Goal: Transaction & Acquisition: Purchase product/service

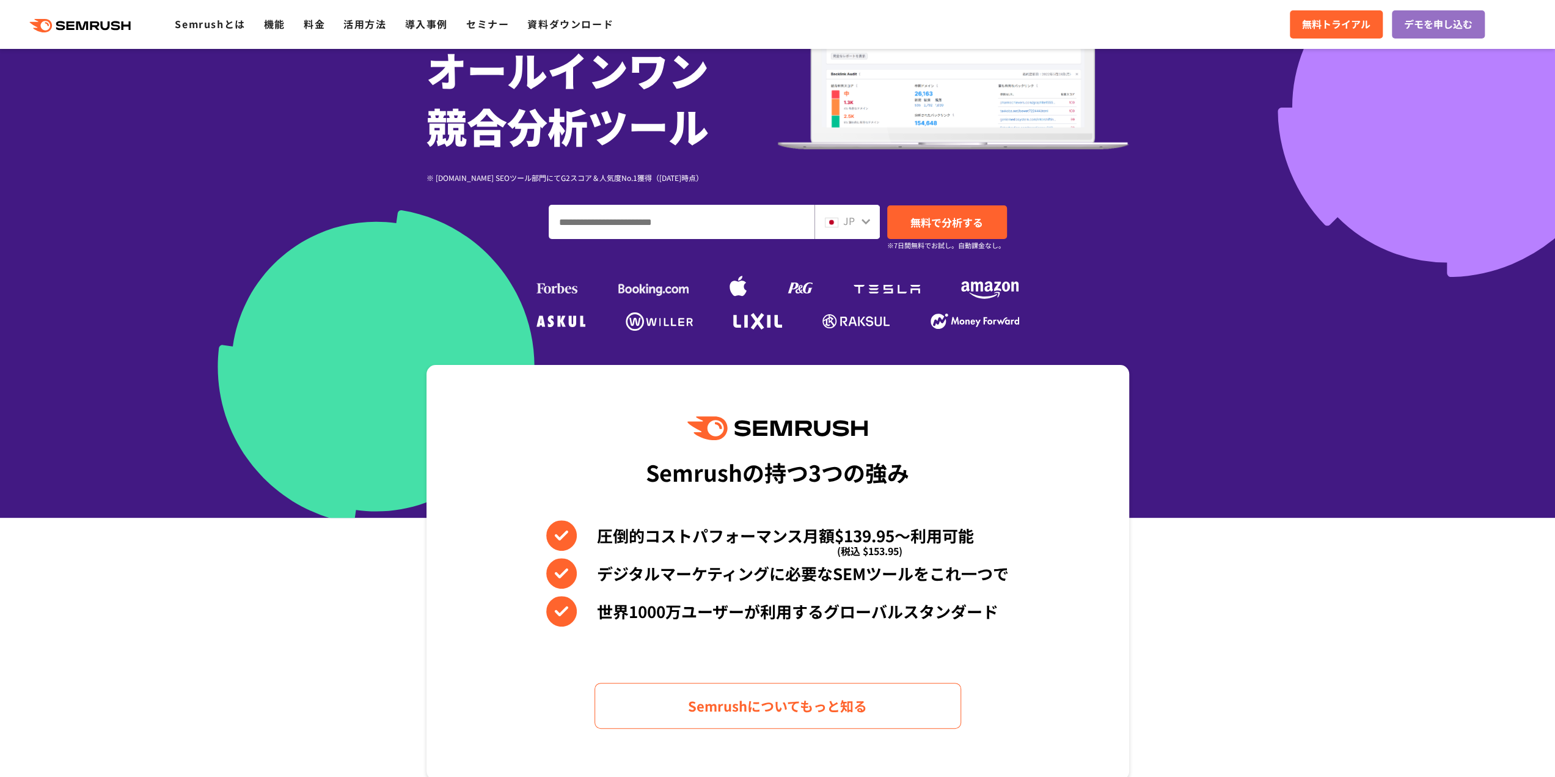
scroll to position [183, 0]
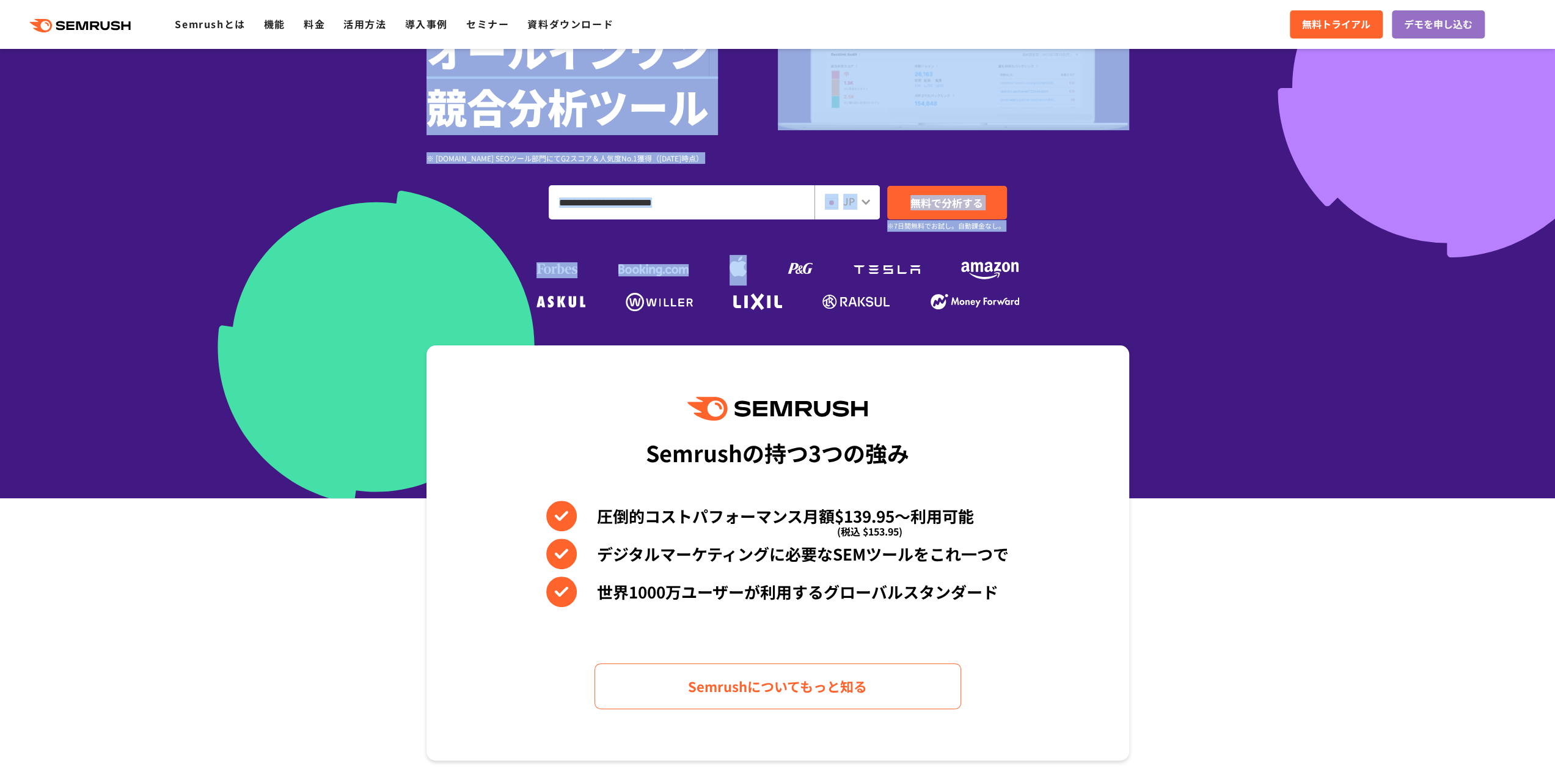
drag, startPoint x: 761, startPoint y: 291, endPoint x: 868, endPoint y: 322, distance: 111.8
click at [868, 322] on section "SEO・広告分析・SNS競合対策をこれ一つで。 オールインワン 競合分析ツール ※ G2.com SEOツール部門にてG2スコア＆人気度No.1獲得（2023…" at bounding box center [777, 157] width 1555 height 681
click at [849, 413] on img at bounding box center [777, 409] width 180 height 24
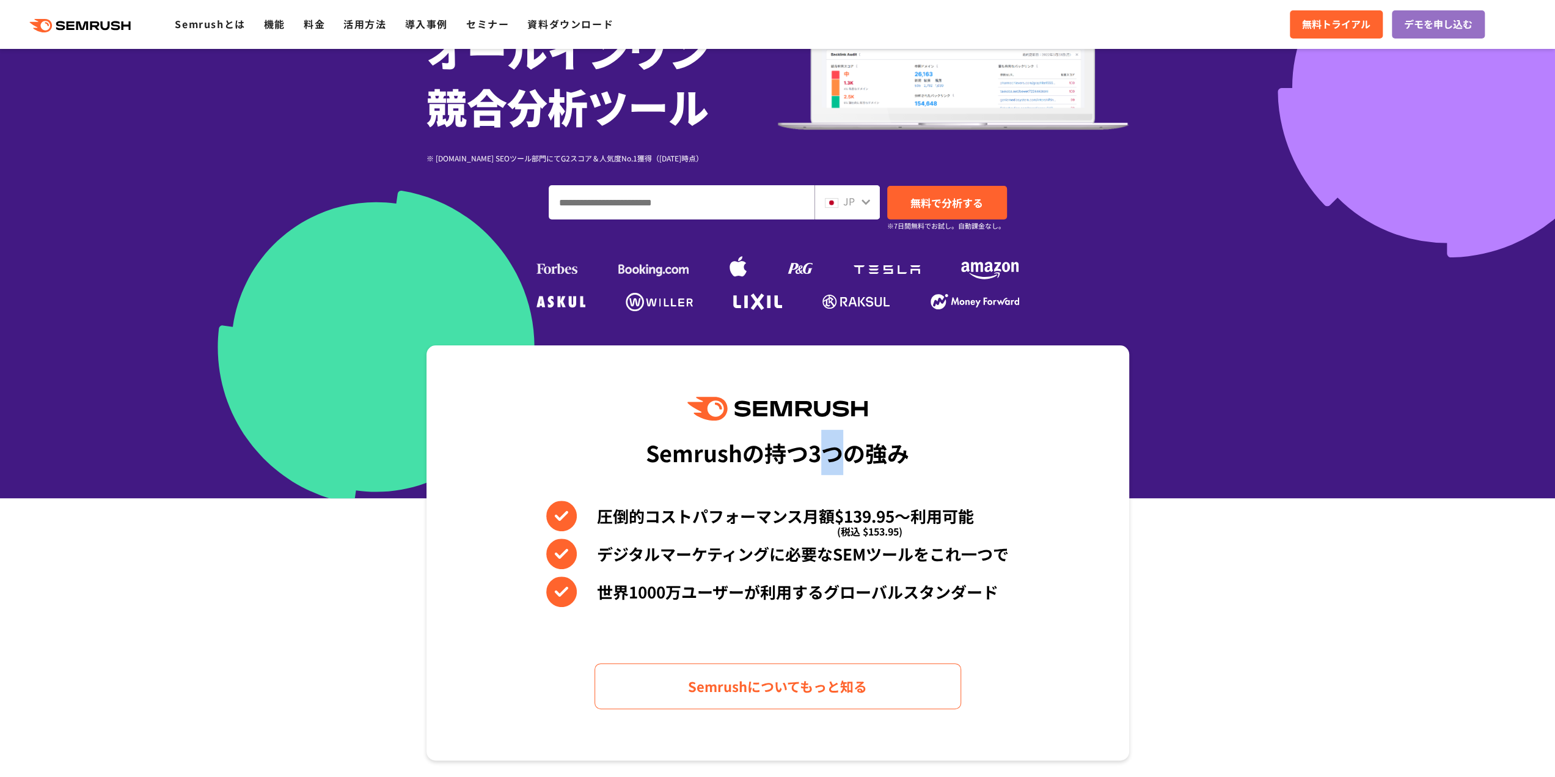
drag, startPoint x: 815, startPoint y: 430, endPoint x: 852, endPoint y: 466, distance: 51.4
click at [850, 464] on div "Semrushの持つ3つの強み" at bounding box center [777, 452] width 263 height 45
click at [883, 529] on span "(税込 $153.95)" at bounding box center [869, 531] width 65 height 31
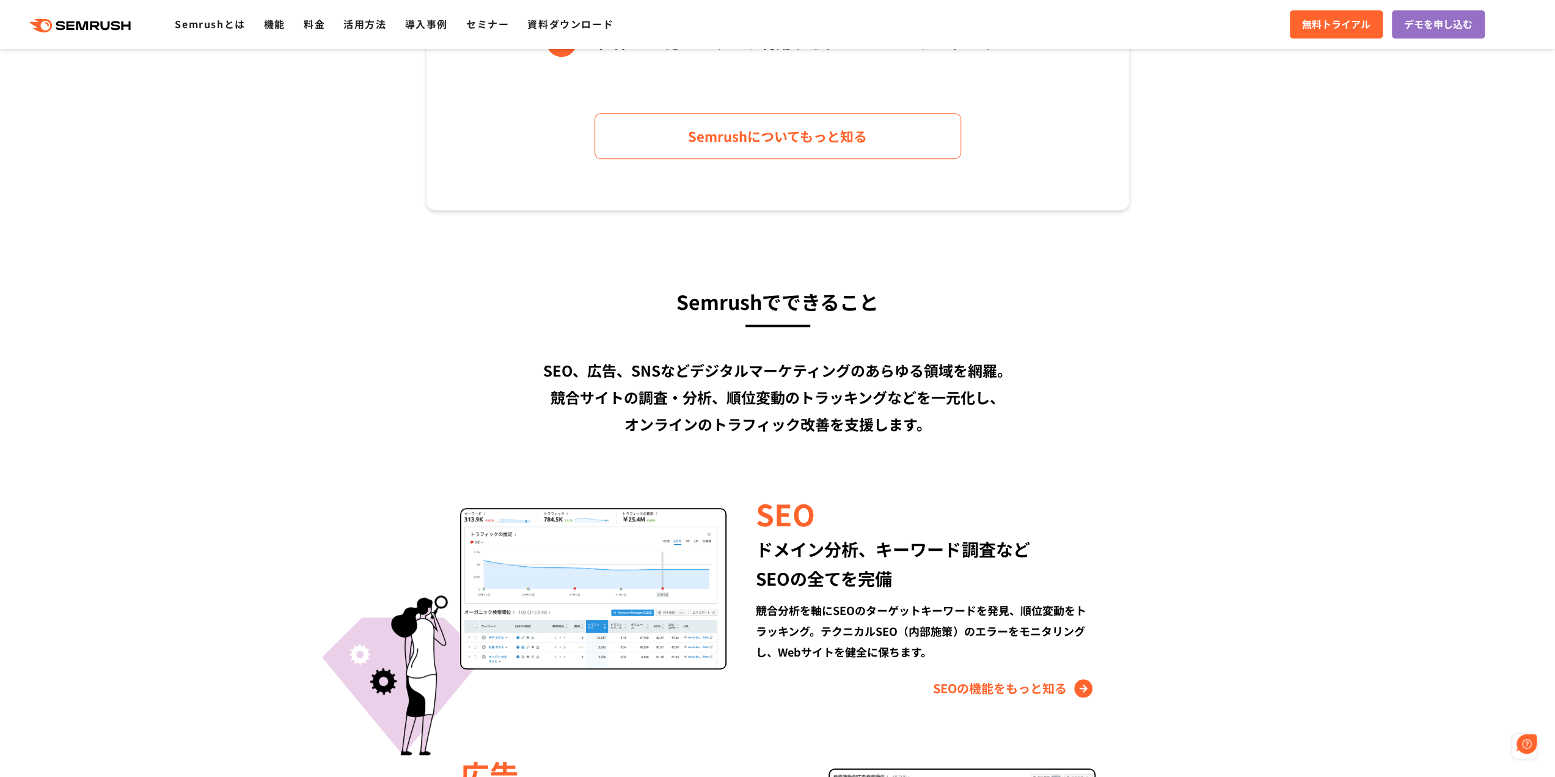
scroll to position [0, 0]
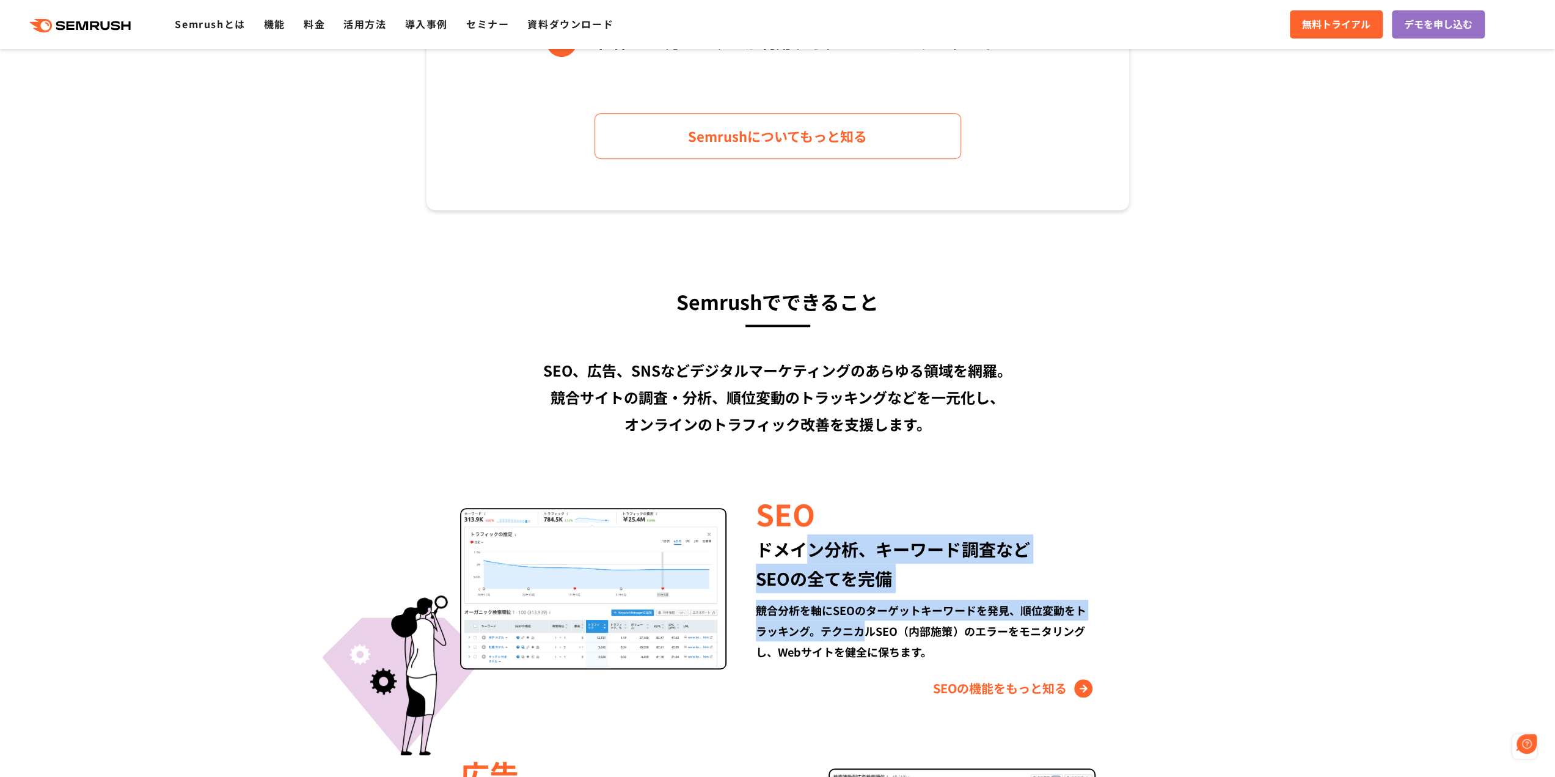
drag, startPoint x: 801, startPoint y: 554, endPoint x: 902, endPoint y: 629, distance: 125.4
click at [890, 625] on div "SEO ドメイン分析、キーワード調査など SEOの全てを完備 競合分析を軸にSEOのターゲットキーワードを発見、順位変動をトラッキング。テクニカルSEO（内部…" at bounding box center [911, 595] width 368 height 205
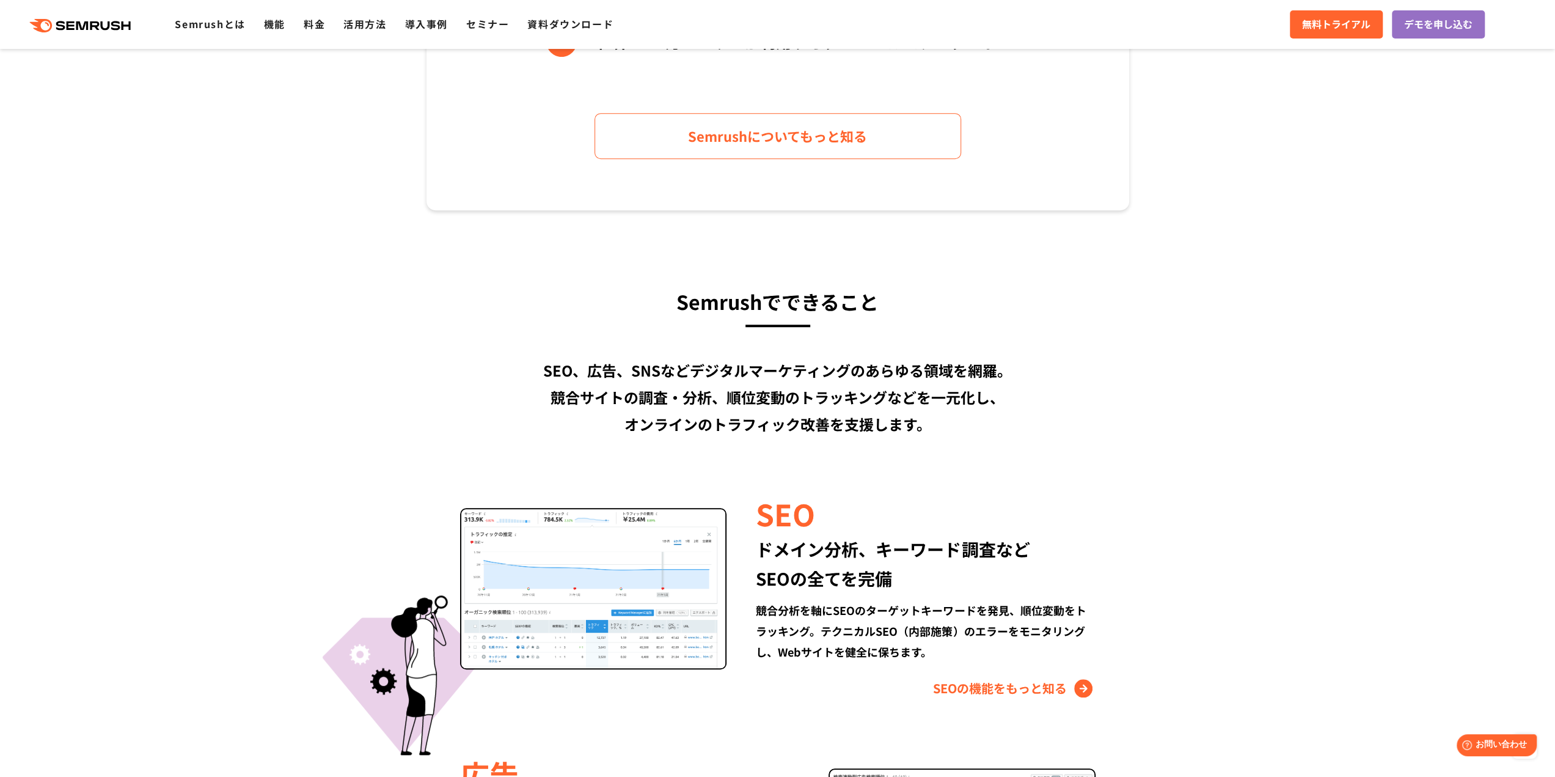
click at [903, 629] on div "競合分析を軸にSEOのターゲットキーワードを発見、順位変動をトラッキング。テクニカルSEO（内部施策）のエラーをモニタリングし、Webサイトを健全に保ちます。" at bounding box center [925, 630] width 339 height 62
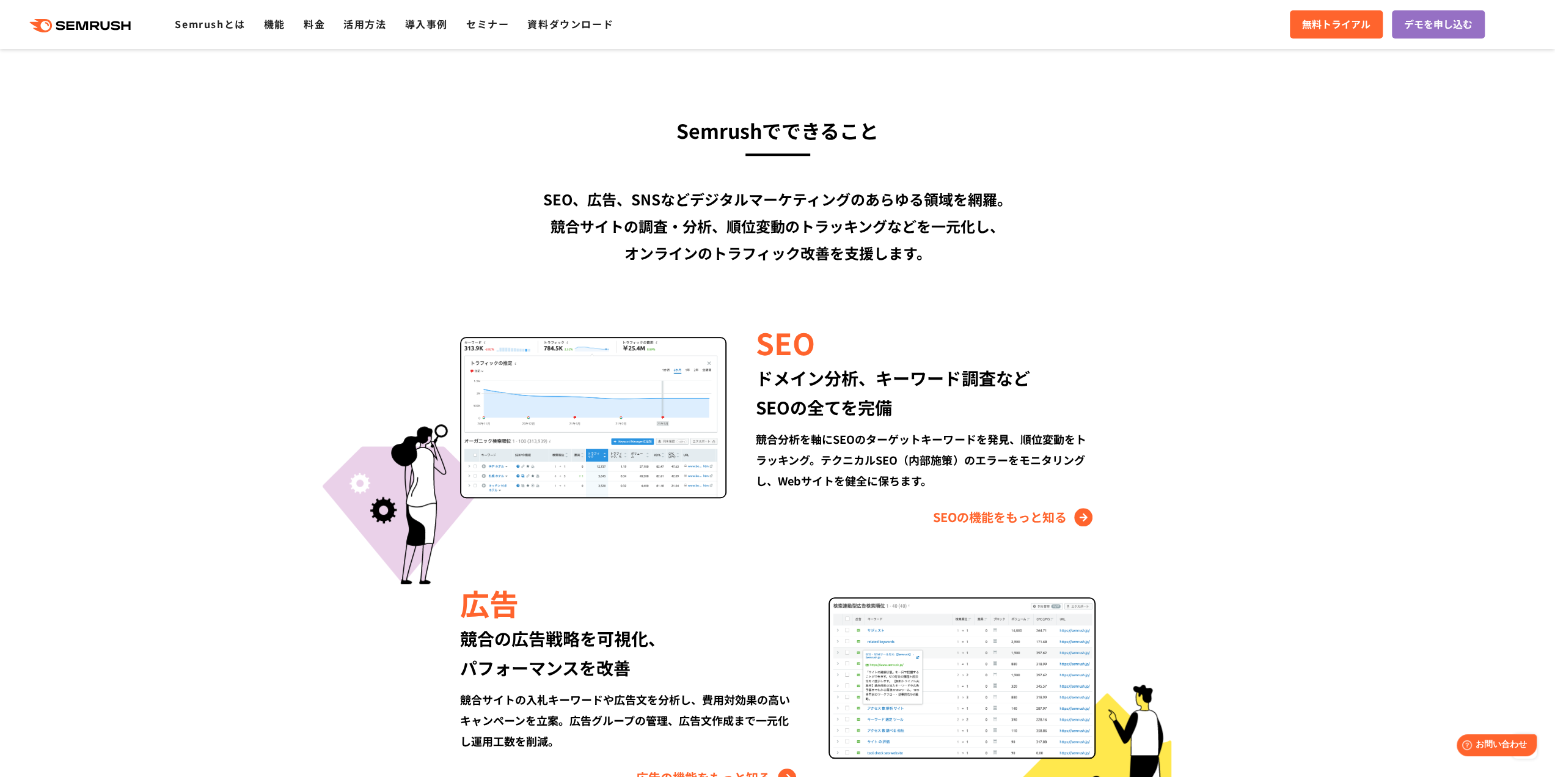
scroll to position [917, 0]
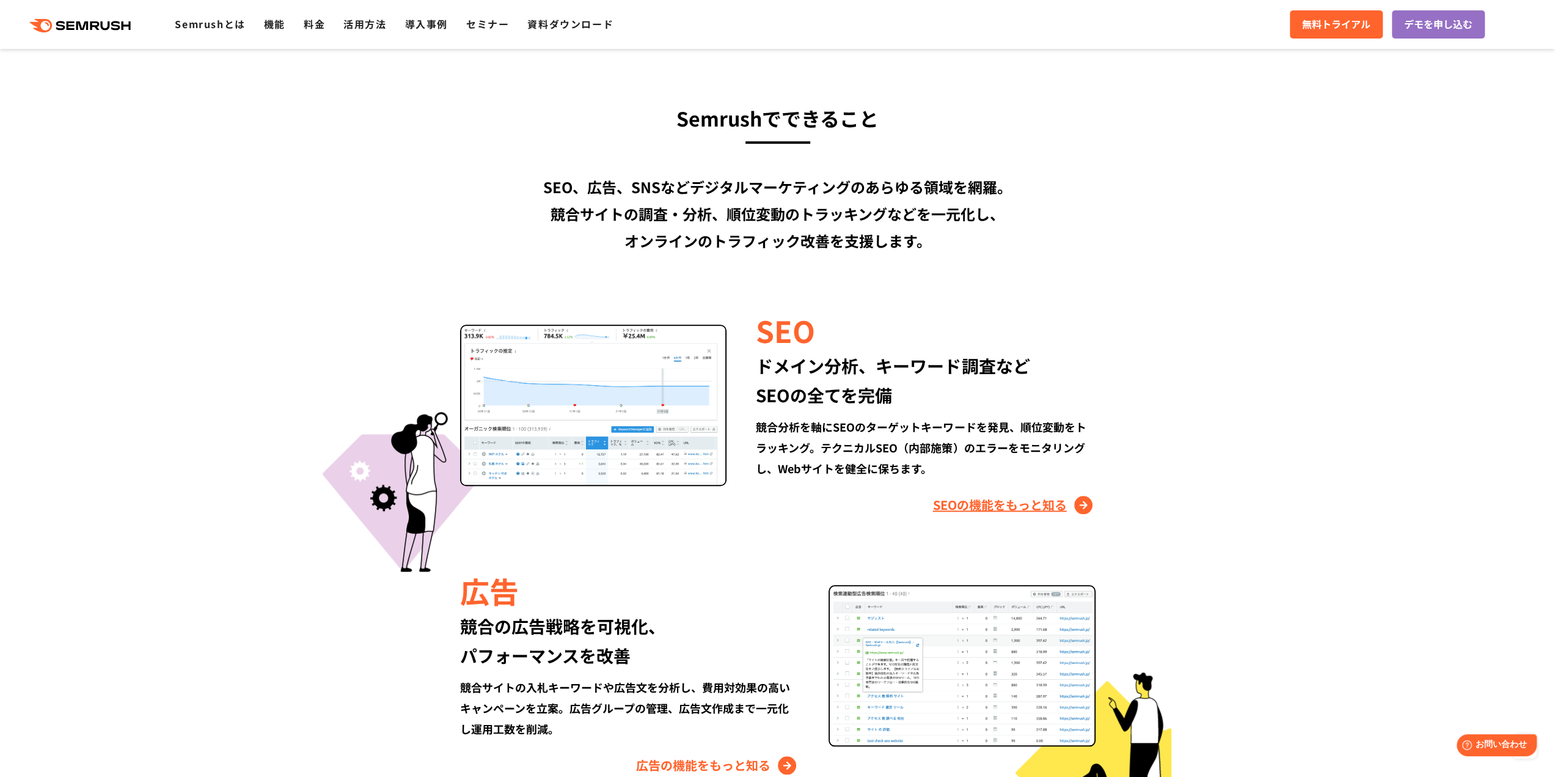
click at [990, 504] on link "SEOの機能をもっと知る" at bounding box center [1014, 505] width 163 height 20
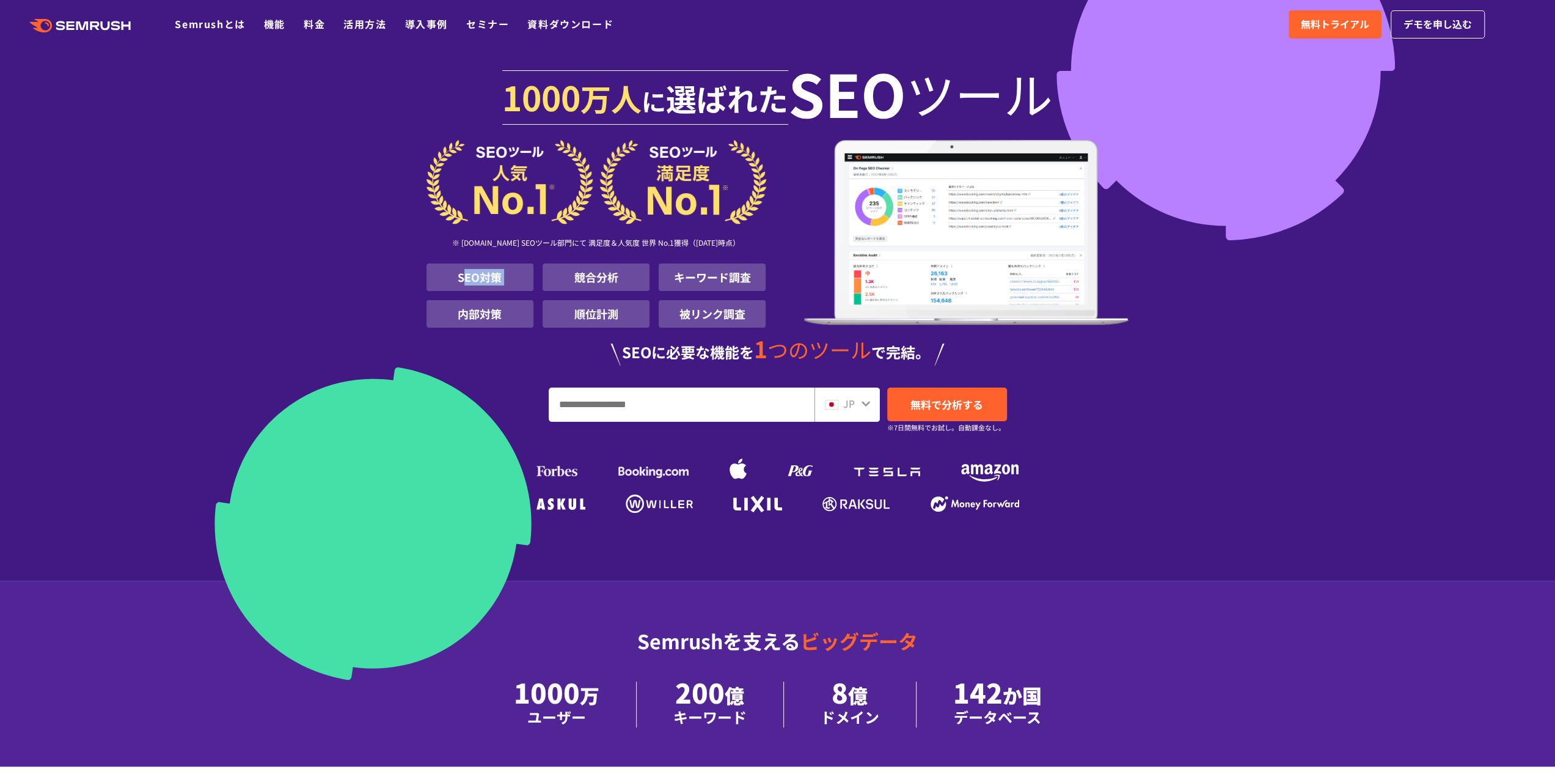
drag, startPoint x: 465, startPoint y: 278, endPoint x: 594, endPoint y: 276, distance: 129.0
click at [583, 277] on ul "SEO対策 競合分析 キーワード調査 内部対策 順位計測 被リンク調査" at bounding box center [597, 295] width 340 height 64
drag, startPoint x: 676, startPoint y: 274, endPoint x: 789, endPoint y: 323, distance: 123.2
click at [789, 323] on div "※ G2.com SEOツール部門にて 満足度＆人気度 世界 No.1獲得（2025年01月時点） SEO対策 競合分析 キーワード調査 内部対策 順位計測 …" at bounding box center [778, 238] width 703 height 197
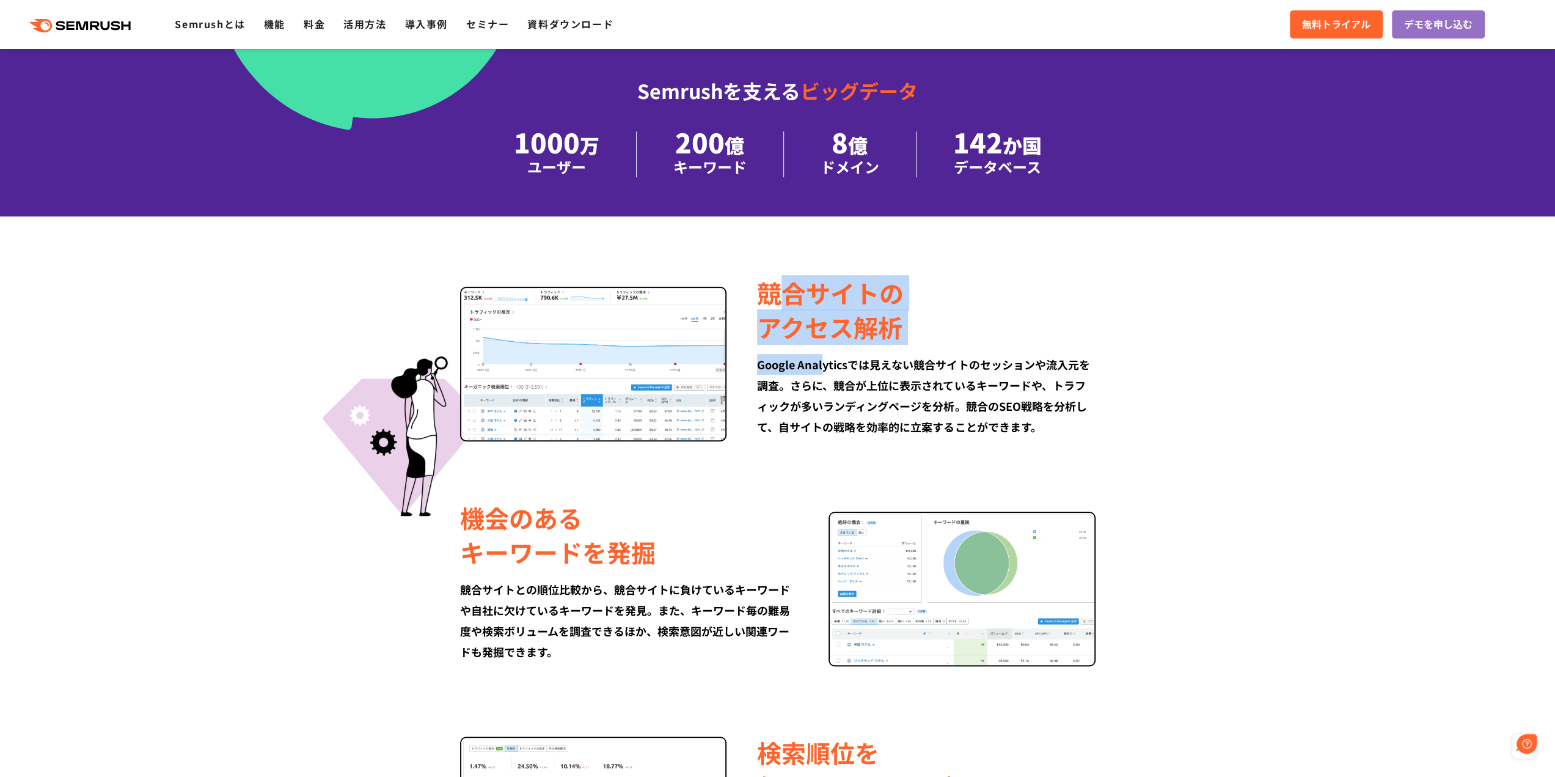
drag, startPoint x: 779, startPoint y: 299, endPoint x: 826, endPoint y: 399, distance: 110.7
click at [822, 364] on div "競合サイトの アクセス解析 Google Analyticsでは見えない競合サイトのセッションや流入元を調査。さらに、競合が上位に表示されているキーワードや、…" at bounding box center [911, 356] width 368 height 161
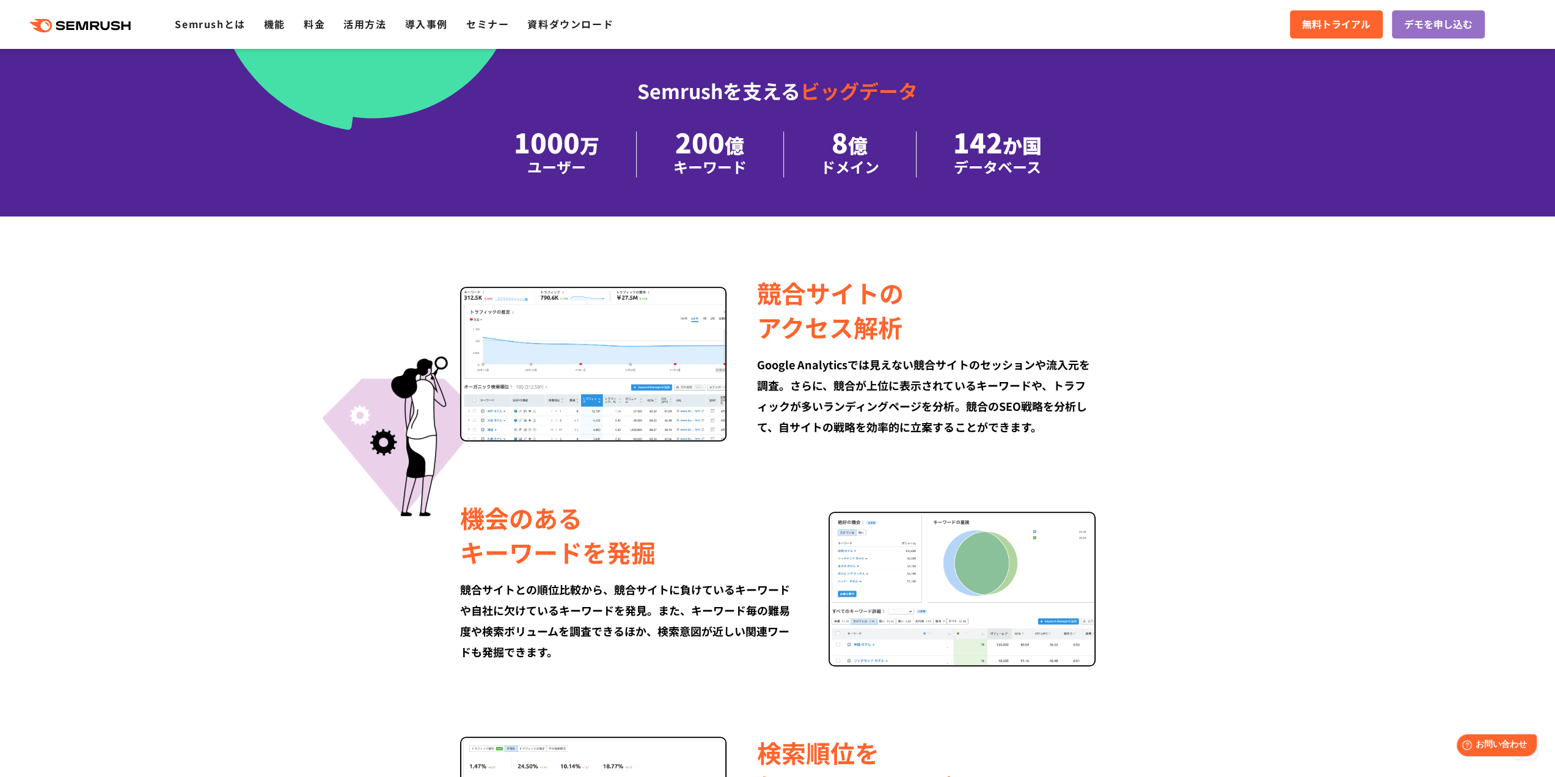
click at [829, 419] on div "Google Analyticsでは見えない競合サイトのセッションや流入元を調査。さらに、競合が上位に表示されているキーワードや、トラフィックが多いランディン…" at bounding box center [926, 395] width 338 height 83
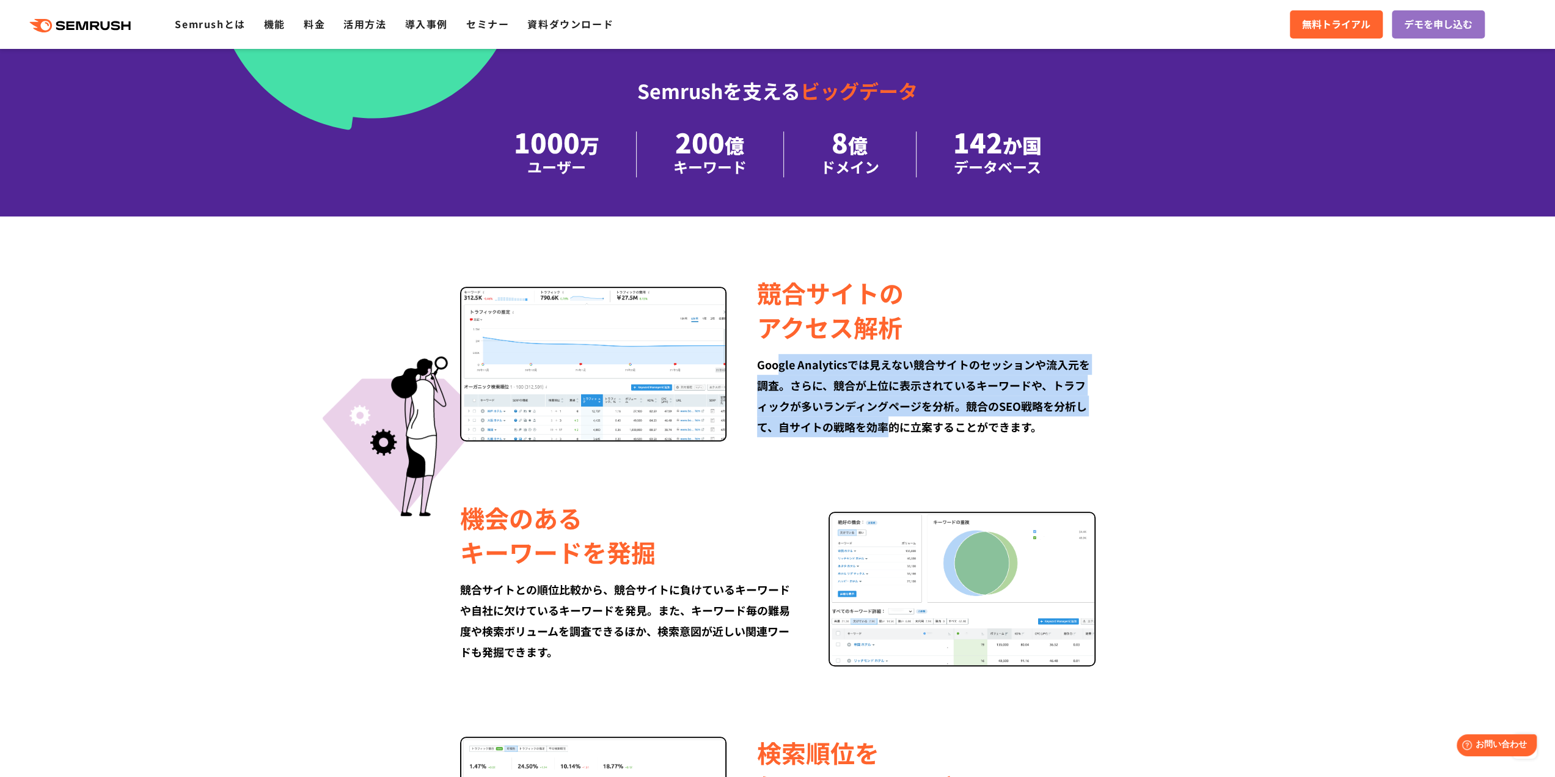
drag, startPoint x: 775, startPoint y: 364, endPoint x: 892, endPoint y: 421, distance: 129.3
click at [892, 421] on div "Google Analyticsでは見えない競合サイトのセッションや流入元を調査。さらに、競合が上位に表示されているキーワードや、トラフィックが多いランディン…" at bounding box center [926, 395] width 338 height 83
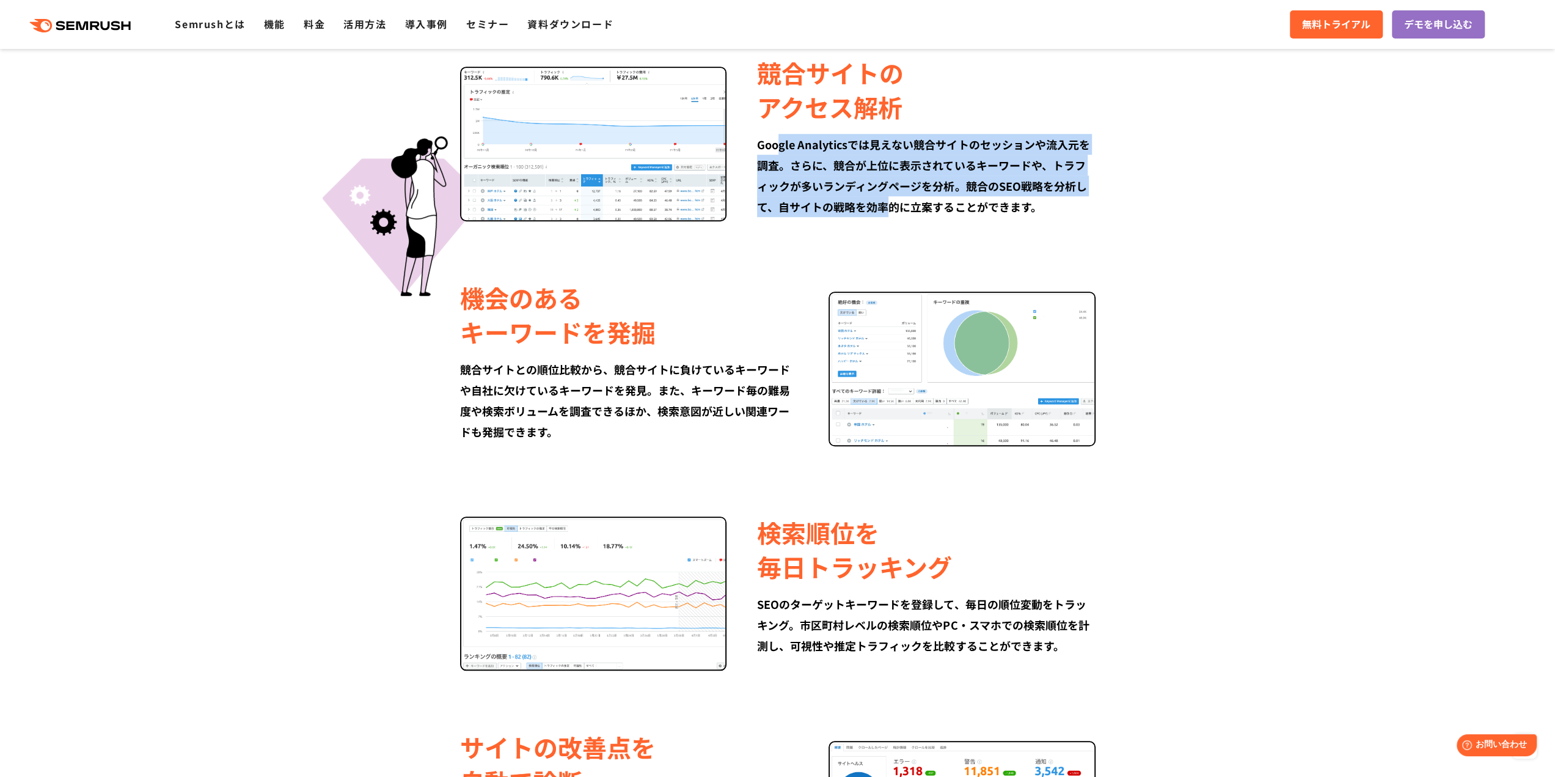
scroll to position [855, 0]
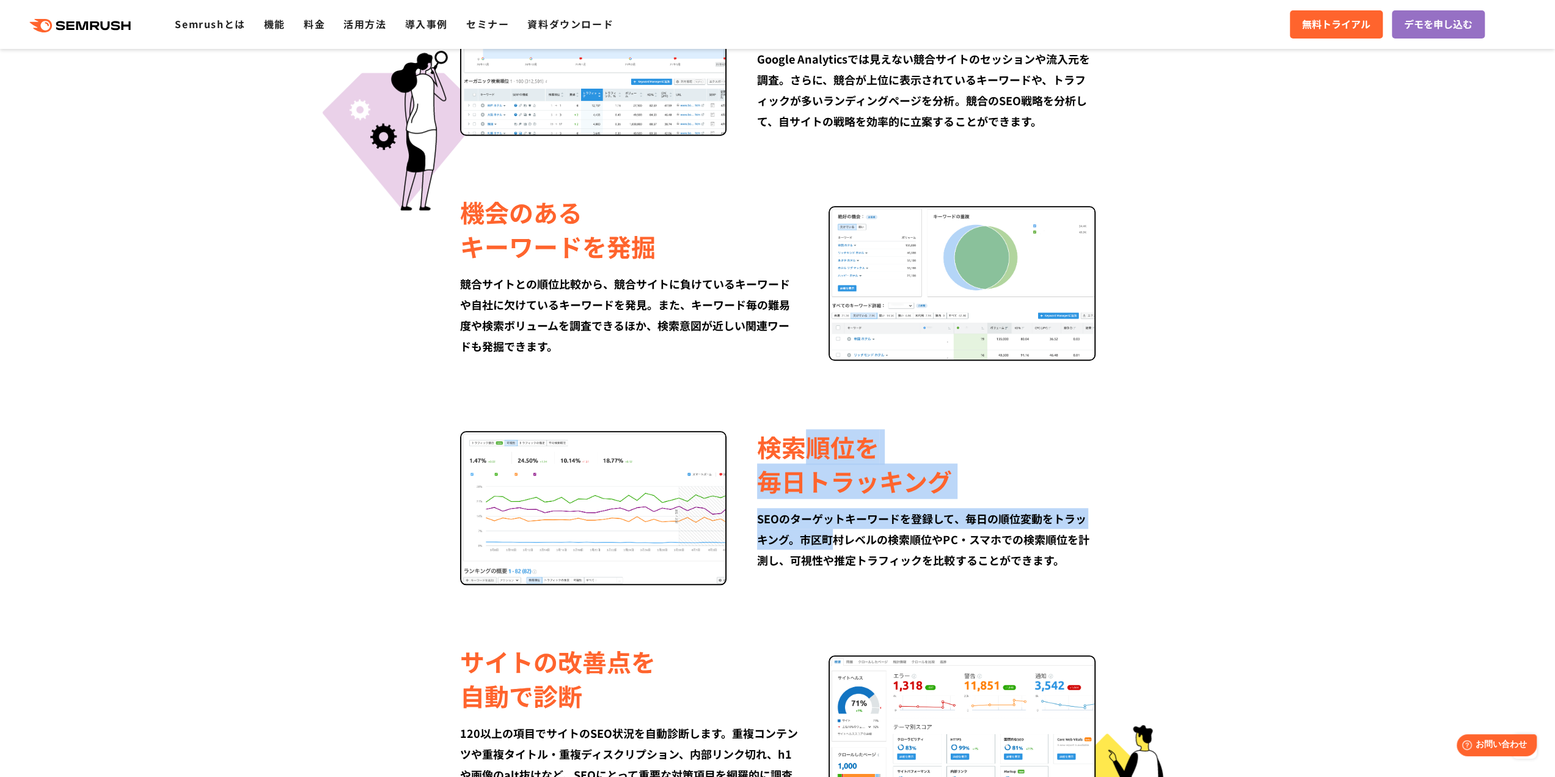
drag, startPoint x: 803, startPoint y: 452, endPoint x: 833, endPoint y: 543, distance: 96.0
click at [830, 543] on div "検索順位を 毎日トラッキング SEOのターゲットキーワードを登録して、毎日の順位変動をトラッキング。市区町村レベルの検索順位やPC・スマホでの検索順位を計測し…" at bounding box center [911, 500] width 368 height 141
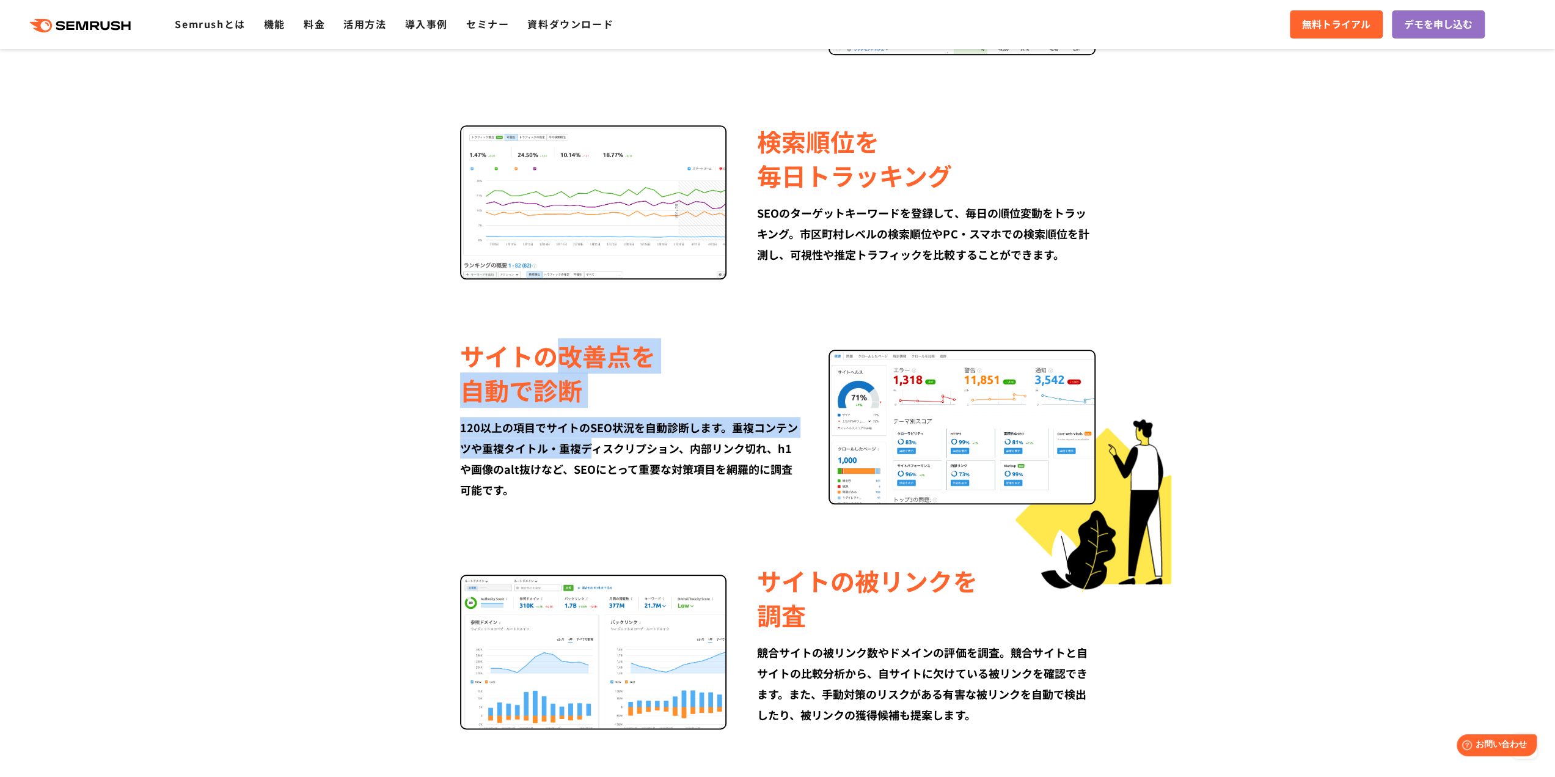
drag, startPoint x: 561, startPoint y: 370, endPoint x: 618, endPoint y: 463, distance: 109.2
click at [618, 463] on div "サイトの改善点を 自動で診断 120以上の項目でサイトのSEO状況を自動診断します。重複コンテンツや重複タイトル・重複ディスクリプション、内部リンク切れ、h1…" at bounding box center [644, 419] width 368 height 161
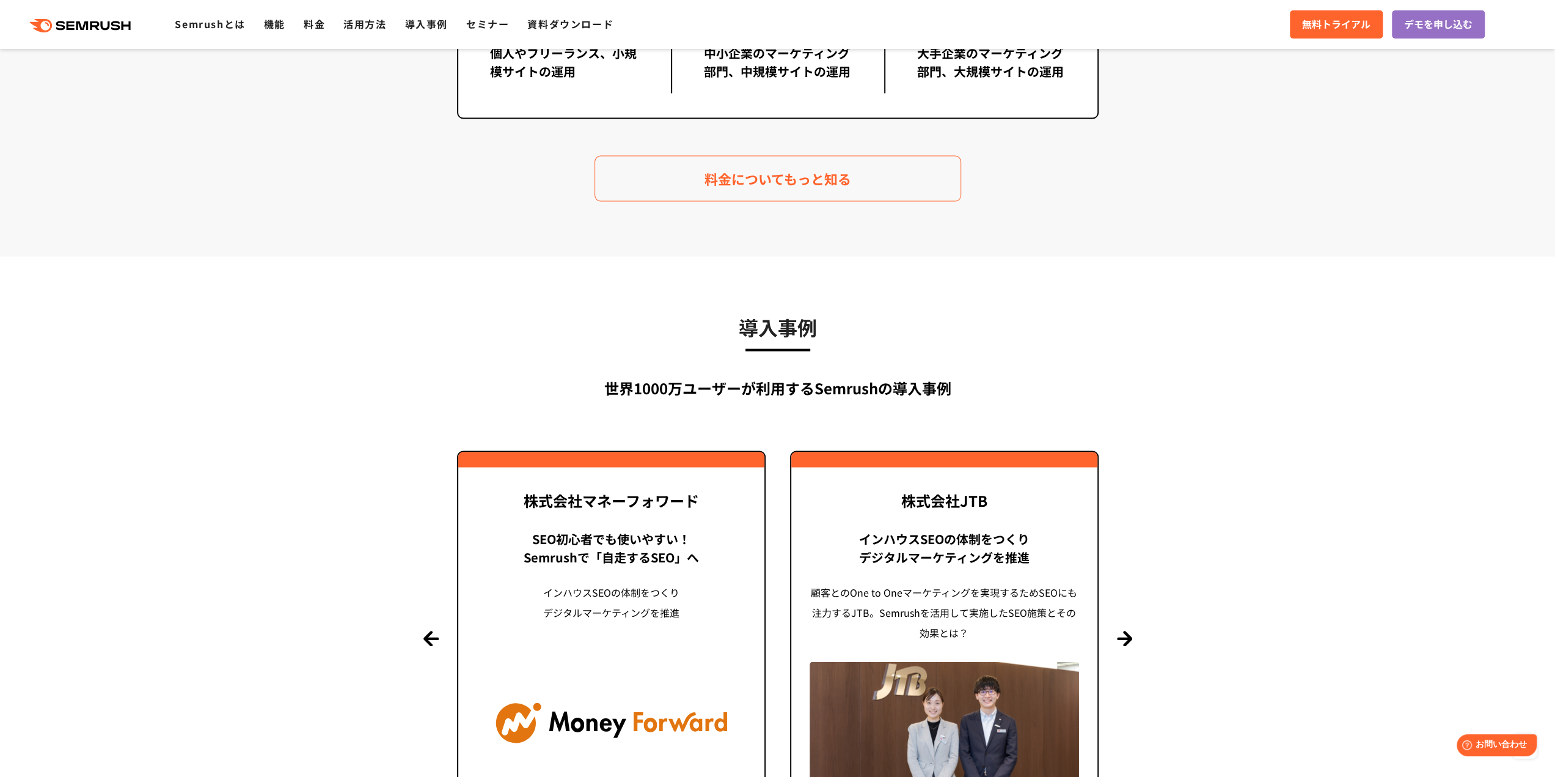
scroll to position [2444, 0]
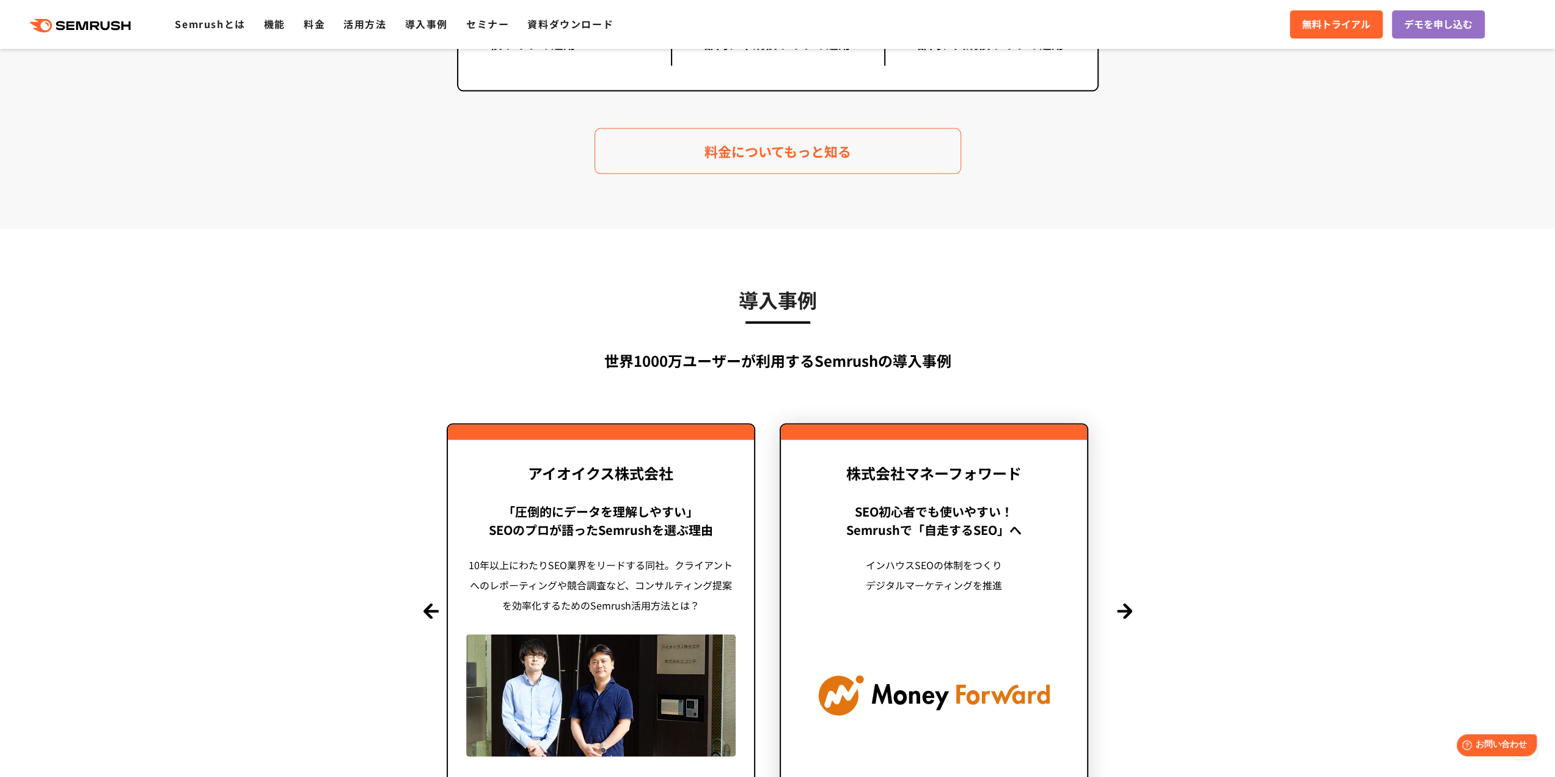
drag, startPoint x: 568, startPoint y: 508, endPoint x: 924, endPoint y: 536, distance: 357.4
click at [920, 537] on div "SEO初心者でも使いやすい！ Semrushで「自走するSEO」へ" at bounding box center [933, 520] width 269 height 37
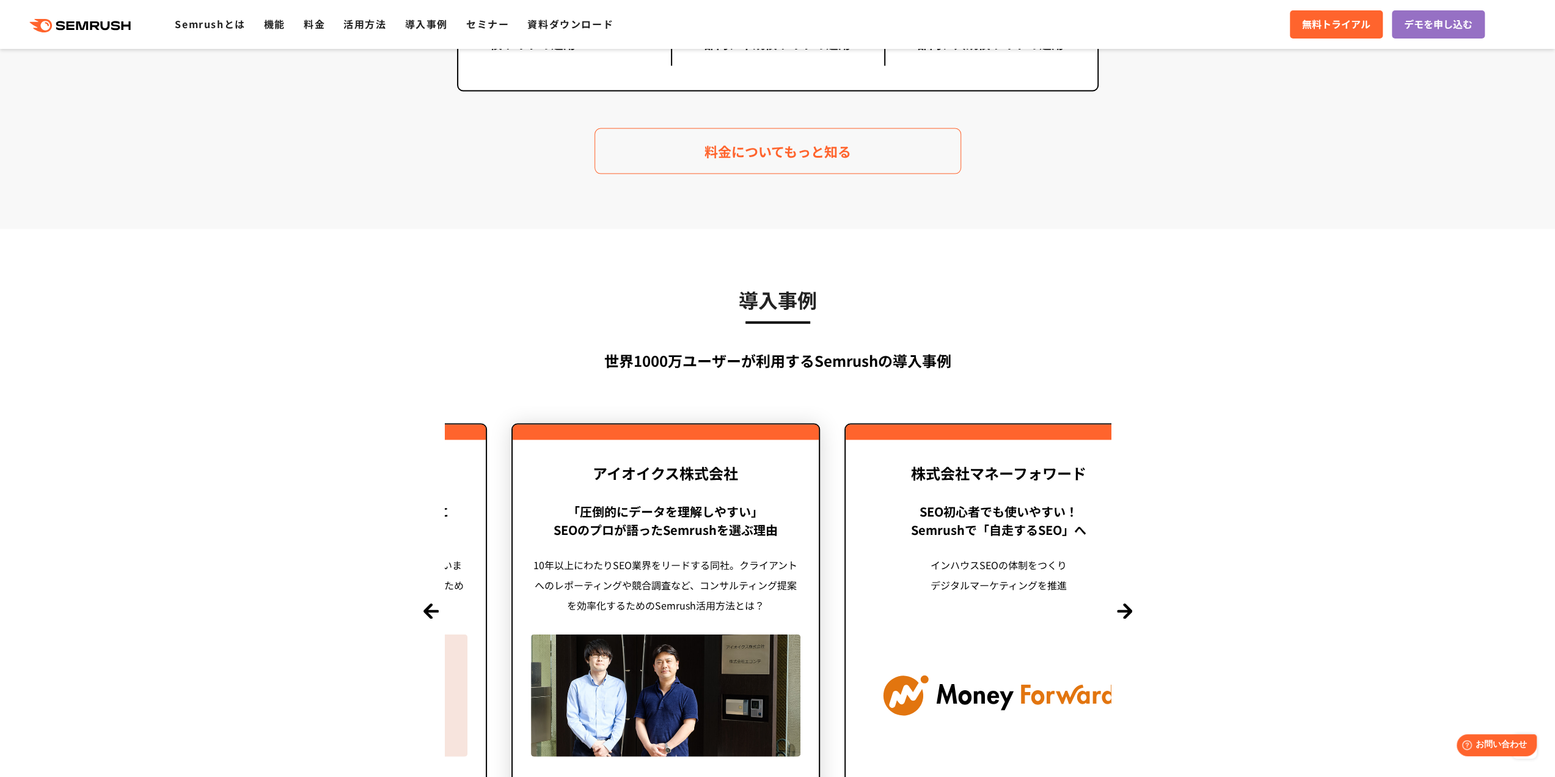
drag, startPoint x: 625, startPoint y: 552, endPoint x: 882, endPoint y: 554, distance: 257.3
click at [800, 554] on div "「圧倒的にデータを理解しやすい」 SEOのプロが語ったSemrushを選ぶ理由 10年以上にわたりSEO業界をリードする同社。クライアントへのレポーティングや…" at bounding box center [665, 558] width 269 height 113
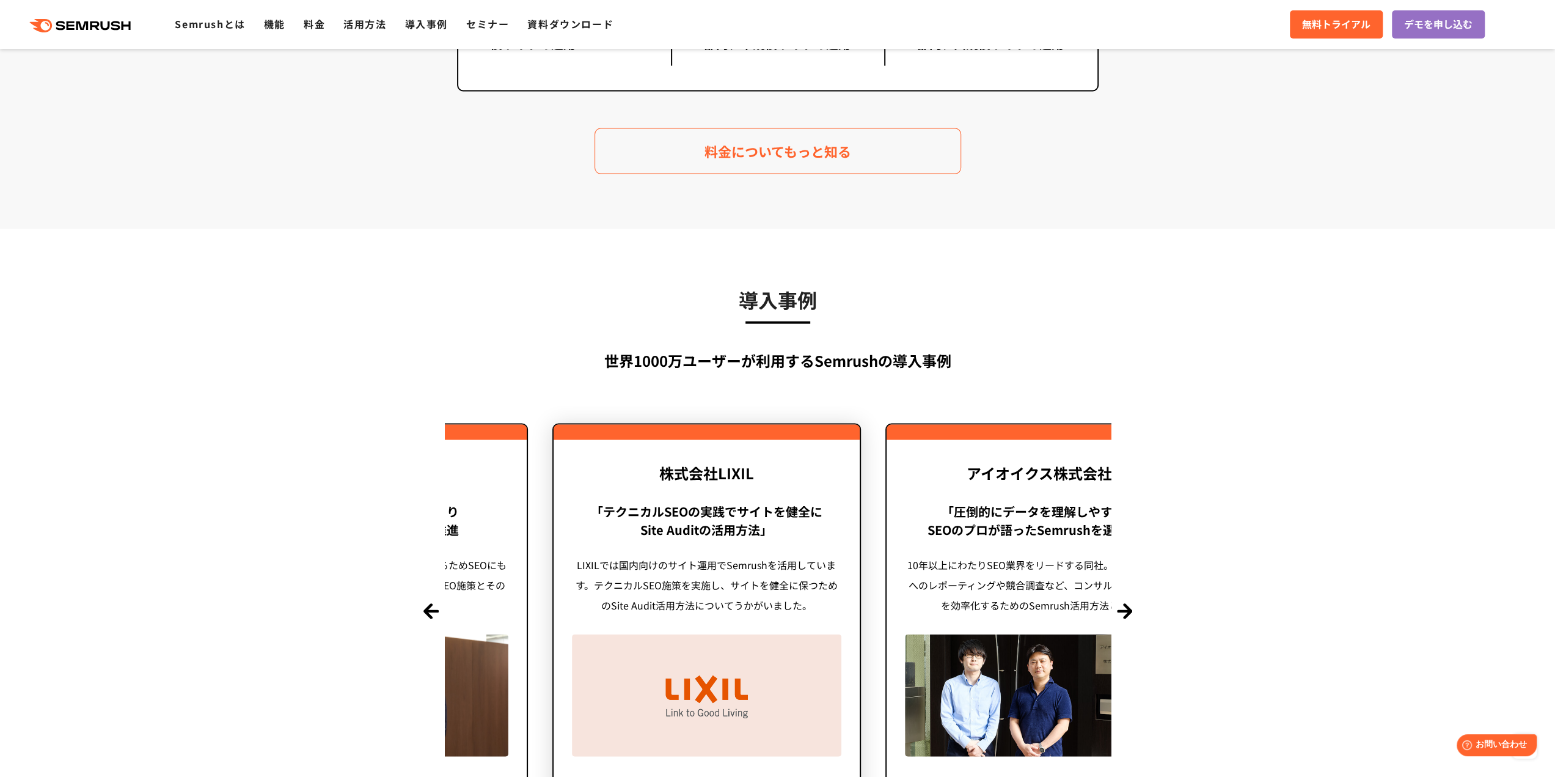
drag, startPoint x: 616, startPoint y: 558, endPoint x: 903, endPoint y: 607, distance: 291.3
click at [841, 607] on div "LIXILでは国内向けのサイト運用でSemrushを活用しています。テクニカルSEO施策を実施し、サイトを健全に保つためのSite Audit活用方法について…" at bounding box center [706, 585] width 269 height 60
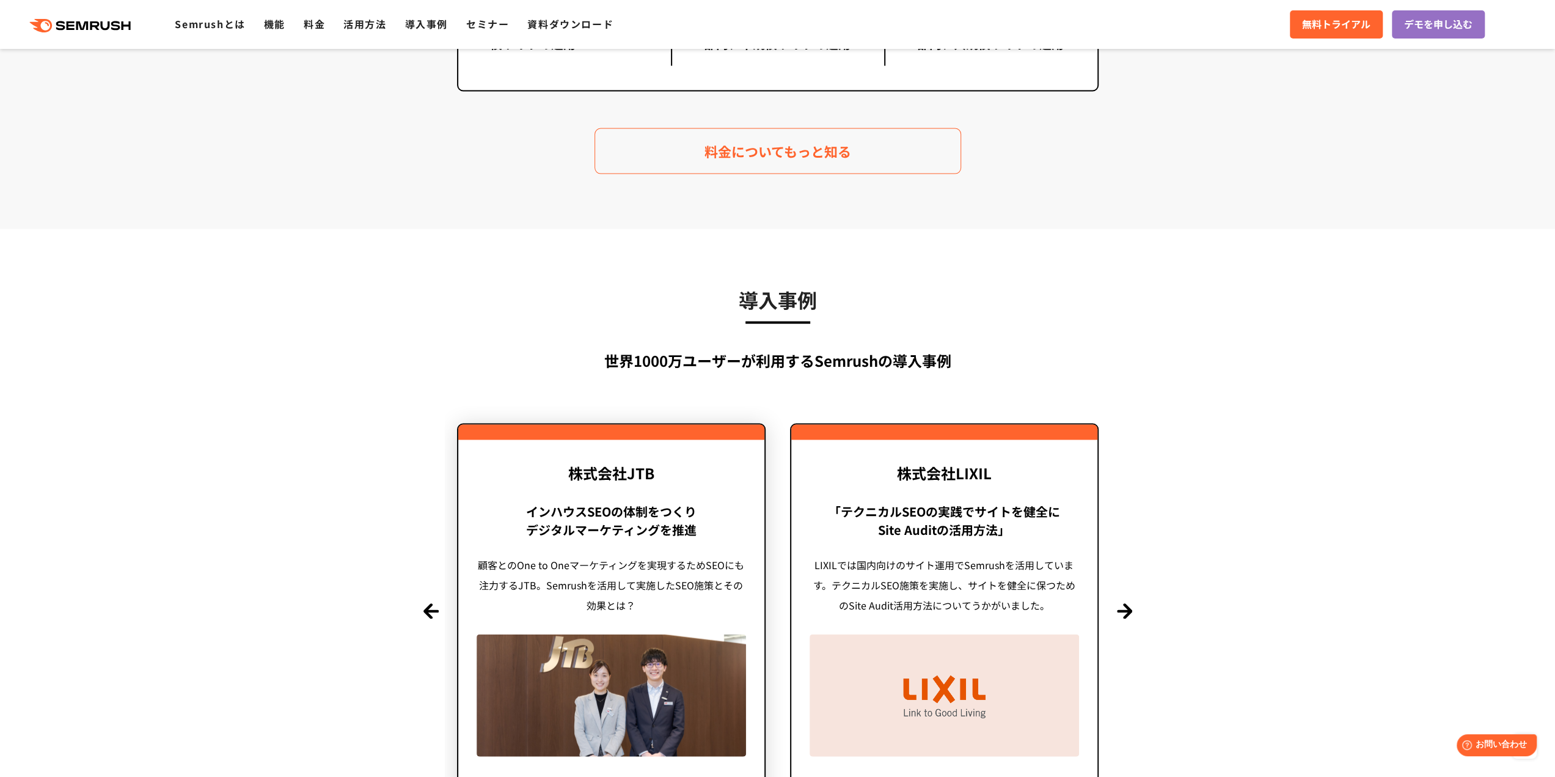
drag, startPoint x: 671, startPoint y: 598, endPoint x: 809, endPoint y: 597, distance: 138.1
click at [746, 597] on div "顧客とのOne to Oneマーケティングを実現するためSEOにも注力するJTB。Semrushを活用して実施したSEO施策とその効果とは？" at bounding box center [611, 585] width 269 height 60
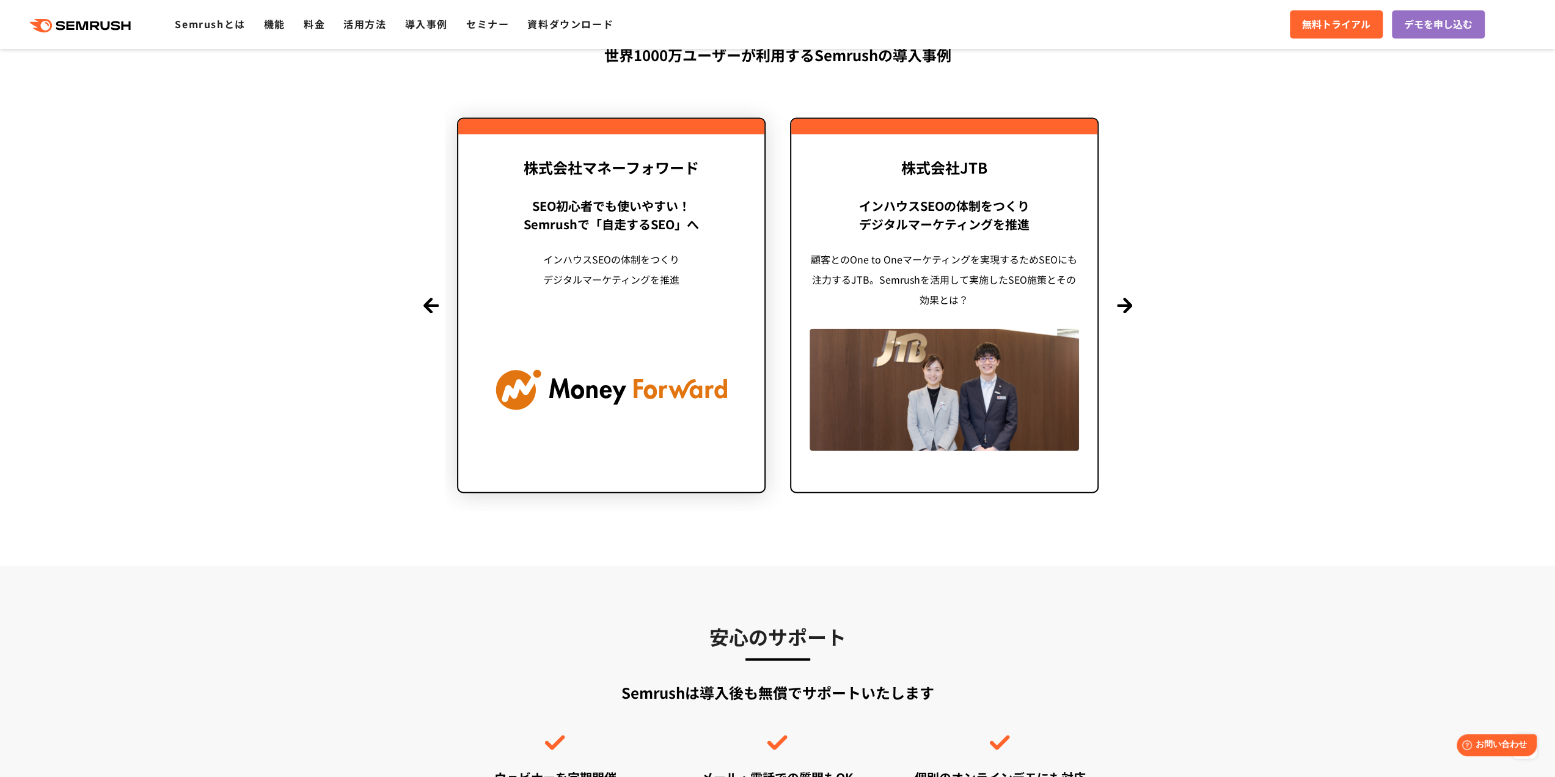
scroll to position [2994, 0]
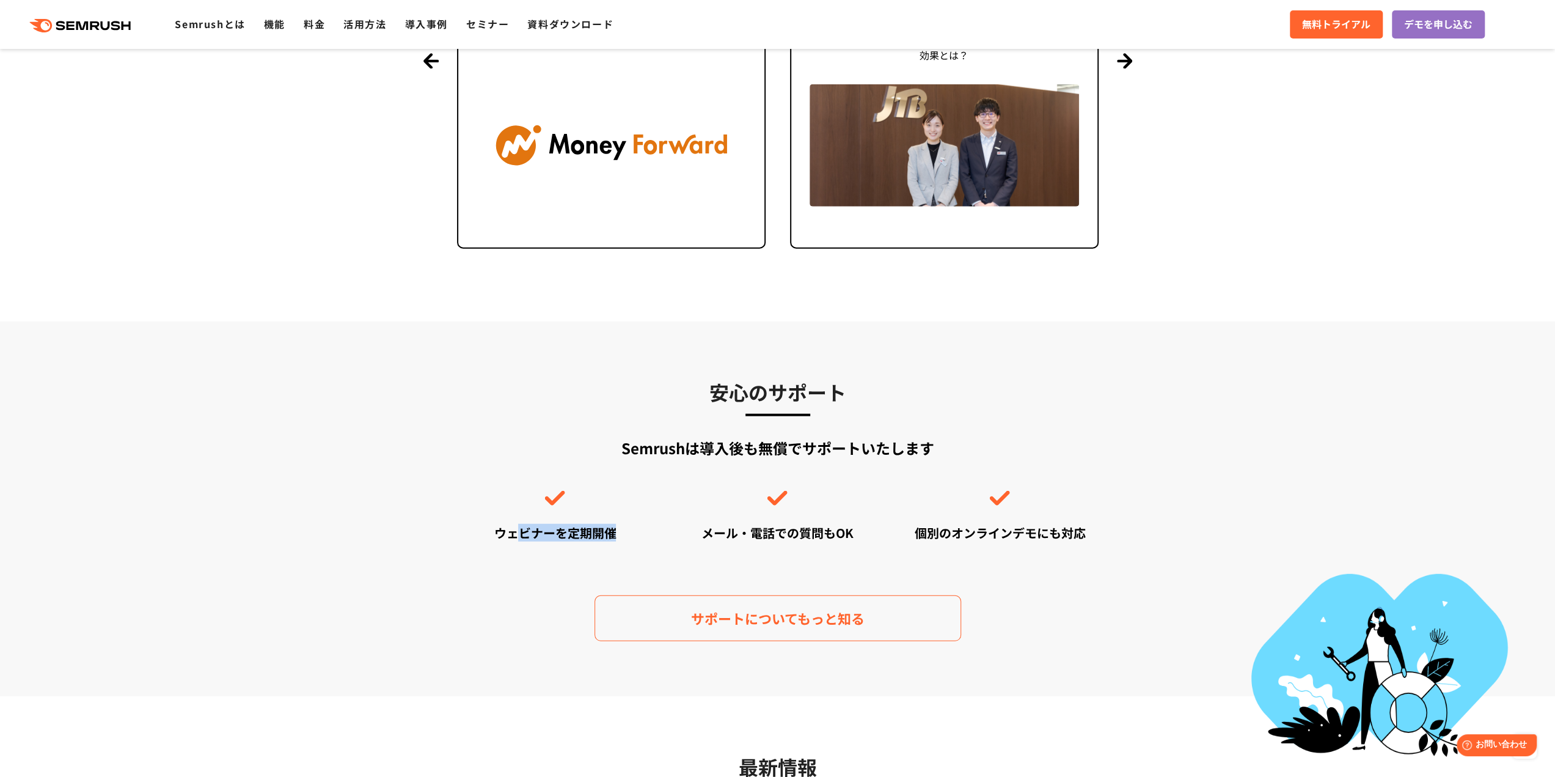
drag, startPoint x: 516, startPoint y: 524, endPoint x: 753, endPoint y: 537, distance: 236.8
click at [647, 531] on div "ウェビナーを定期開催" at bounding box center [555, 533] width 197 height 18
drag, startPoint x: 753, startPoint y: 537, endPoint x: 999, endPoint y: 530, distance: 246.3
click at [989, 531] on div "ウェビナーを定期開催 メール・電話での質問もOK 個別のオンラインデモにも対応" at bounding box center [777, 516] width 667 height 51
drag, startPoint x: 1083, startPoint y: 533, endPoint x: 1159, endPoint y: 538, distance: 75.9
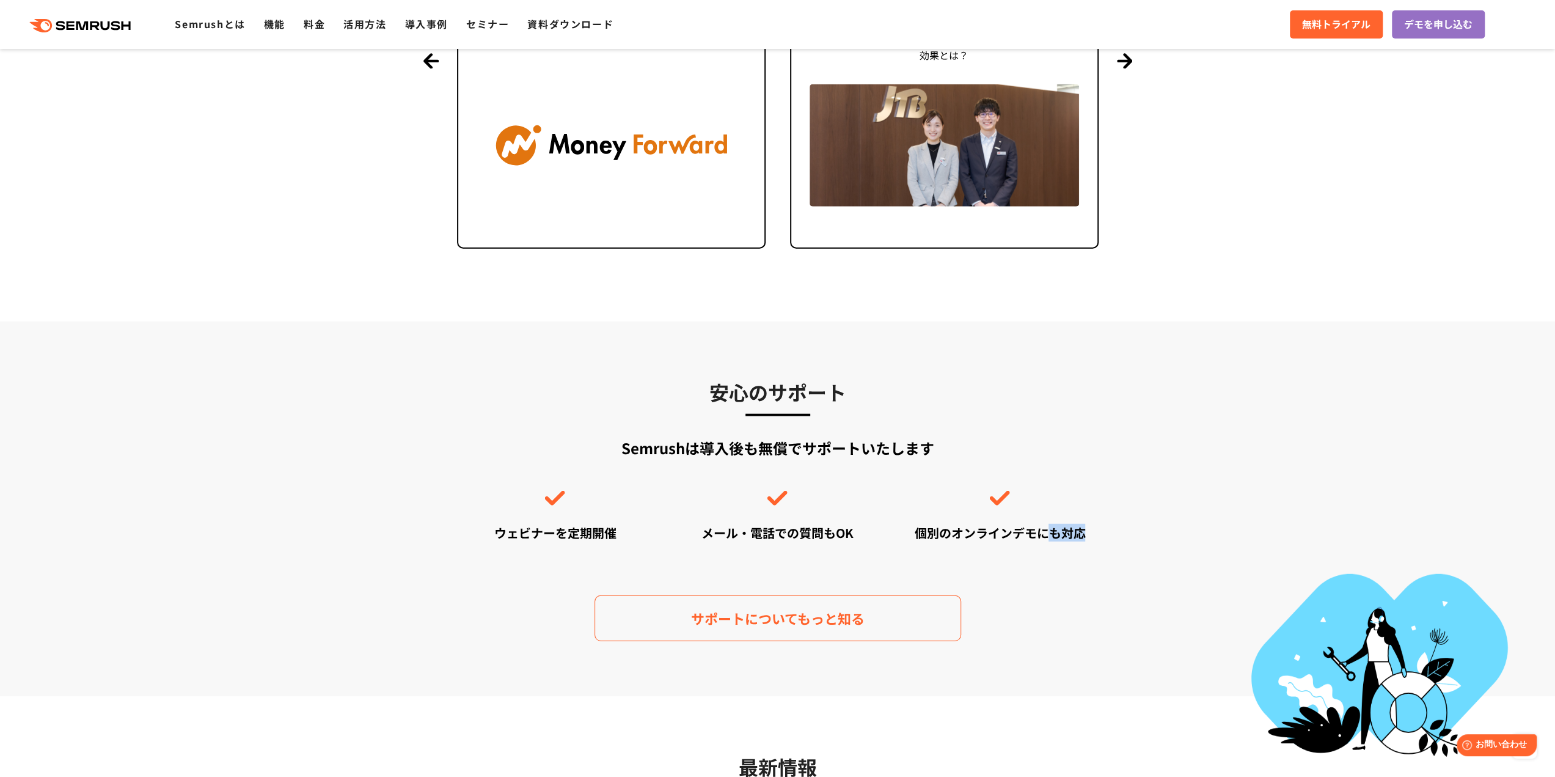
click at [1156, 538] on section "安心のサポート Semrushは導入後も無償でサポートいたします ウェビナーを定期開催 メール・電話での質問もOK 個別のオンラインデモにも対応 サポートにつ…" at bounding box center [777, 508] width 1555 height 375
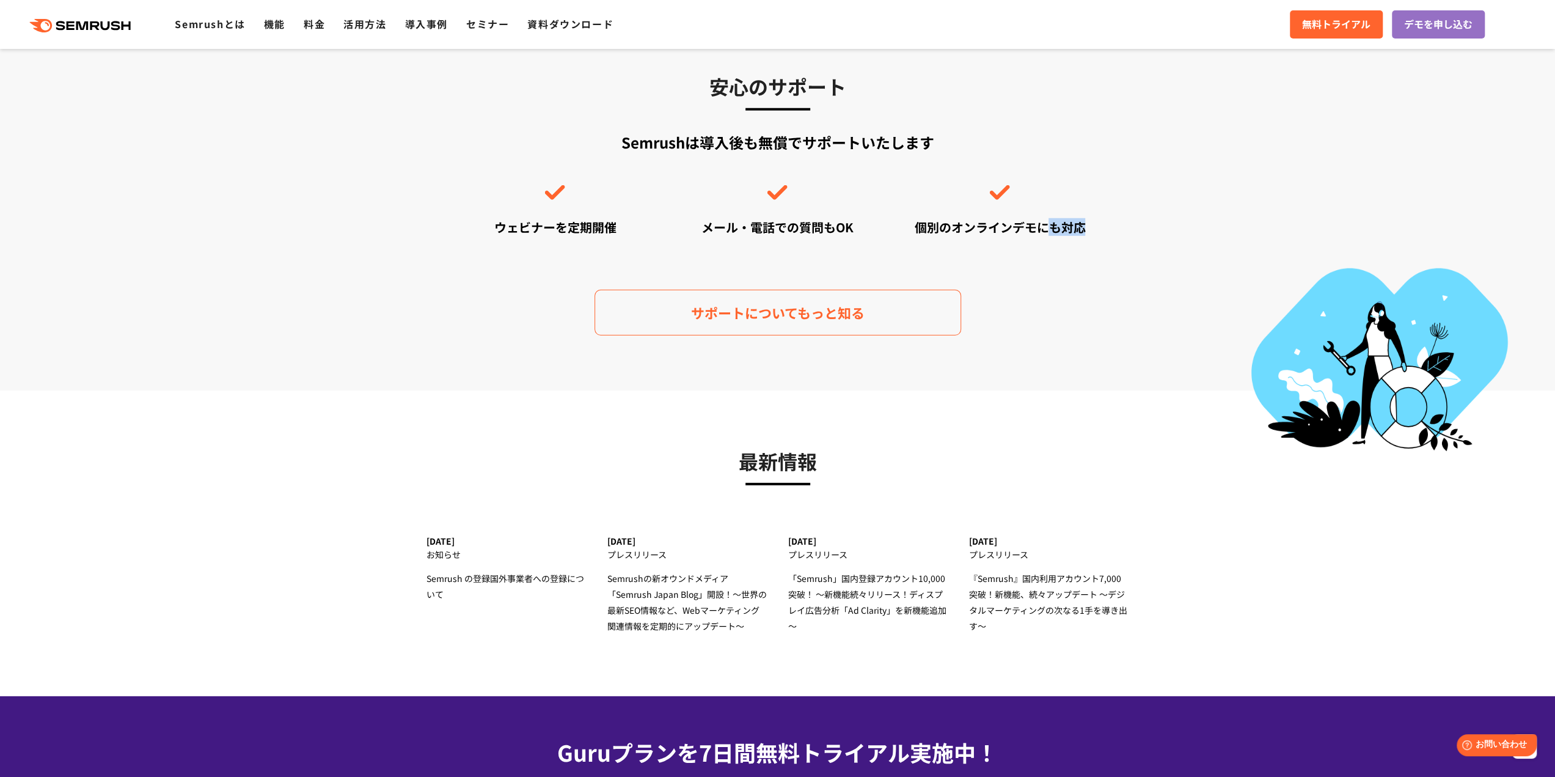
scroll to position [3875, 0]
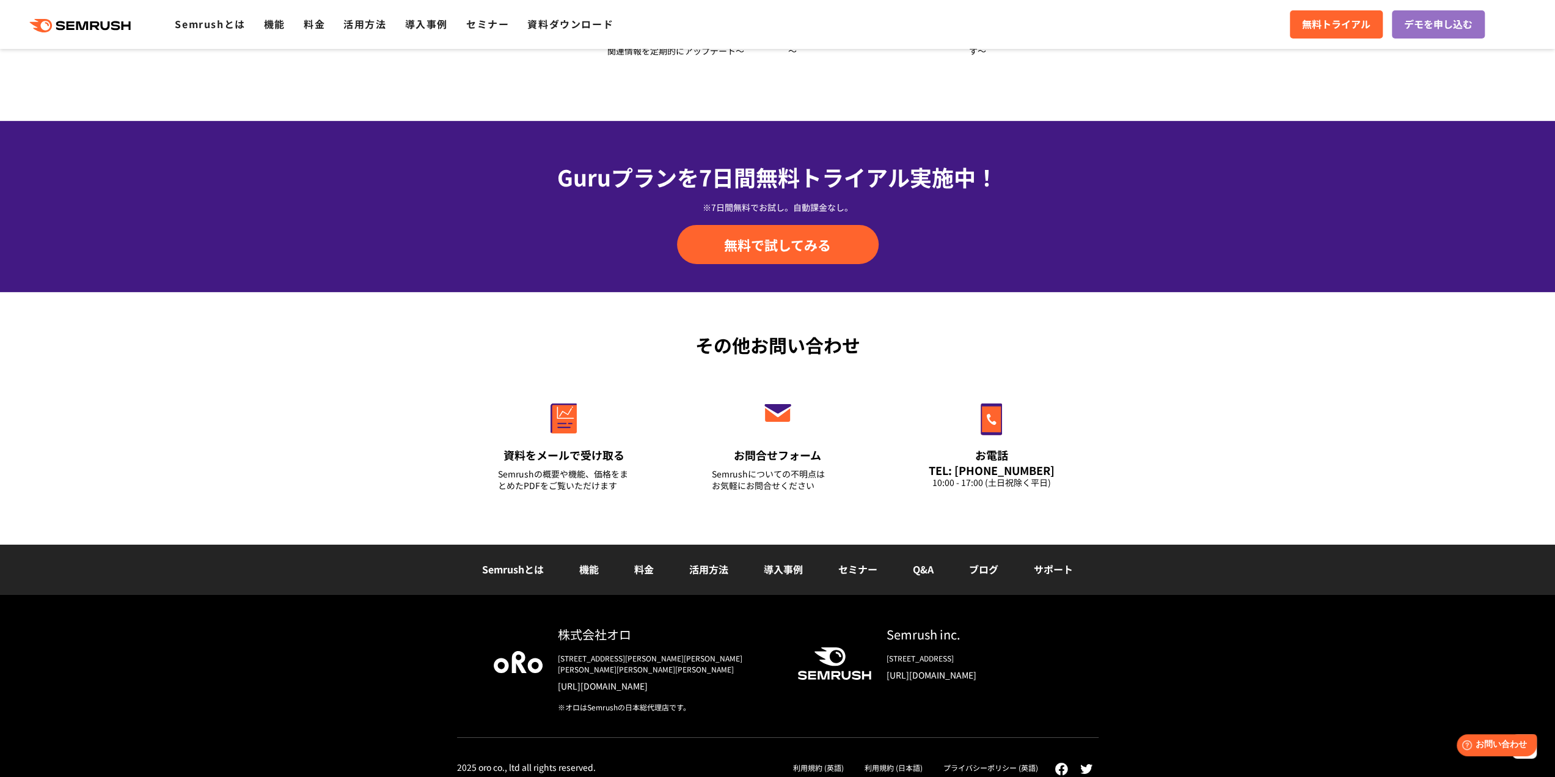
click at [595, 570] on link "機能" at bounding box center [589, 569] width 20 height 15
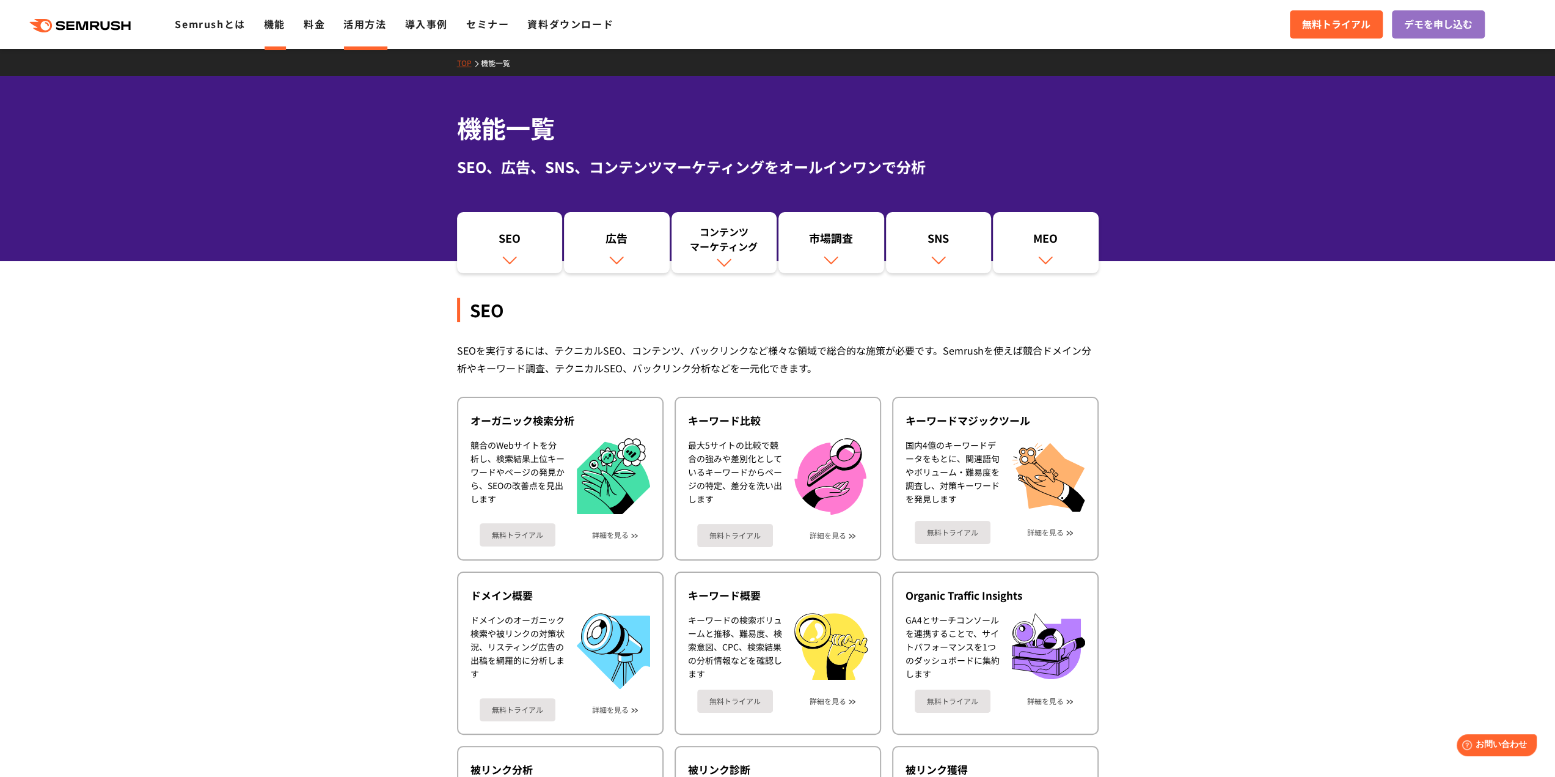
click at [375, 20] on link "活用方法" at bounding box center [364, 23] width 43 height 15
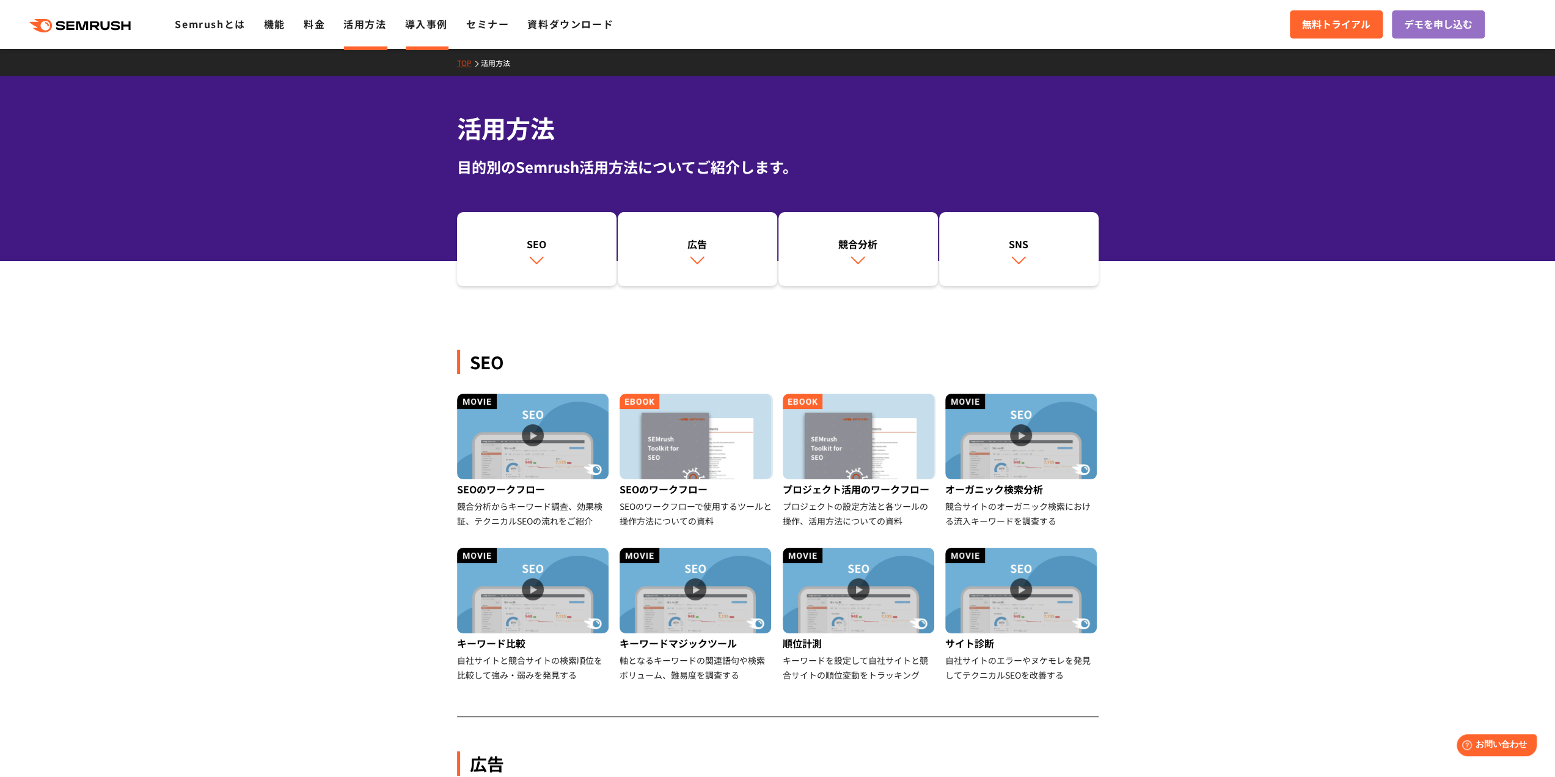
click at [419, 29] on link "導入事例" at bounding box center [426, 23] width 43 height 15
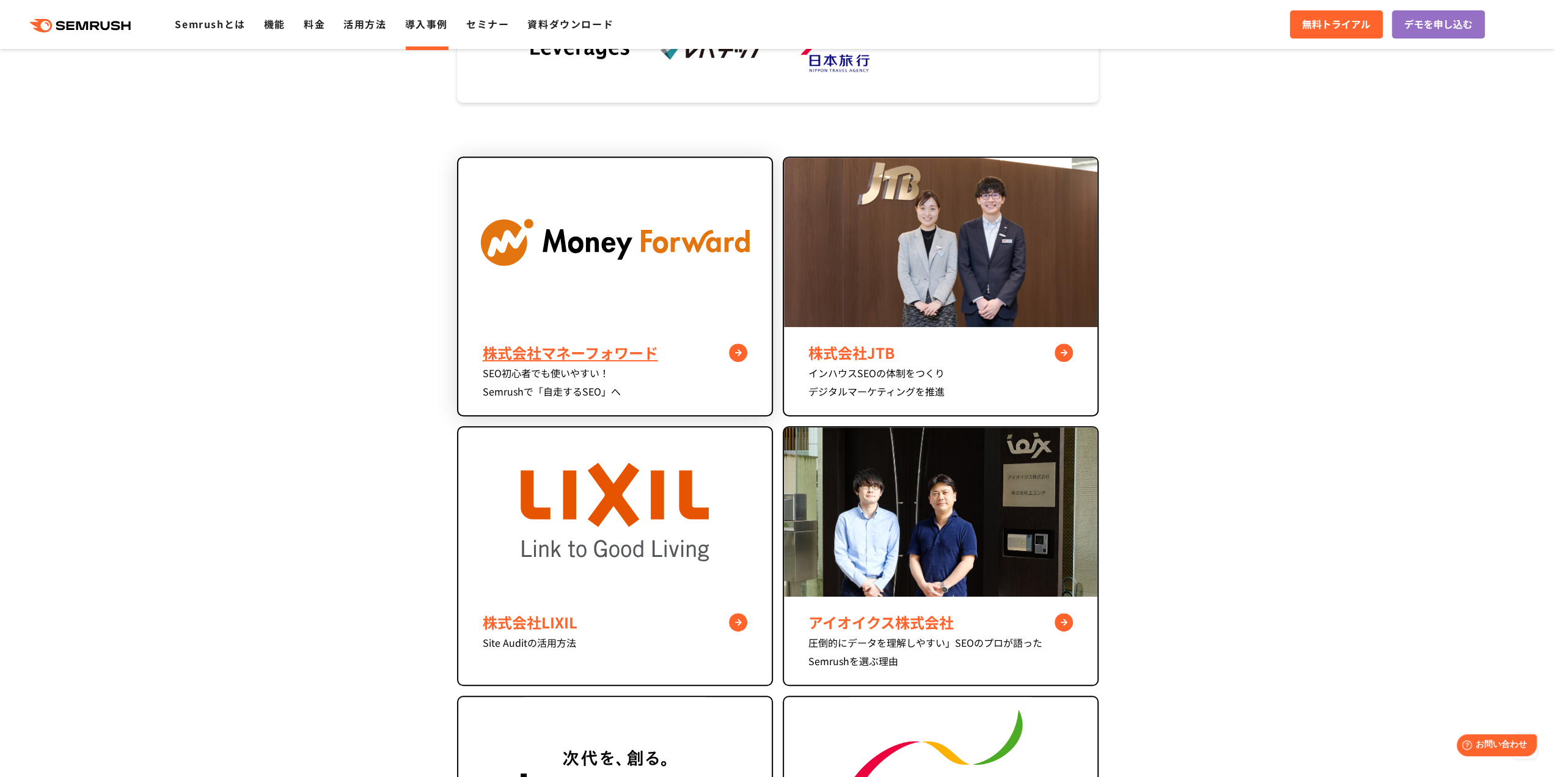
click at [563, 357] on div "株式会社マネーフォワード" at bounding box center [615, 353] width 265 height 22
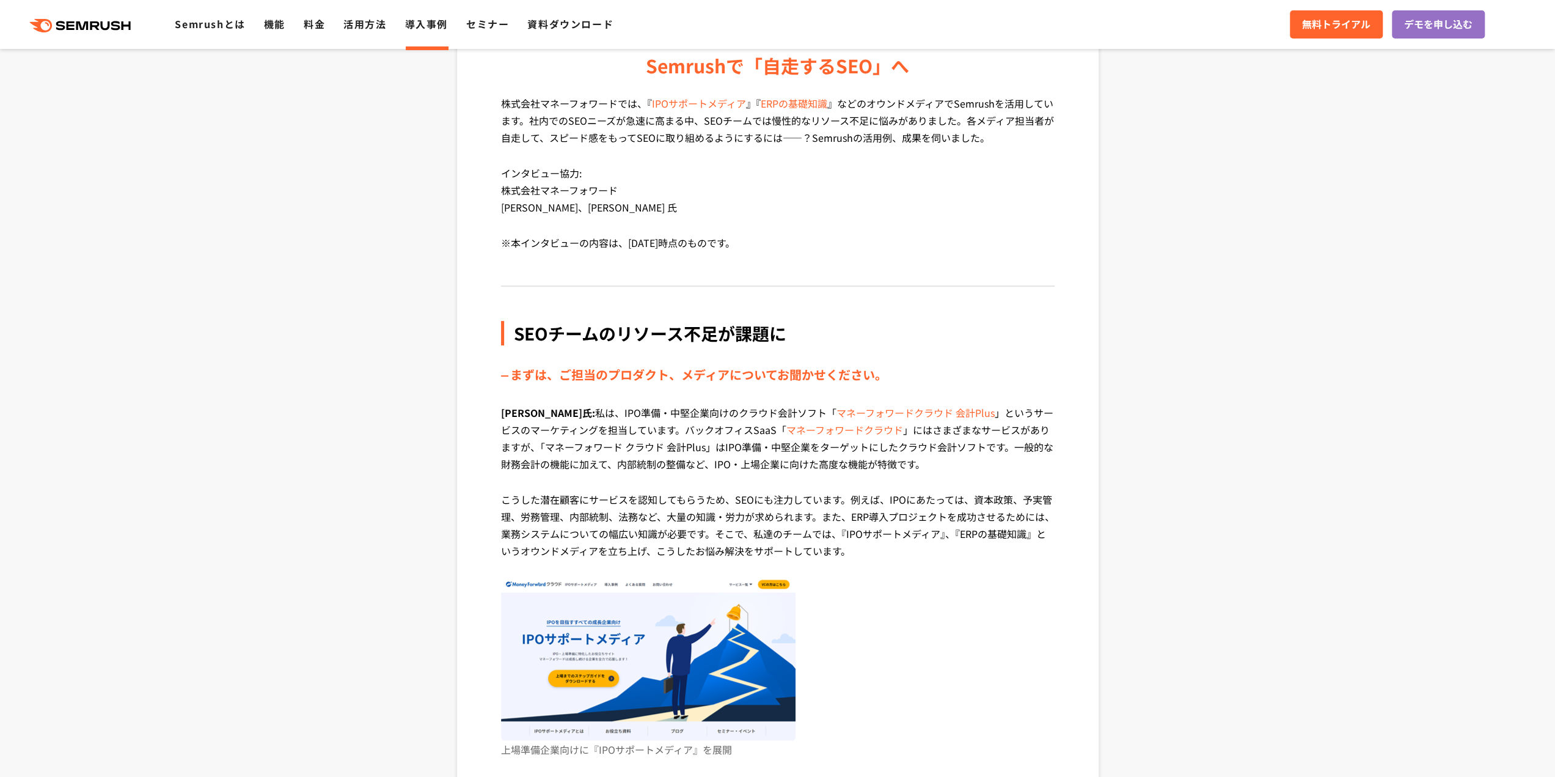
scroll to position [244, 0]
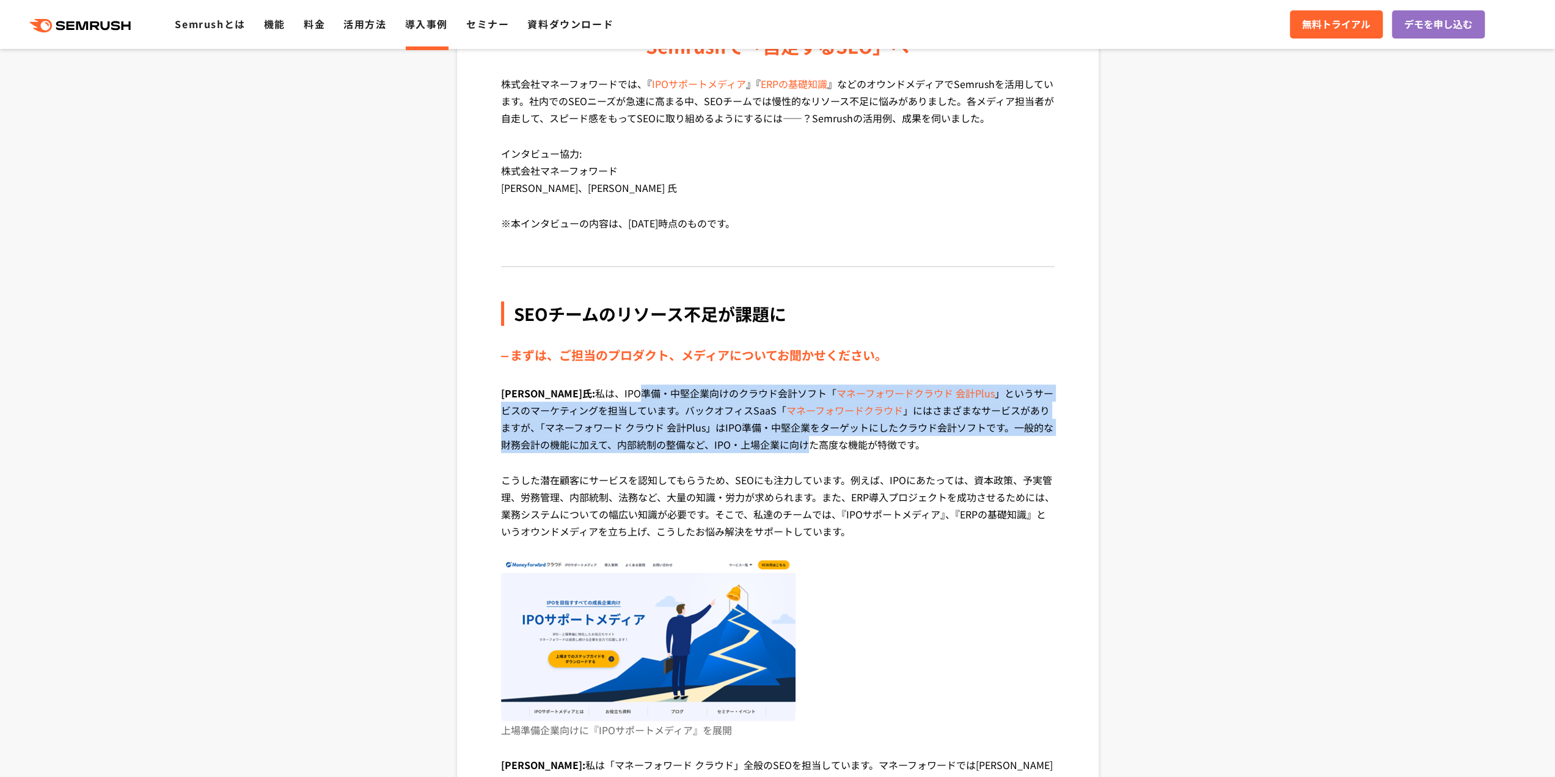
drag, startPoint x: 581, startPoint y: 400, endPoint x: 750, endPoint y: 463, distance: 180.6
click at [750, 463] on p "[PERSON_NAME]氏: 私は、IPO準備・中堅企業向けのクラウド会計ソフト「 マネーフォワードクラウド 会計Plus 」というサービスのマーケティング…" at bounding box center [778, 427] width 554 height 87
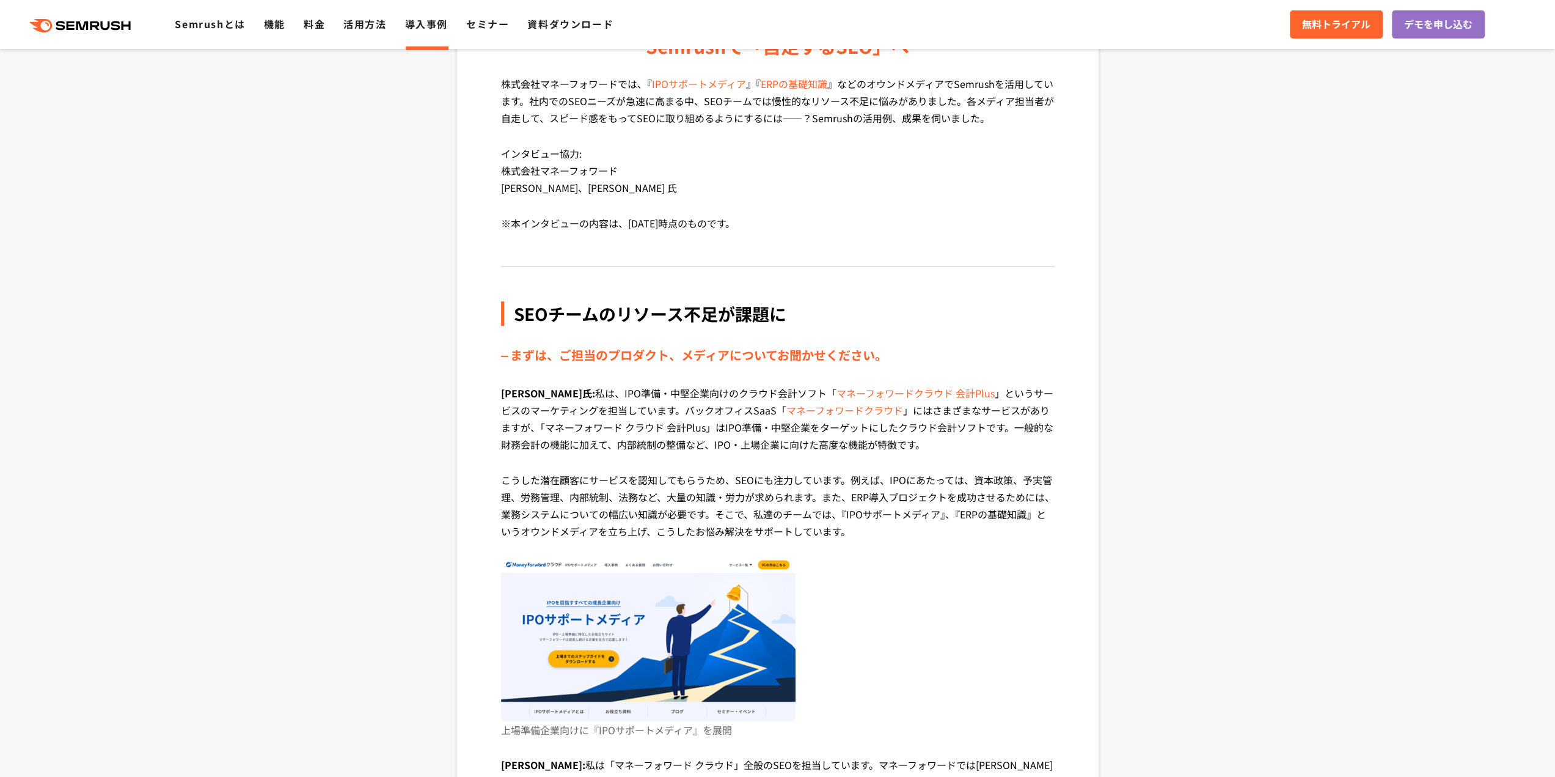
click at [720, 494] on p "こうした潜在顧客にサービスを認知してもらうため、SEOにも注力しています。例えば、IPOにあたっては、資本政策、予実管理、労務管理、内部統制、法務など、大量の…" at bounding box center [778, 514] width 554 height 87
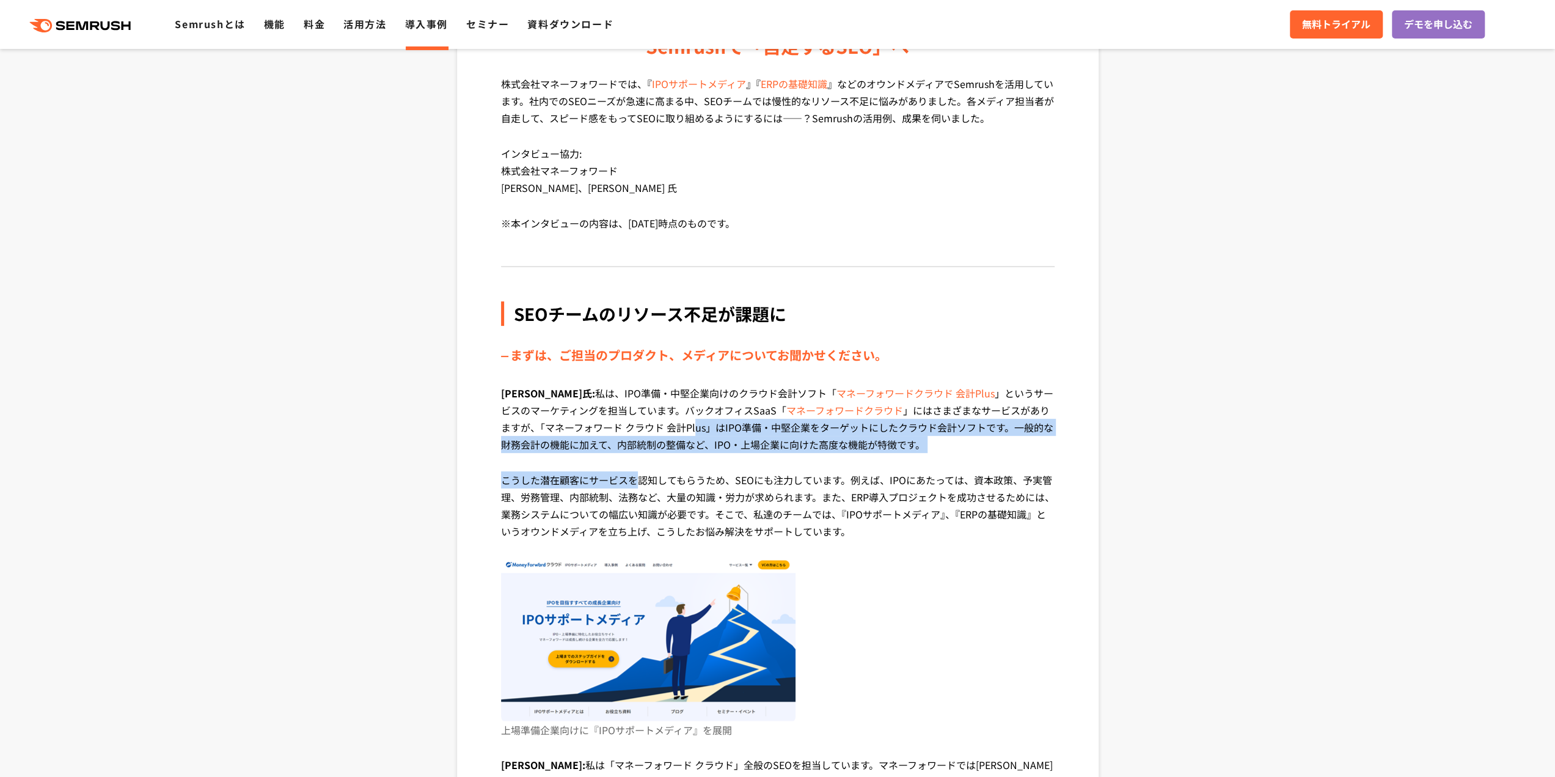
drag, startPoint x: 633, startPoint y: 429, endPoint x: 643, endPoint y: 511, distance: 83.1
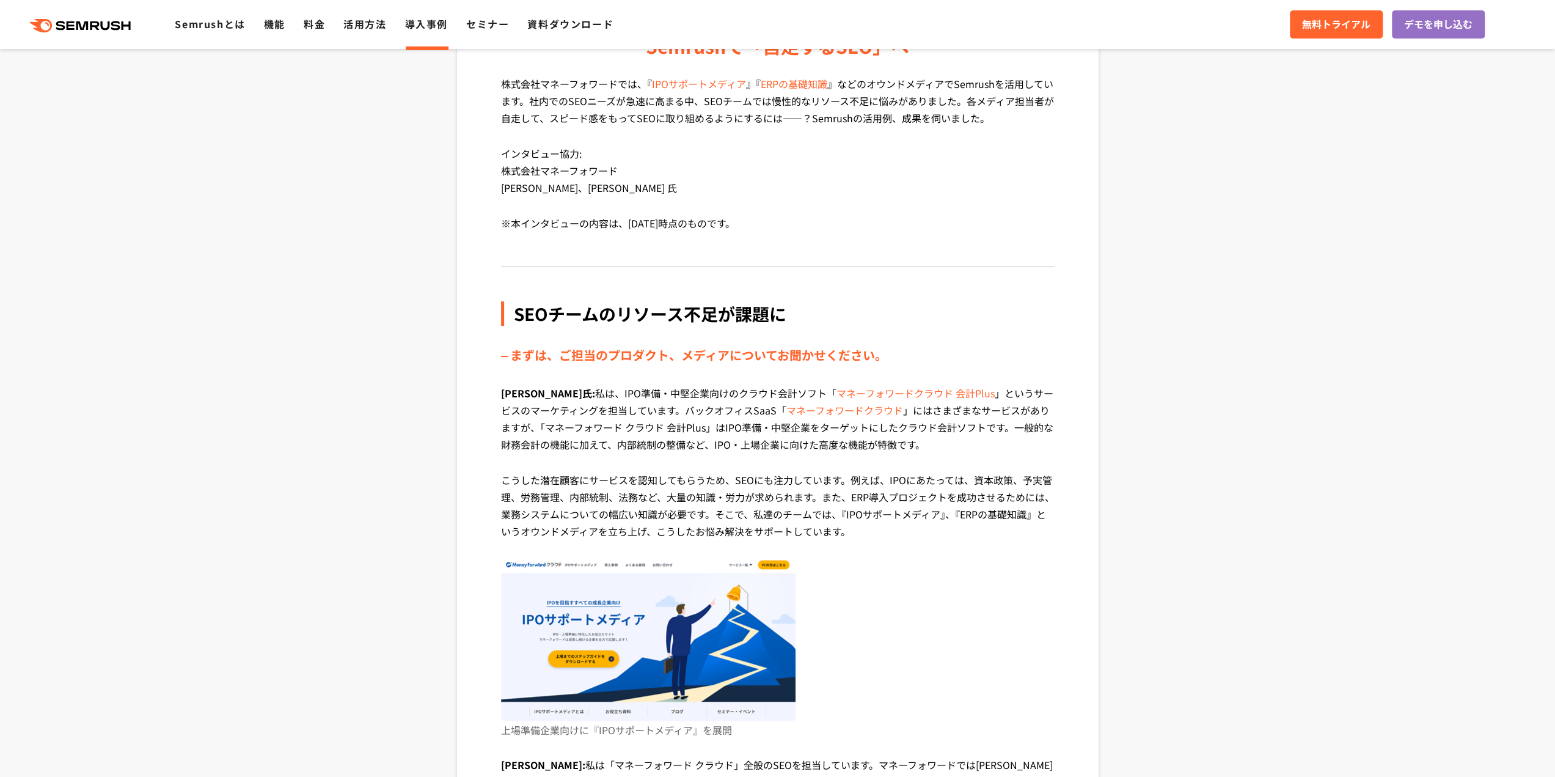
click at [643, 511] on p "こうした潜在顧客にサービスを認知してもらうため、SEOにも注力しています。例えば、IPOにあたっては、資本政策、予実管理、労務管理、内部統制、法務など、大量の…" at bounding box center [778, 514] width 554 height 87
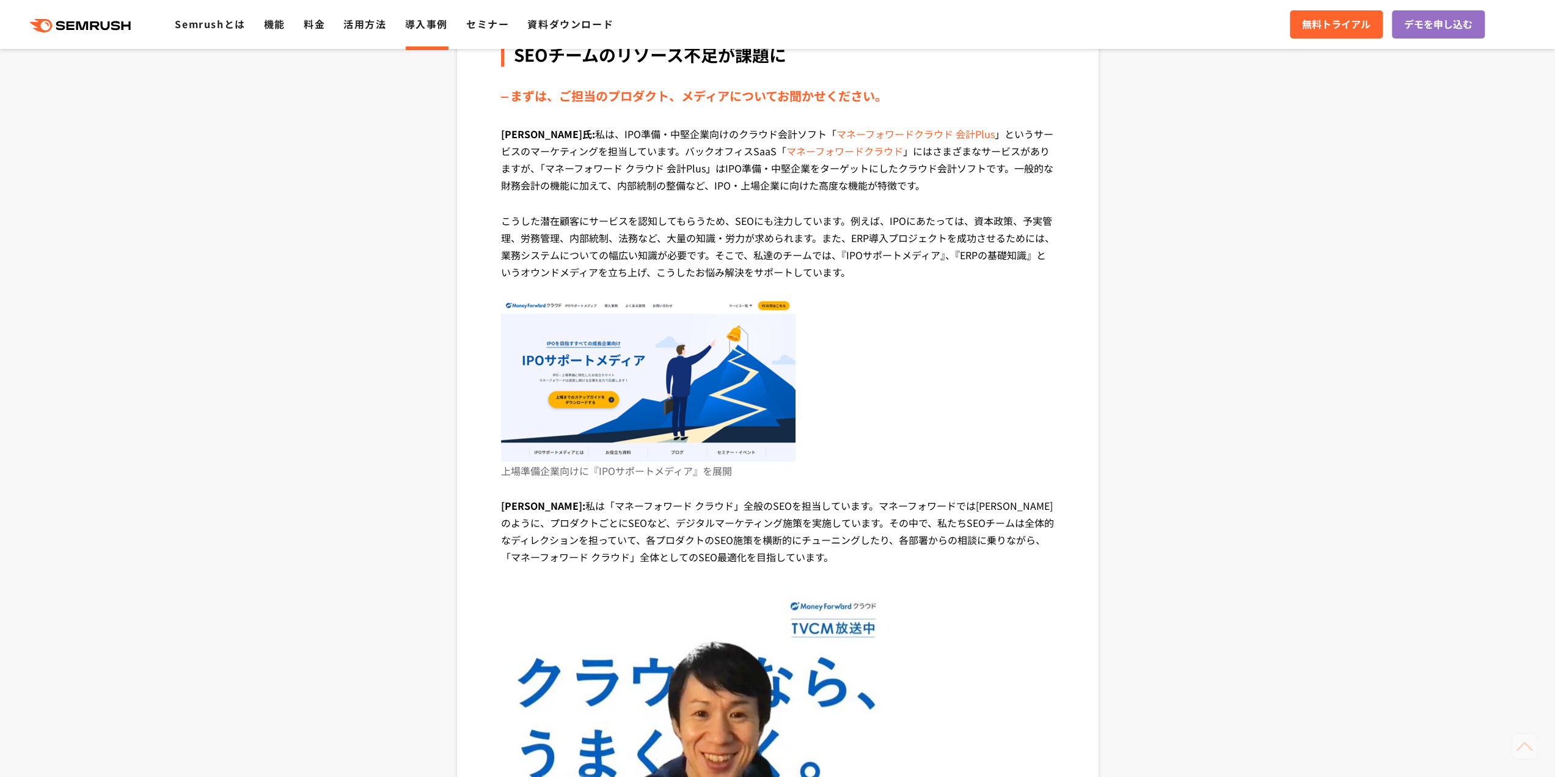
scroll to position [672, 0]
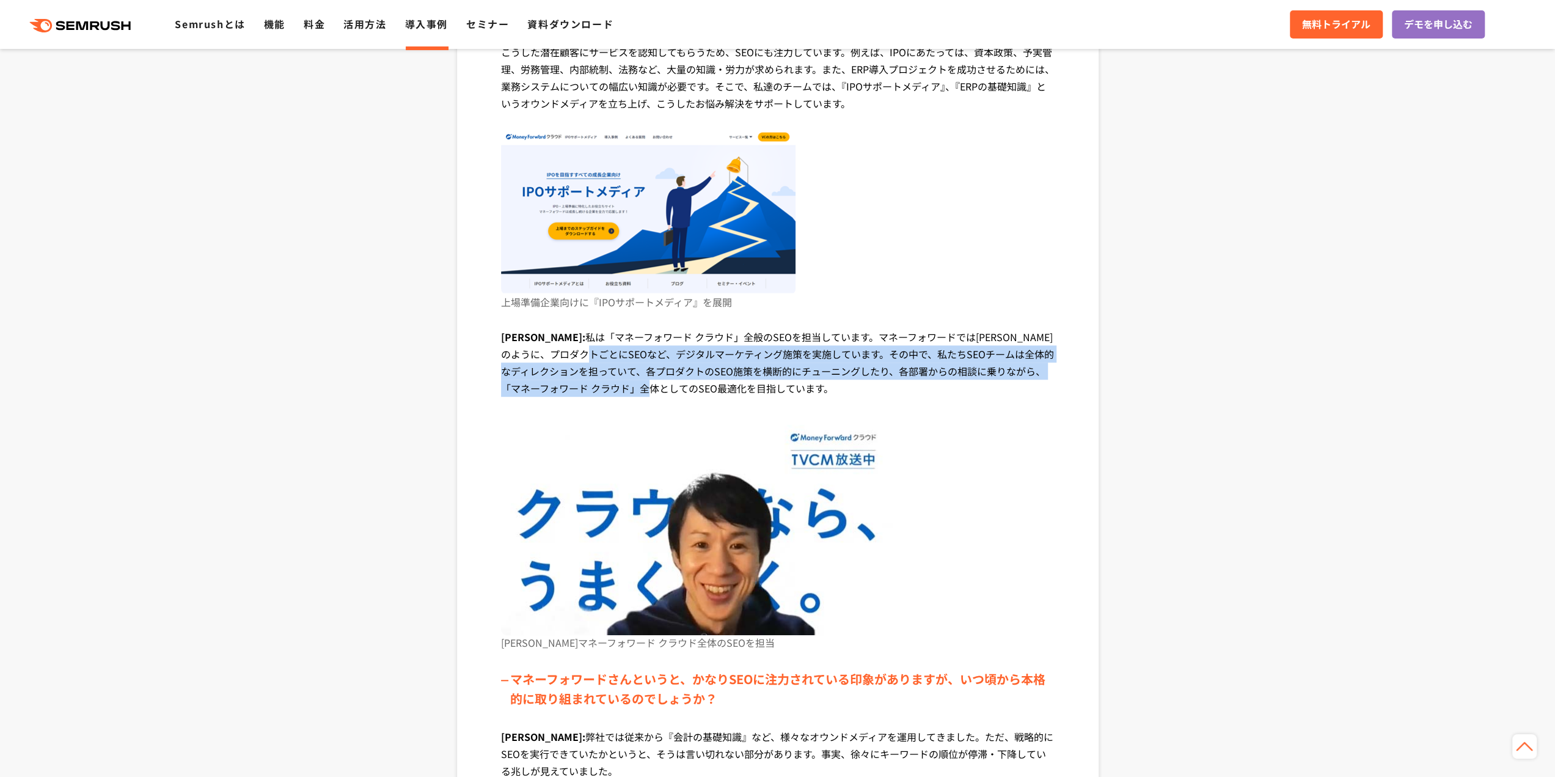
drag, startPoint x: 576, startPoint y: 349, endPoint x: 629, endPoint y: 392, distance: 68.2
click at [629, 392] on p "清水氏: 私は「マネーフォワード クラウド」全般のSEOを担当しています。マネーフォワードでは稲葉さんのように、プロダクトごとにSEOなど、デジタルマーケティ…" at bounding box center [778, 371] width 554 height 87
click at [631, 393] on p "清水氏: 私は「マネーフォワード クラウド」全般のSEOを担当しています。マネーフォワードでは稲葉さんのように、プロダクトごとにSEOなど、デジタルマーケティ…" at bounding box center [778, 371] width 554 height 87
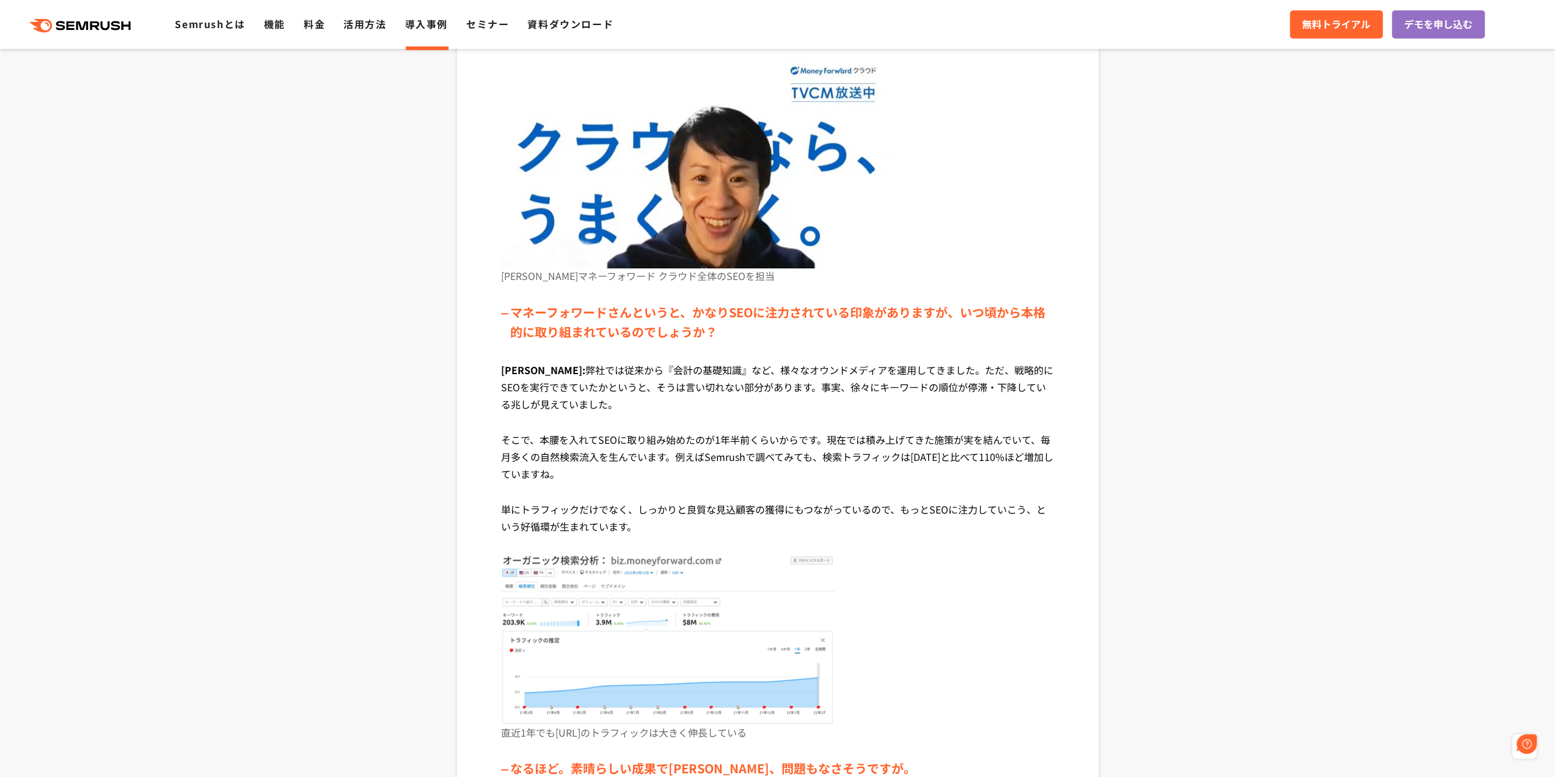
scroll to position [0, 0]
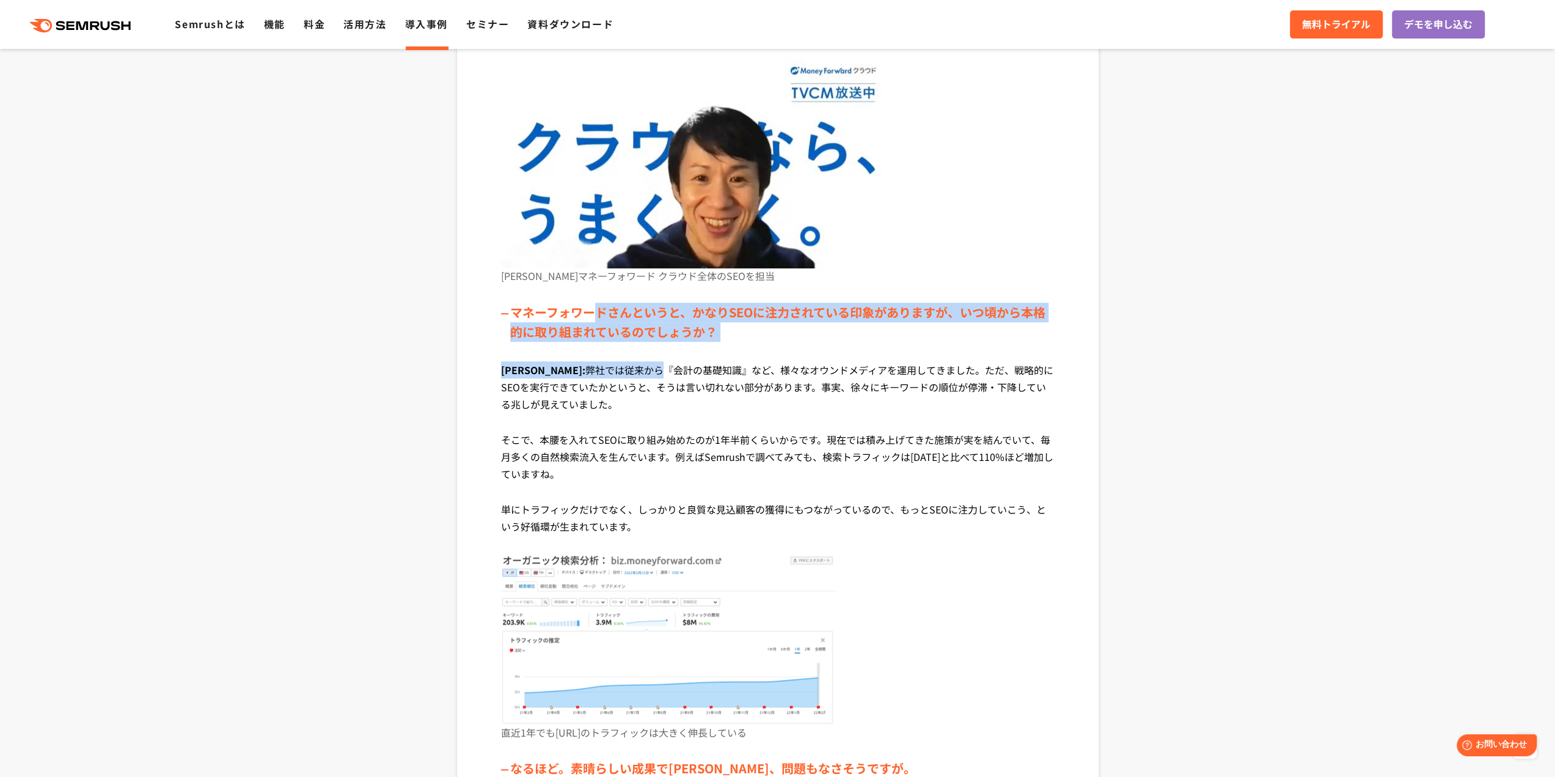
drag, startPoint x: 604, startPoint y: 324, endPoint x: 627, endPoint y: 407, distance: 86.3
click at [626, 390] on div "SEOチームのリソース不足が課題に まずは、ご担当のプロダクト、メディアについてお聞かせください。 稲葉氏: 私は、IPO準備・中堅企業向けのクラウド会計ソフ…" at bounding box center [778, 231] width 554 height 1448
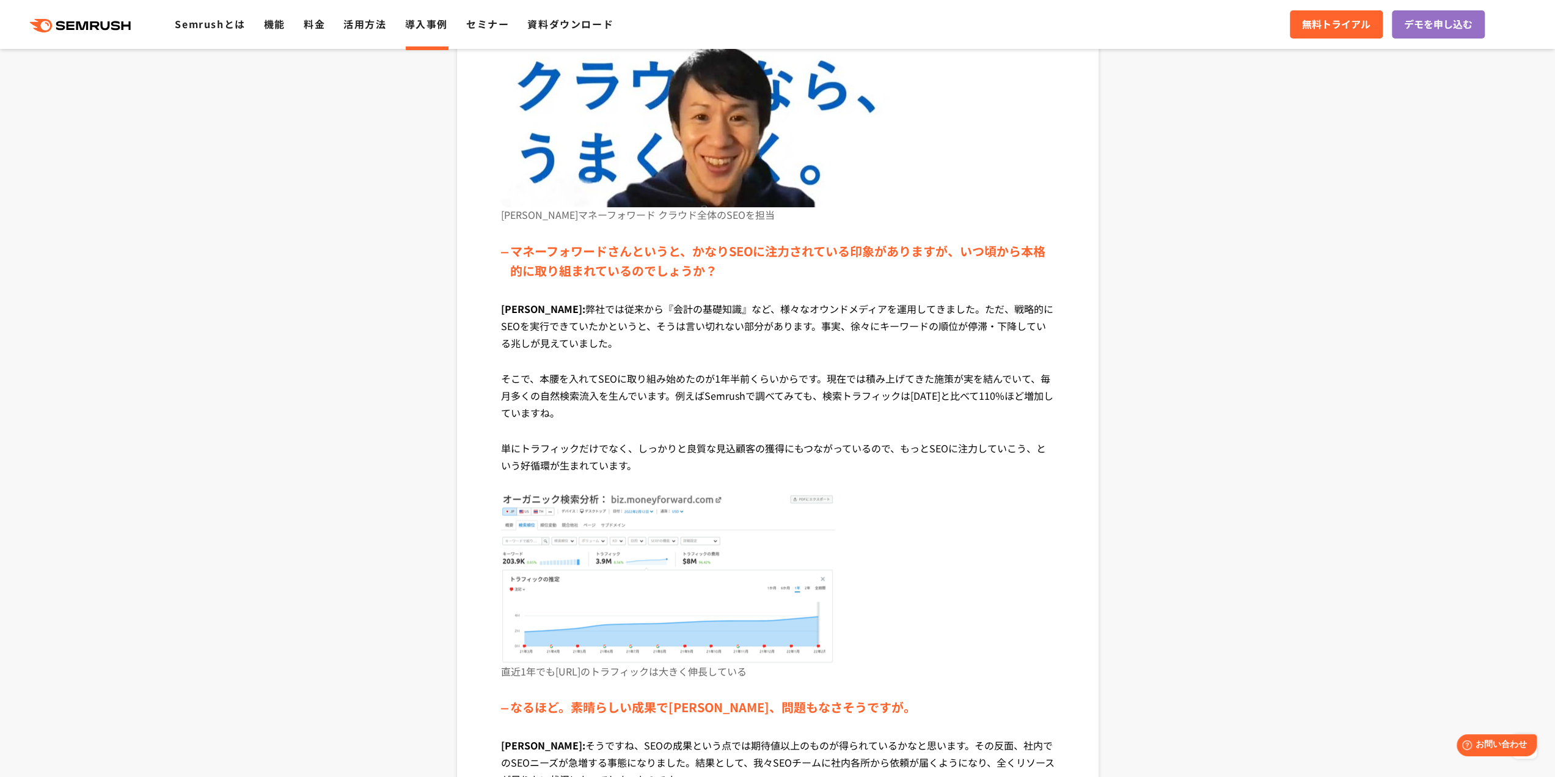
click at [606, 401] on p "そこで、本腰を入れてSEOに取り組み始めたのが1年半前くらいからです。現在では積み上げてきた施策が実を結んでいて、毎月多くの自然検索流入を生んでいます。例えば…" at bounding box center [778, 405] width 554 height 70
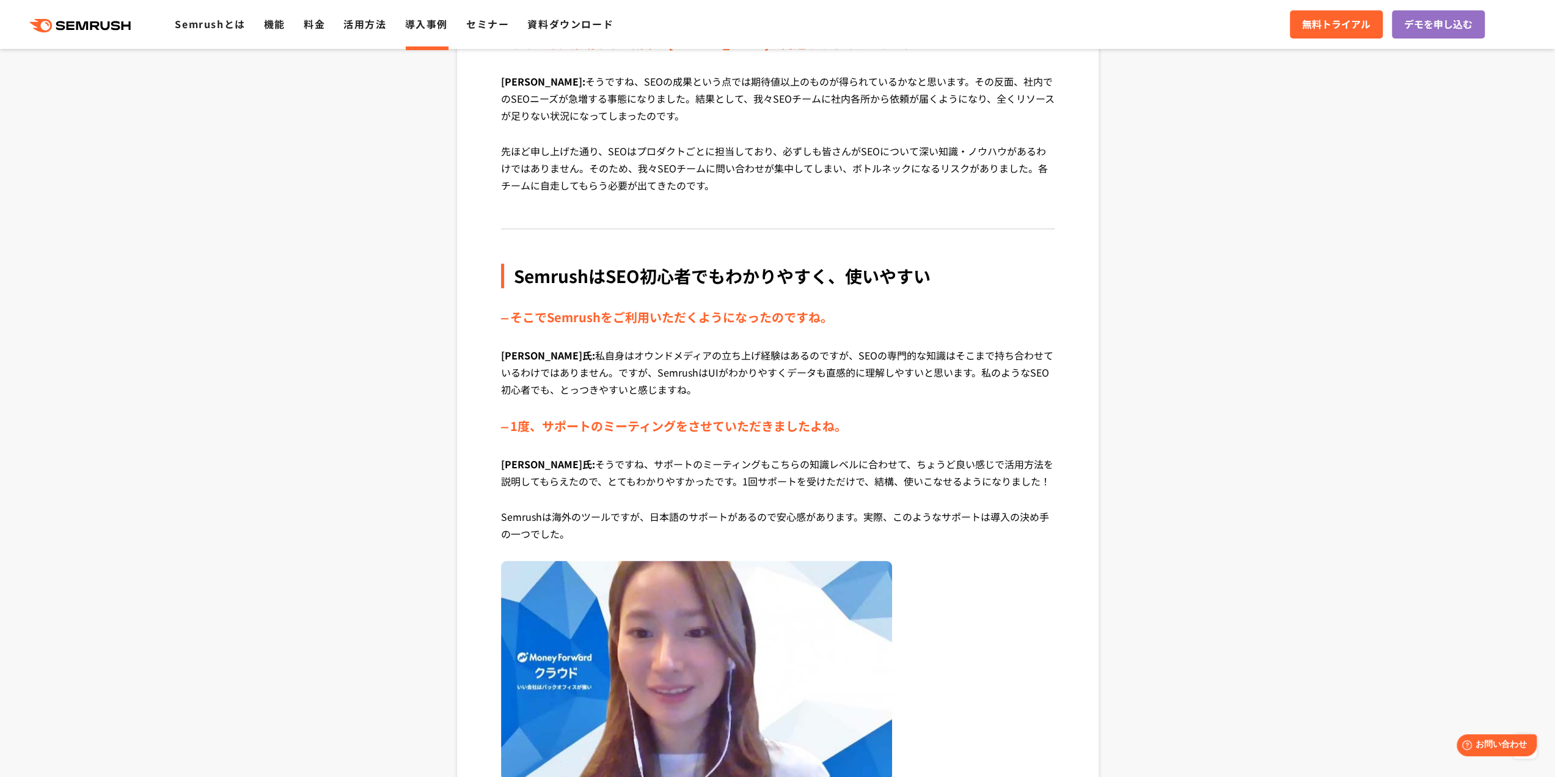
scroll to position [1772, 0]
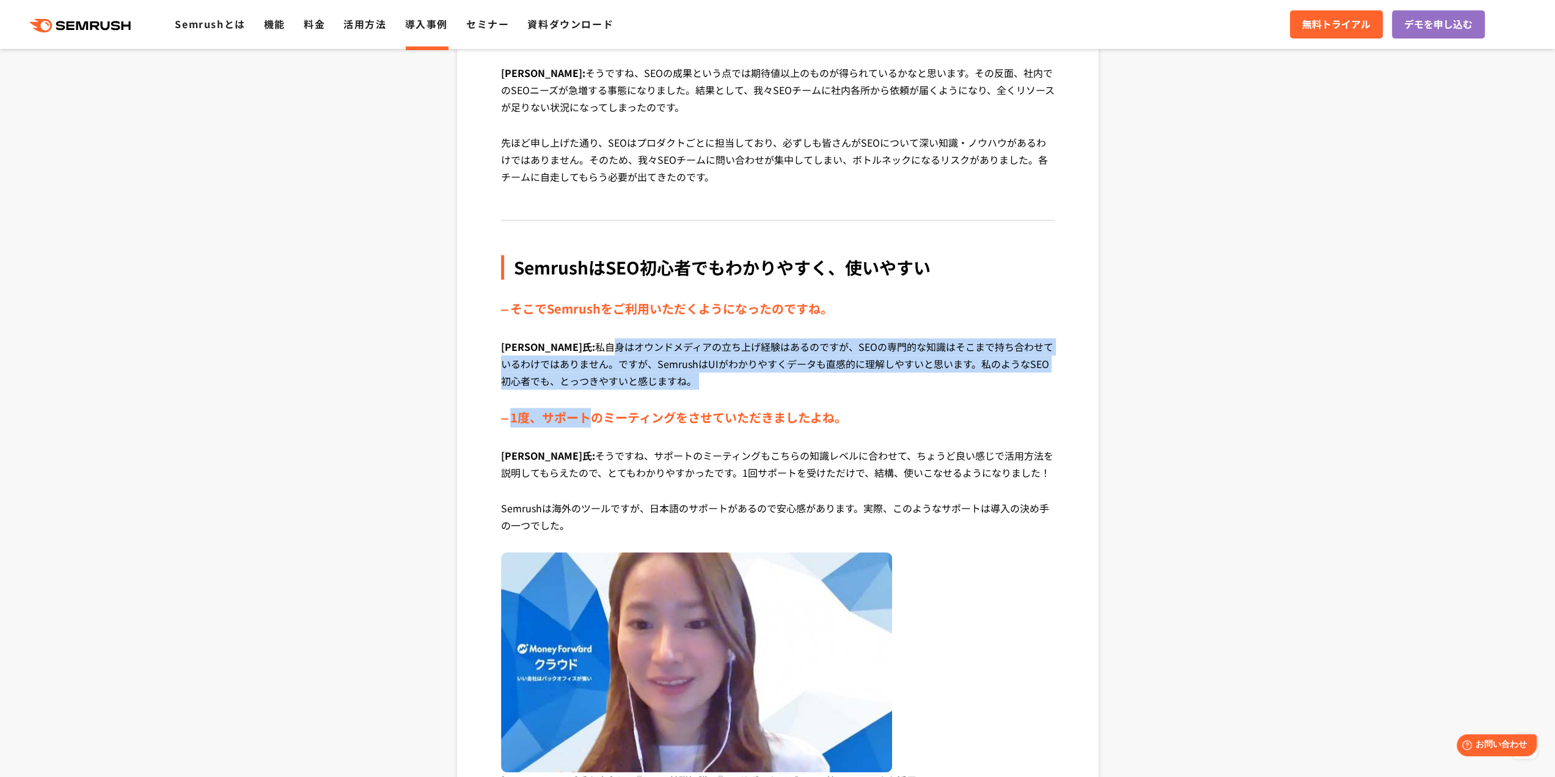
drag, startPoint x: 555, startPoint y: 322, endPoint x: 595, endPoint y: 438, distance: 122.7
click at [589, 423] on div "SemrushはSEO初心者でもわかりやすく、使いやすい そこでSemrushをご利用いただくようになったのですね。 稲葉氏: 私自身はオウンドメディアの立ち…" at bounding box center [778, 617] width 554 height 725
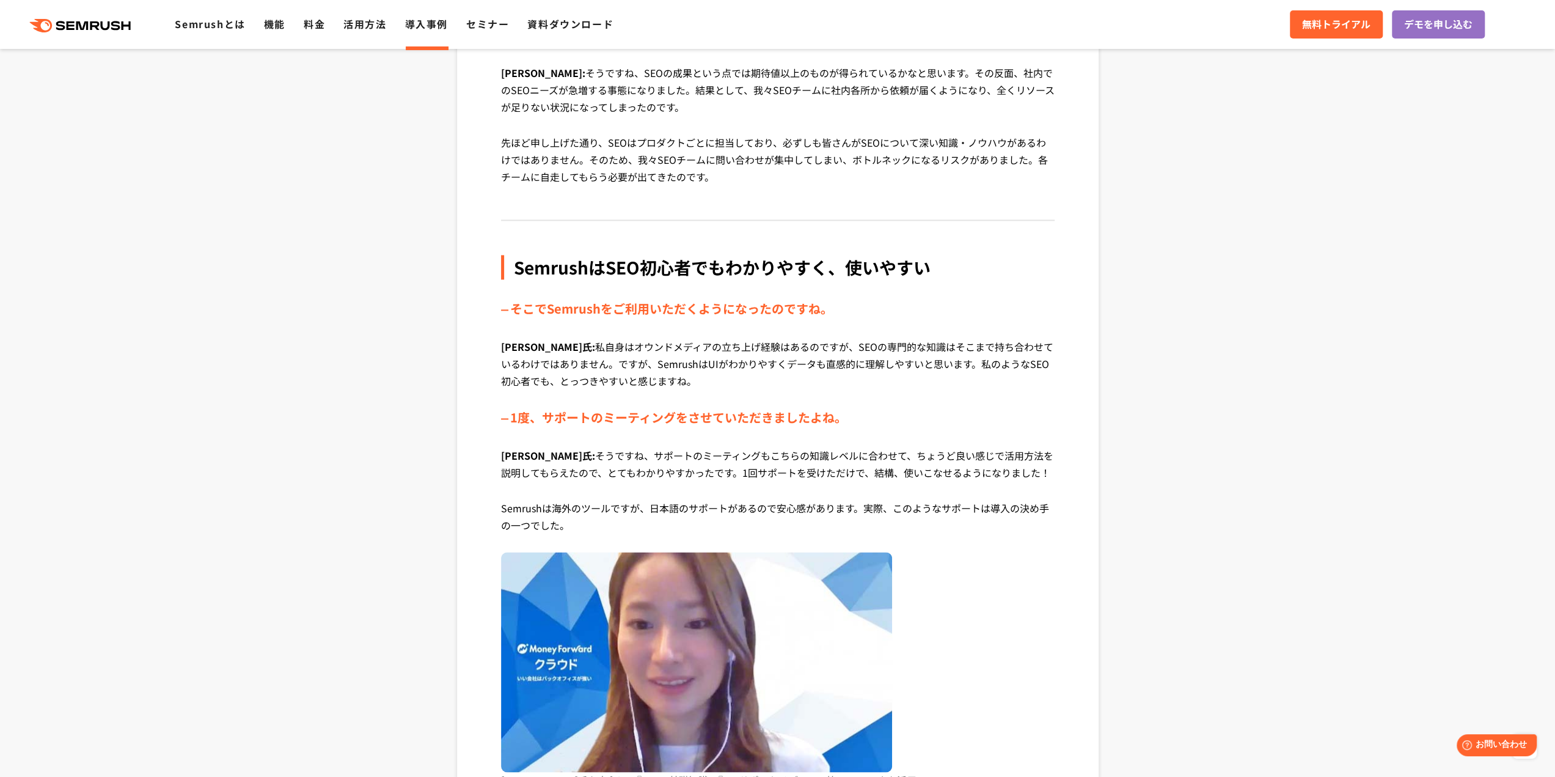
click at [610, 469] on p "稲葉氏: そうですね、サポートのミーティングもこちらの知識レベルに合わせて、ちょうど良い感じで活用方法を説明してもらえたので、とてもわかりやすかったです。1回…" at bounding box center [778, 473] width 554 height 53
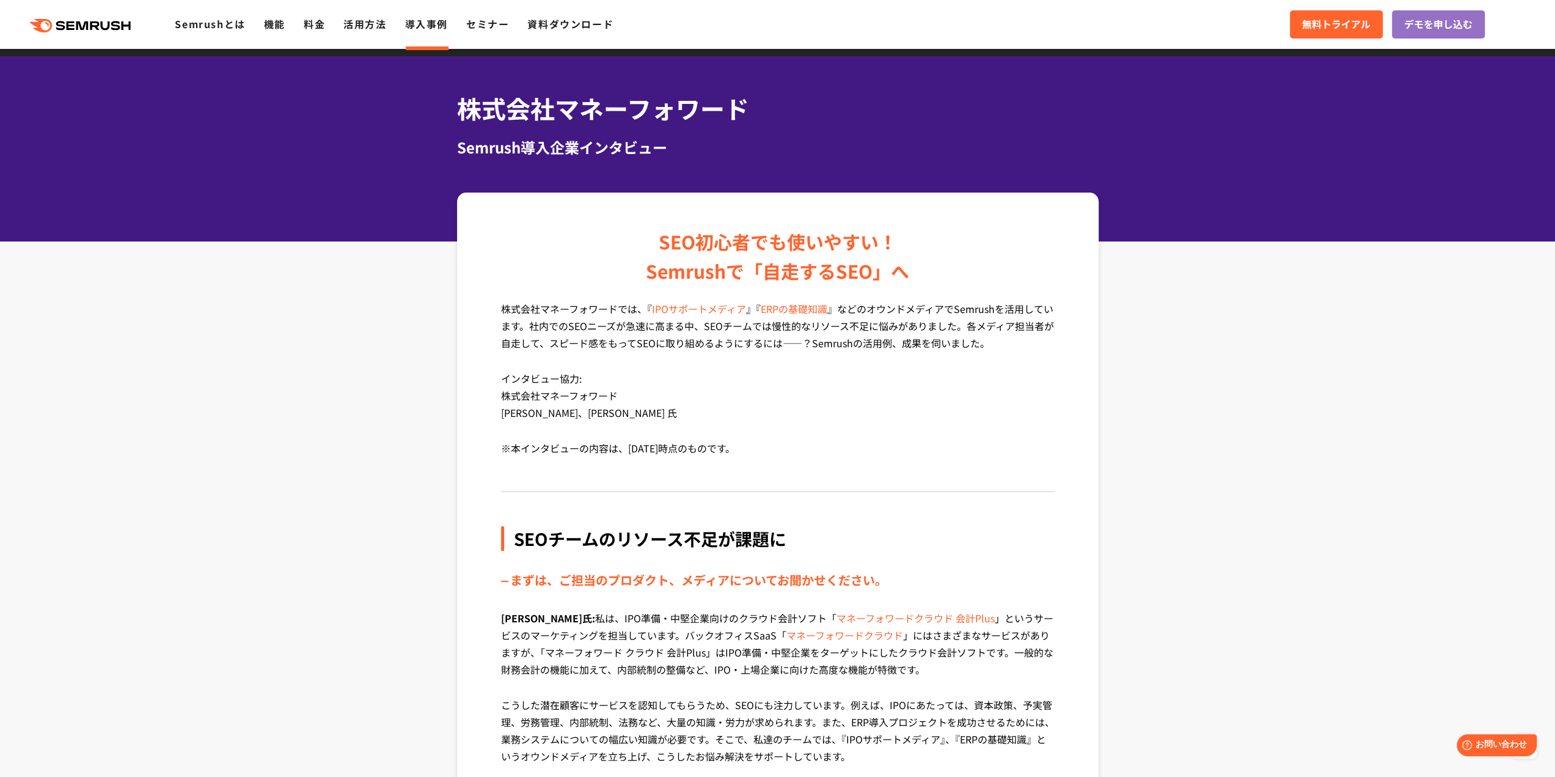
scroll to position [0, 0]
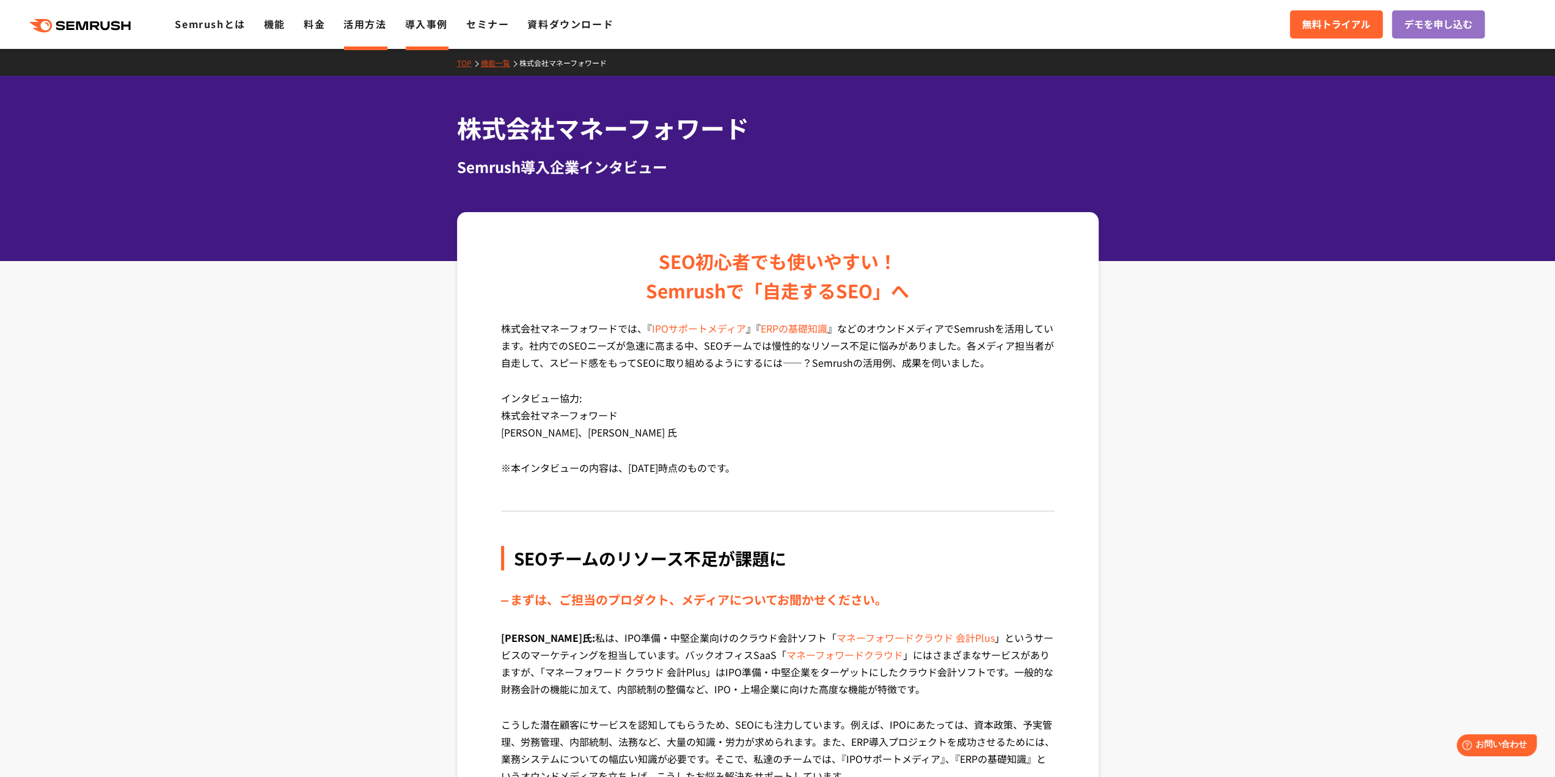
click at [375, 29] on link "活用方法" at bounding box center [364, 23] width 43 height 15
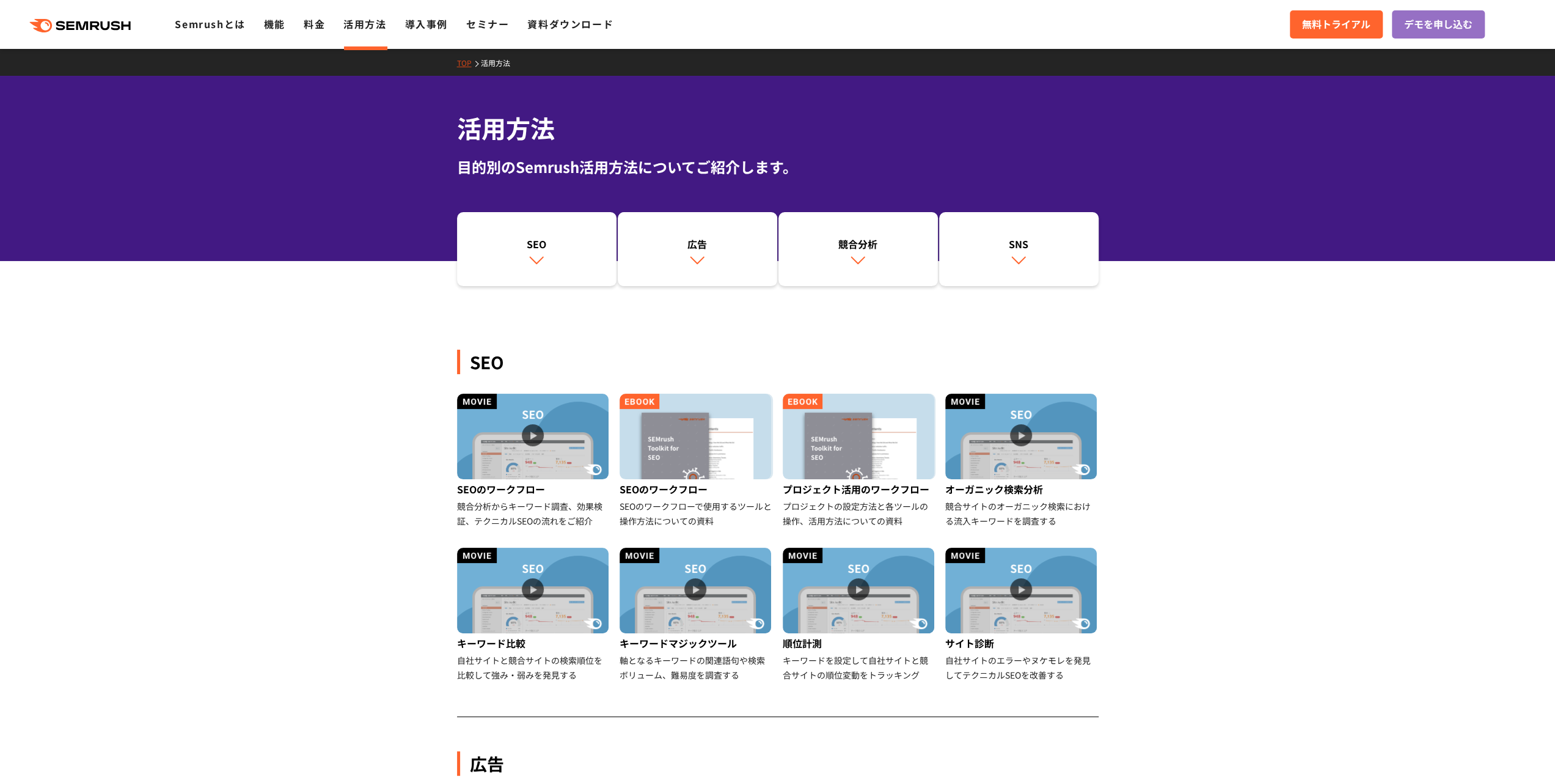
click at [109, 22] on icon ".cls {fill: #FF642D;}" at bounding box center [81, 25] width 138 height 13
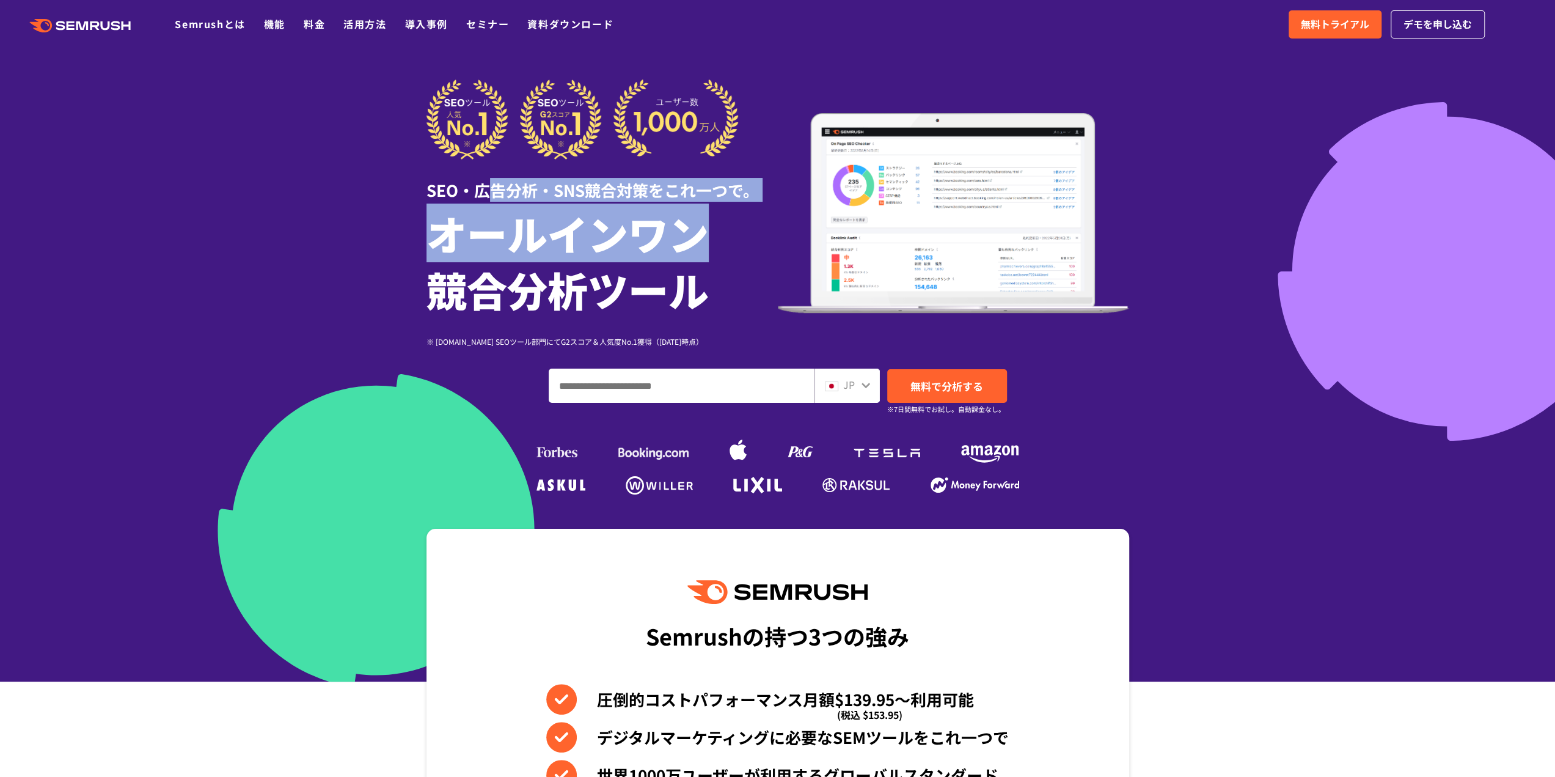
drag, startPoint x: 497, startPoint y: 175, endPoint x: 687, endPoint y: 258, distance: 207.1
click at [687, 258] on div "SEO・広告分析・SNS競合対策をこれ一つで。 オールインワン 競合分析ツール ※ [DOMAIN_NAME] SEOツール部門にてG2スコア＆人気度No.1…" at bounding box center [602, 213] width 351 height 268
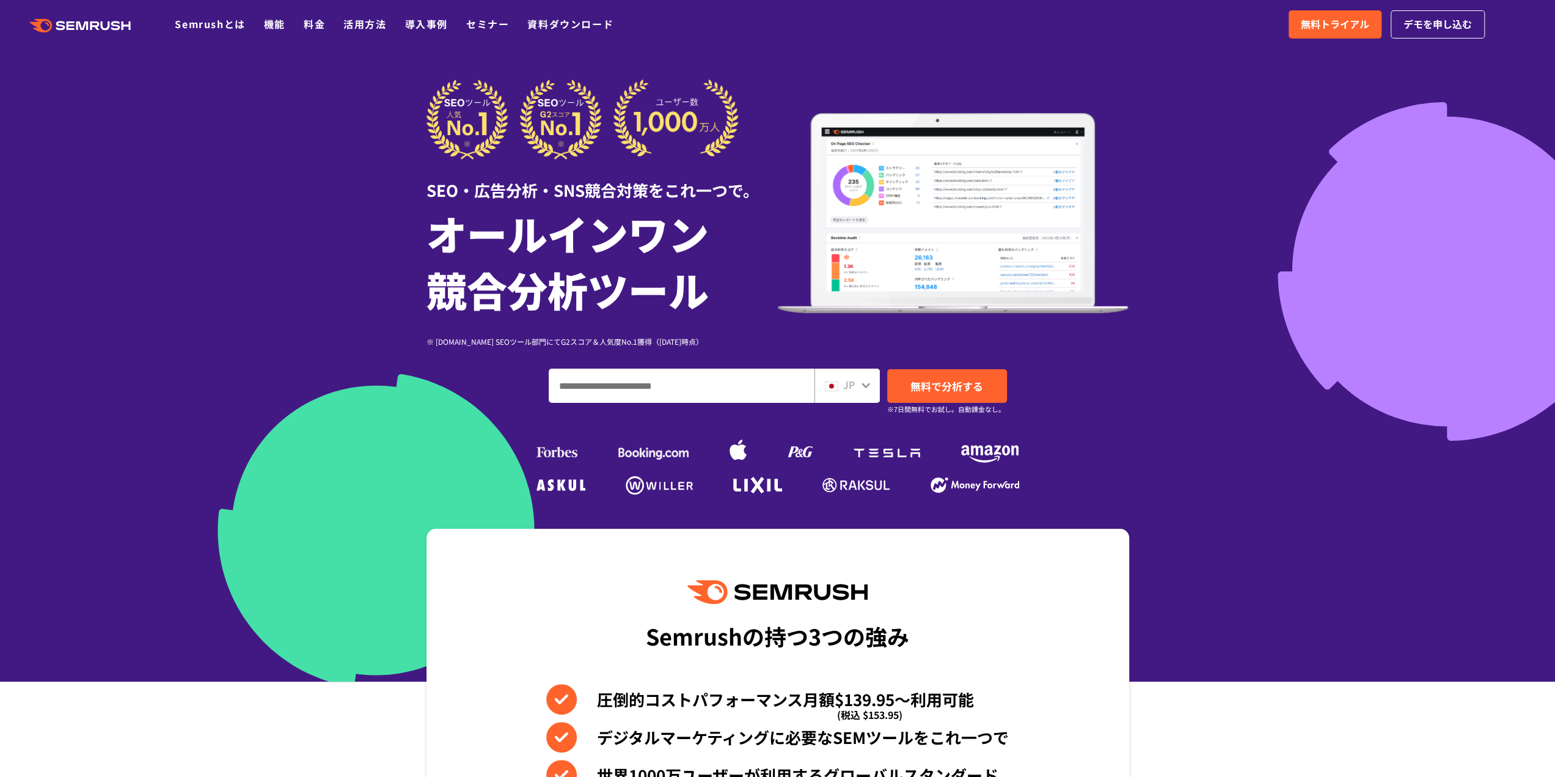
click at [643, 287] on h1 "オールインワン 競合分析ツール" at bounding box center [602, 261] width 351 height 112
drag, startPoint x: 609, startPoint y: 341, endPoint x: 444, endPoint y: 342, distance: 164.4
click at [444, 342] on div "※ [DOMAIN_NAME] SEOツール部門にてG2スコア＆人気度No.1獲得（[DATE]時点）" at bounding box center [602, 341] width 351 height 12
click at [433, 355] on div "SEO・広告分析・SNS競合対策をこれ一つで。 オールインワン 競合分析ツール ※ G2.com SEOツール部門にてG2スコア＆人気度No.1獲得（2023…" at bounding box center [778, 288] width 703 height 419
drag, startPoint x: 664, startPoint y: 334, endPoint x: 429, endPoint y: 339, distance: 234.7
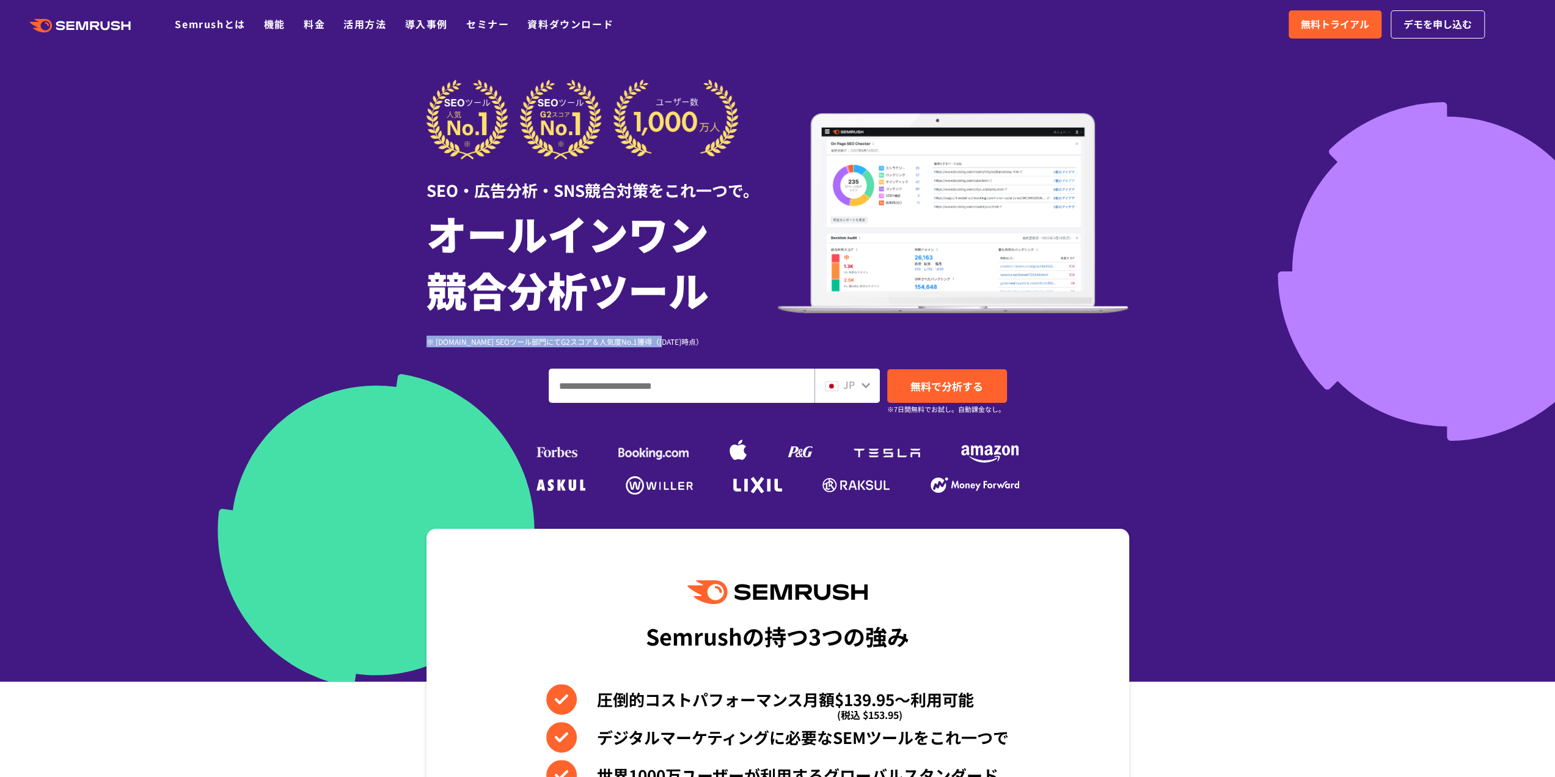
click at [429, 339] on div "※ G2.com SEOツール部門にてG2スコア＆人気度No.1獲得（2023年10月時点） ※ G2.com SEOツール部門にてG2スコア＆人気度No.1…" at bounding box center [602, 332] width 351 height 30
click at [460, 273] on h1 "オールインワン 競合分析ツール" at bounding box center [602, 261] width 351 height 112
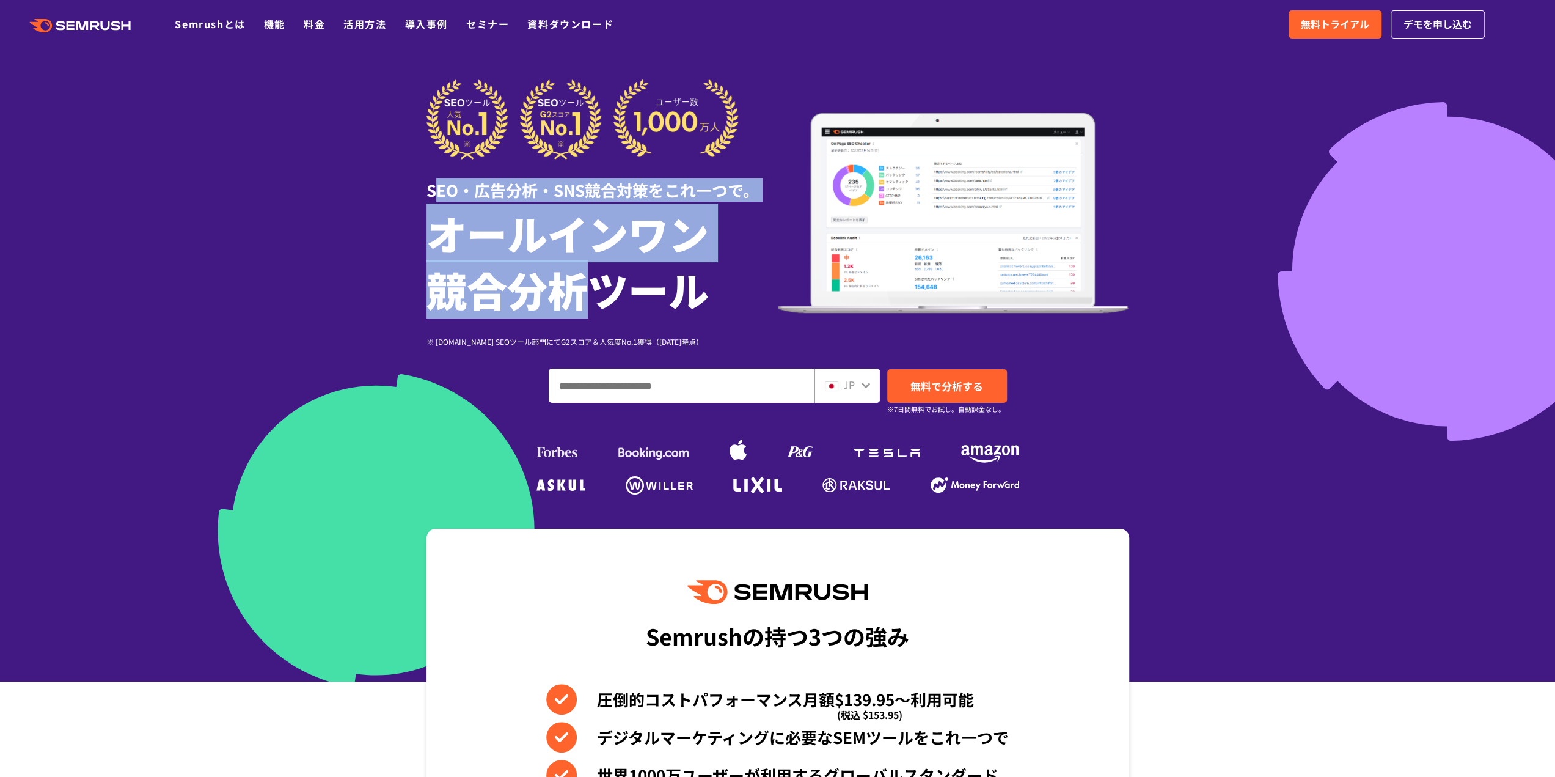
drag, startPoint x: 435, startPoint y: 176, endPoint x: 592, endPoint y: 318, distance: 211.6
click at [592, 318] on div "SEO・広告分析・SNS競合対策をこれ一つで。 オールインワン 競合分析ツール ※ G2.com SEOツール部門にてG2スコア＆人気度No.1獲得（2023…" at bounding box center [602, 213] width 351 height 268
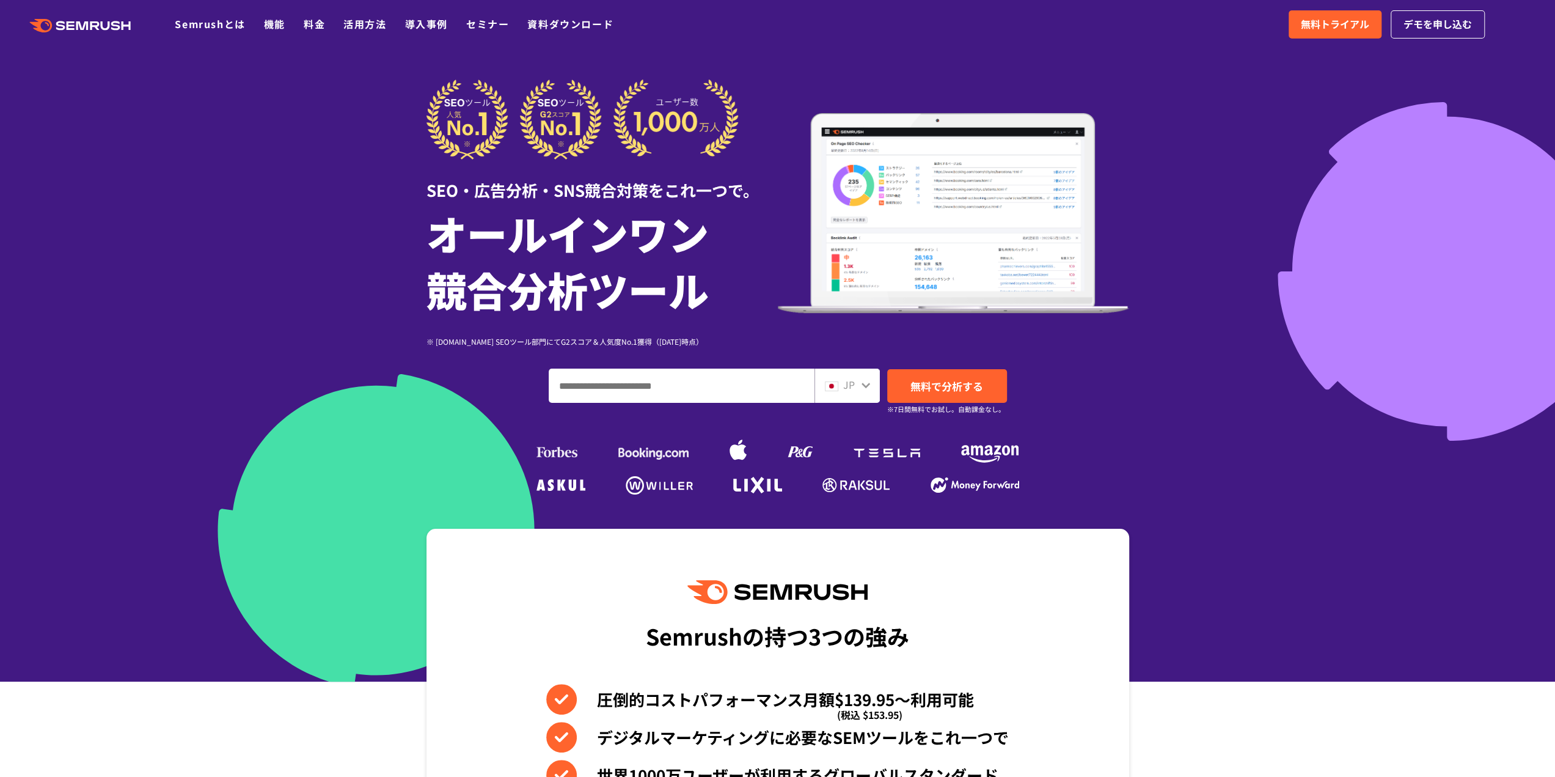
click at [610, 304] on h1 "オールインワン 競合分析ツール" at bounding box center [602, 261] width 351 height 112
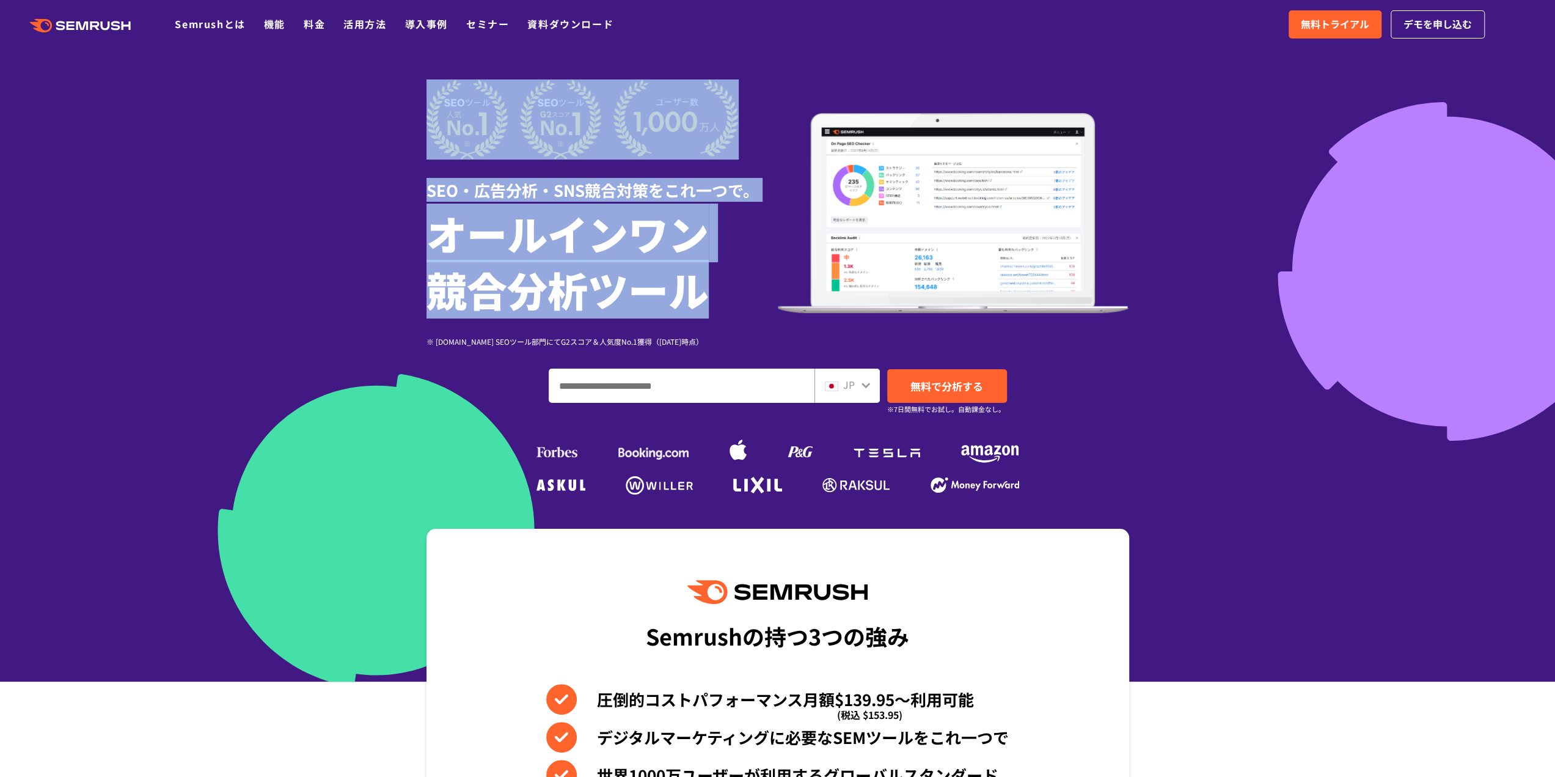
drag, startPoint x: 726, startPoint y: 296, endPoint x: 428, endPoint y: 155, distance: 329.1
click at [428, 155] on div "SEO・広告分析・SNS競合対策をこれ一つで。 オールインワン 競合分析ツール ※ G2.com SEOツール部門にてG2スコア＆人気度No.1獲得（2023…" at bounding box center [602, 213] width 351 height 268
click at [507, 296] on h1 "オールインワン 競合分析ツール" at bounding box center [602, 261] width 351 height 112
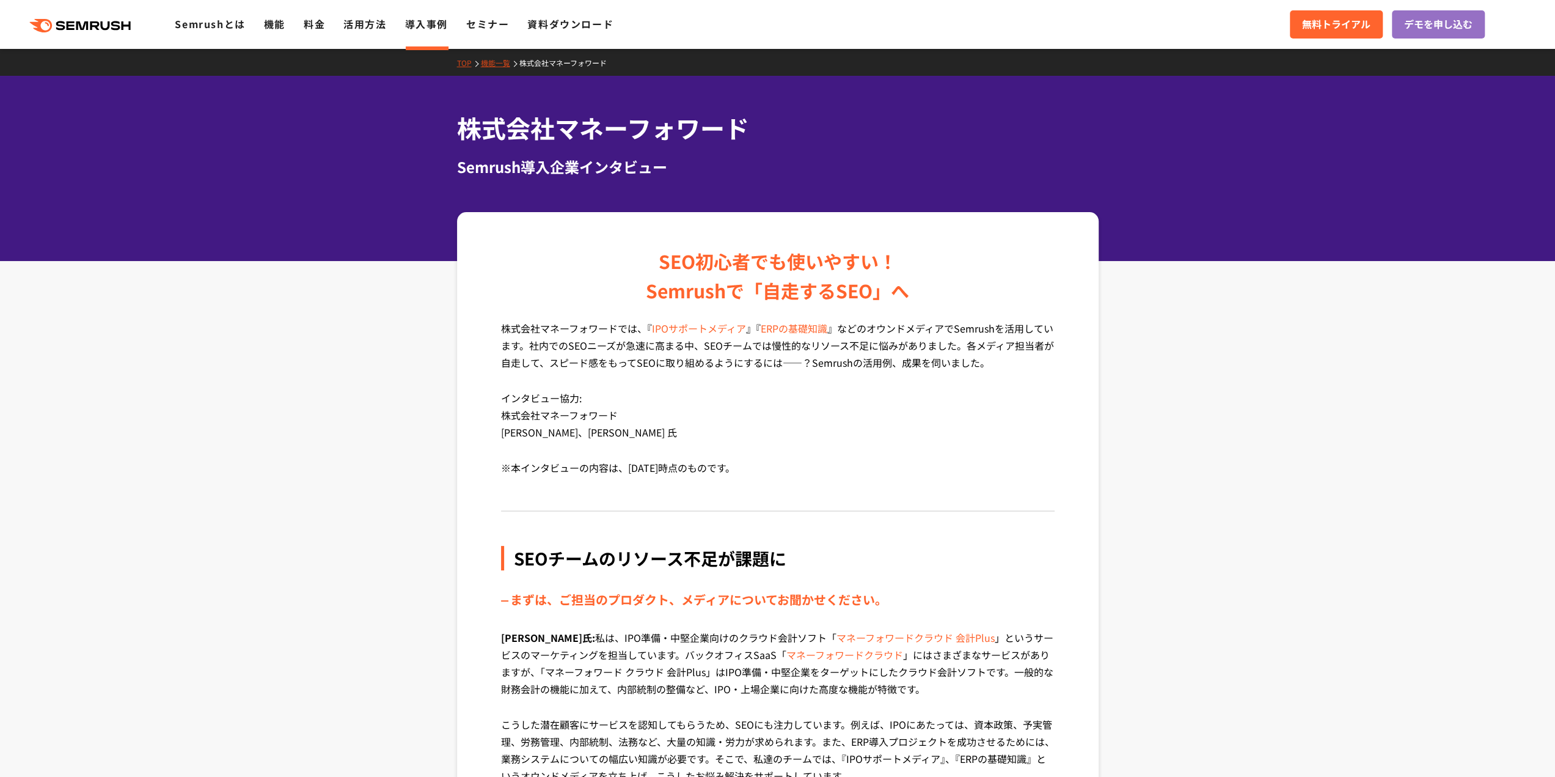
click at [73, 24] on polygon at bounding box center [71, 25] width 8 height 9
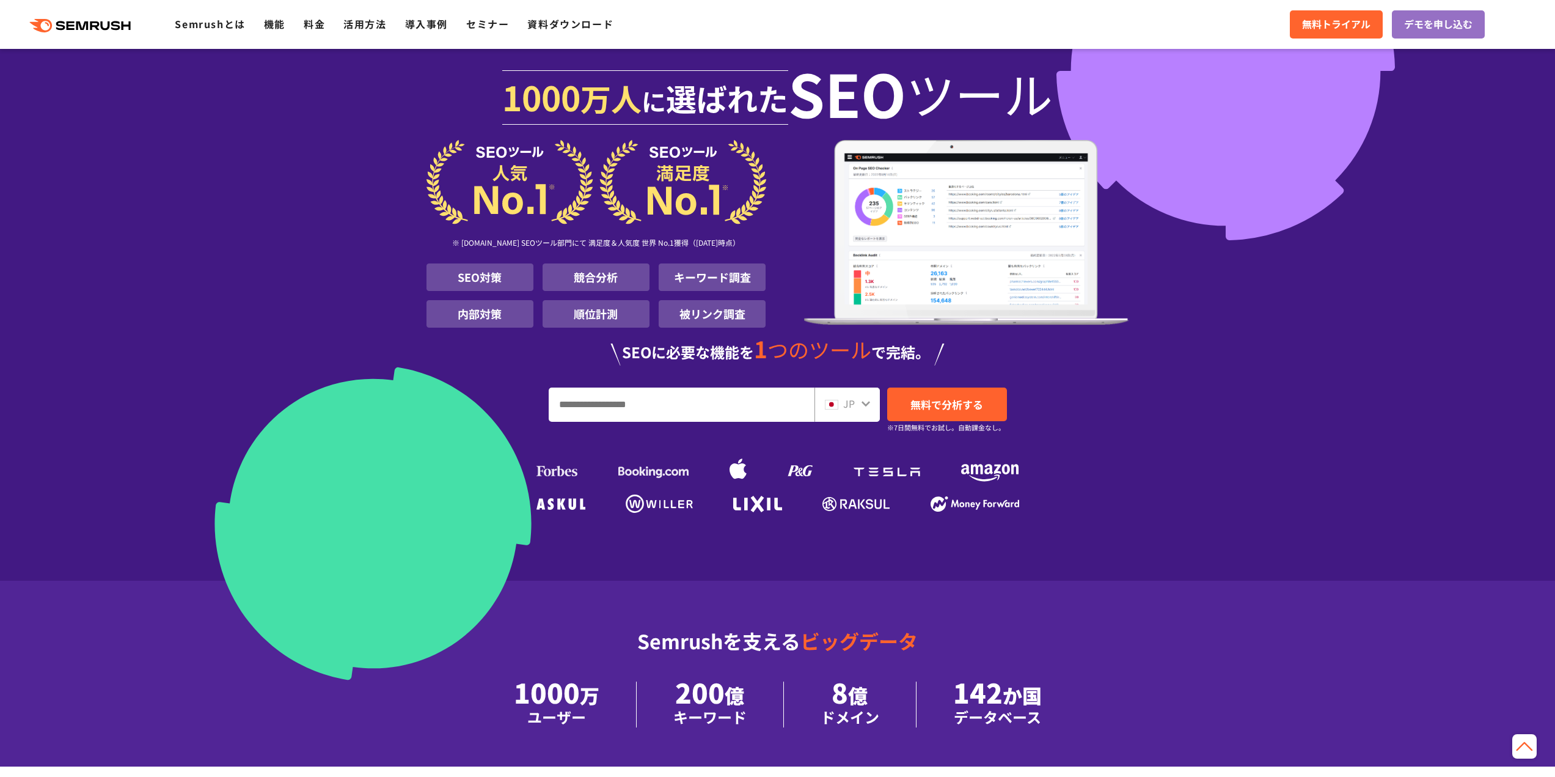
scroll to position [3812, 0]
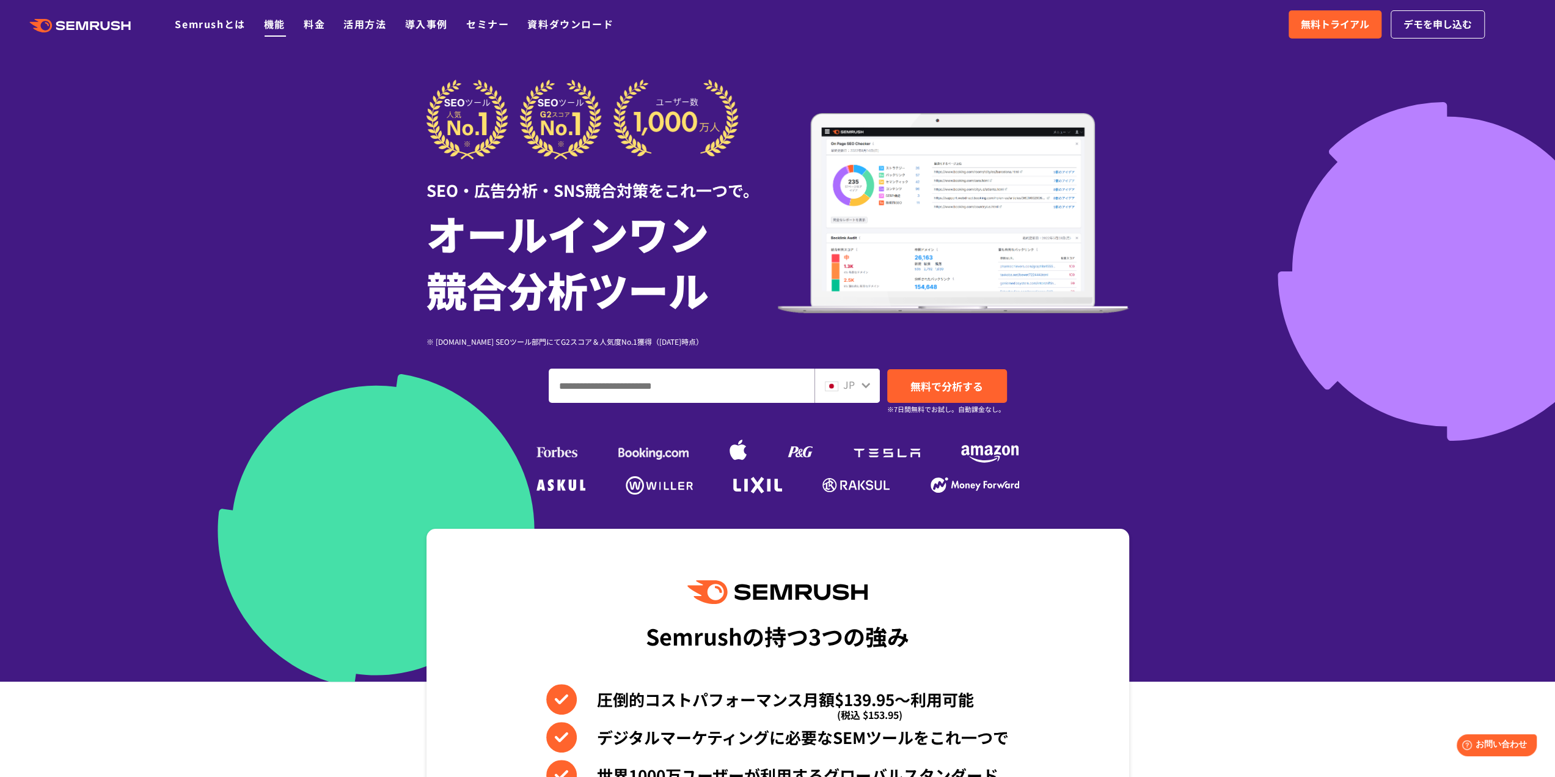
click at [271, 26] on link "機能" at bounding box center [274, 23] width 21 height 15
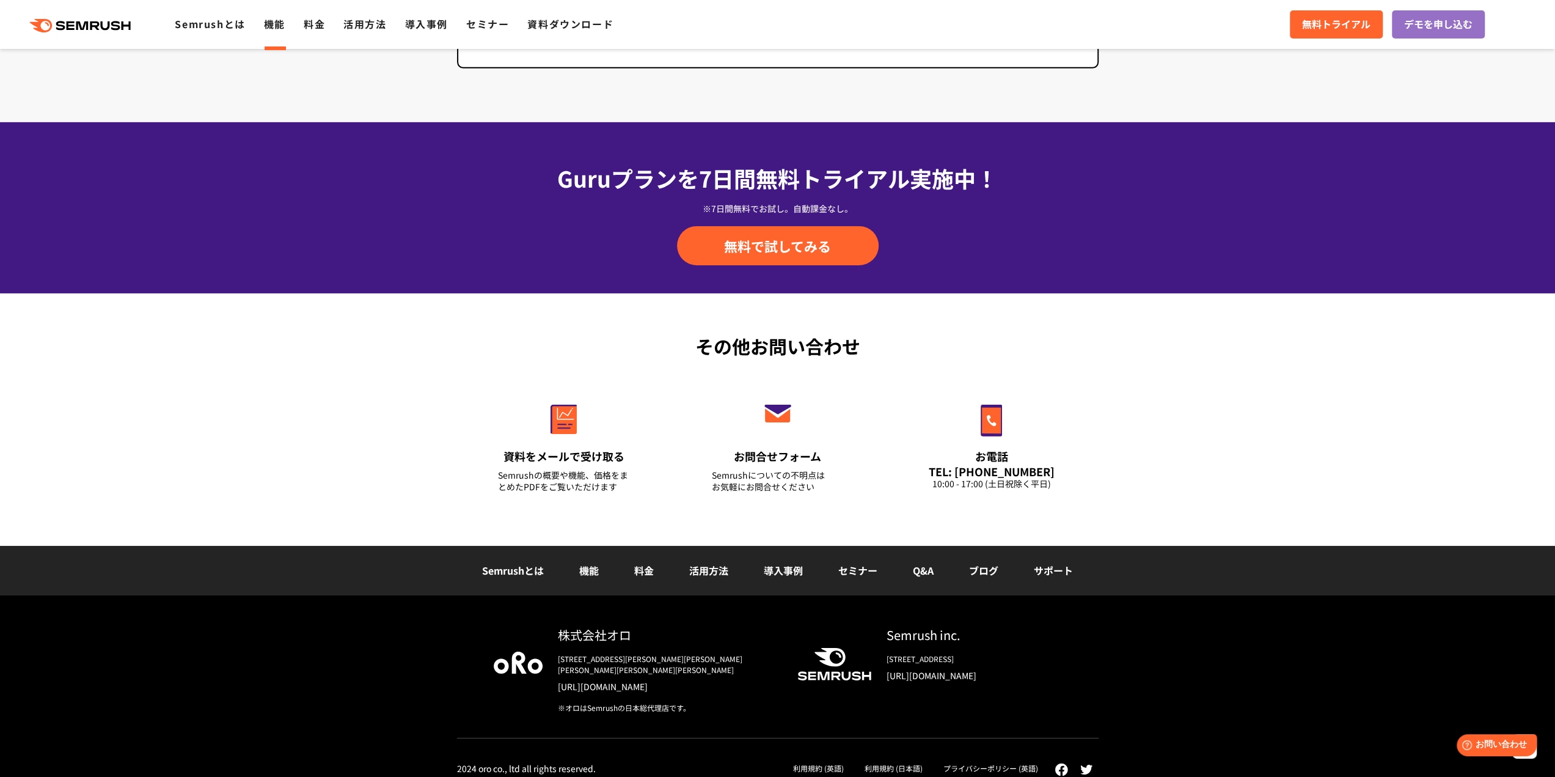
scroll to position [3861, 0]
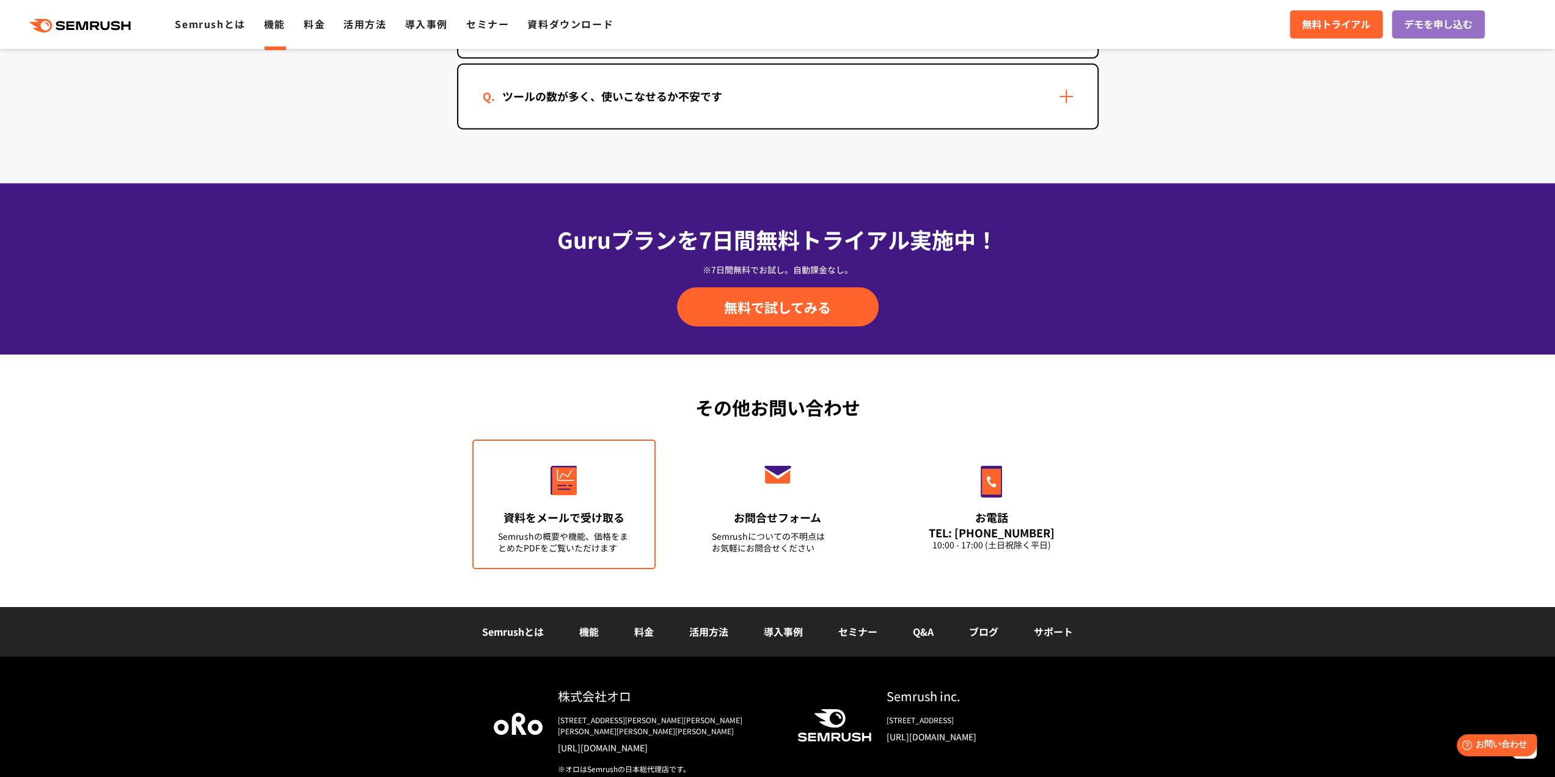
click at [560, 484] on img at bounding box center [564, 481] width 26 height 30
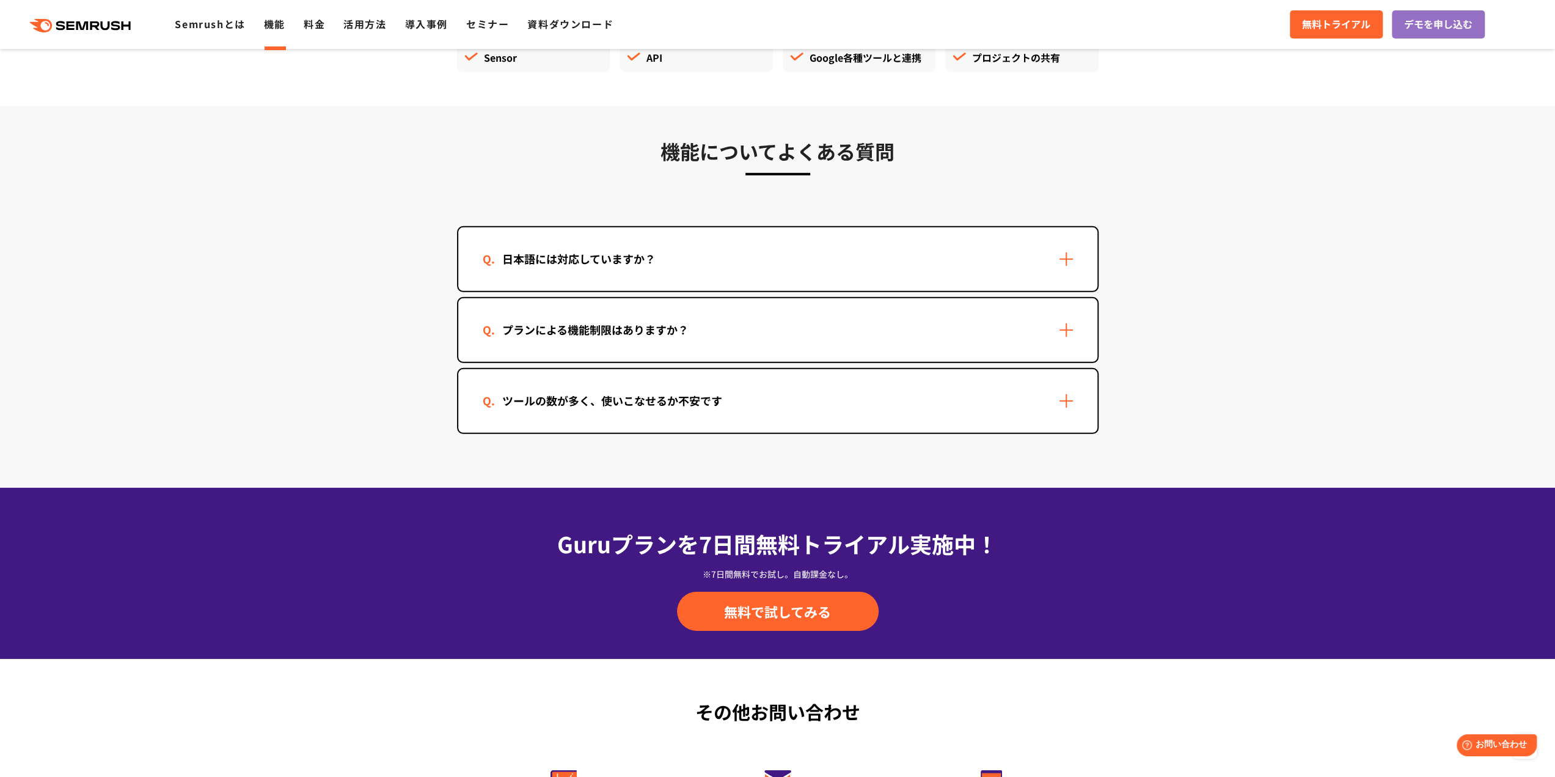
scroll to position [3556, 0]
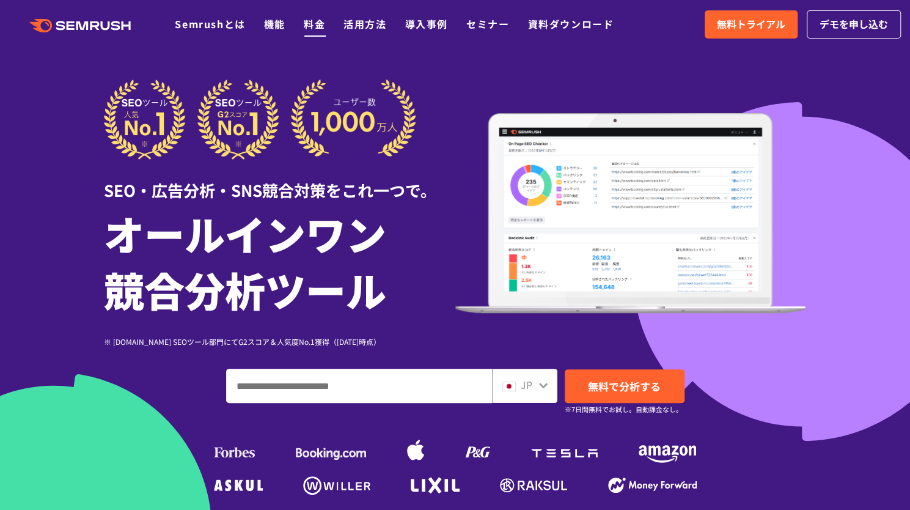
click at [313, 27] on link "料金" at bounding box center [314, 23] width 21 height 15
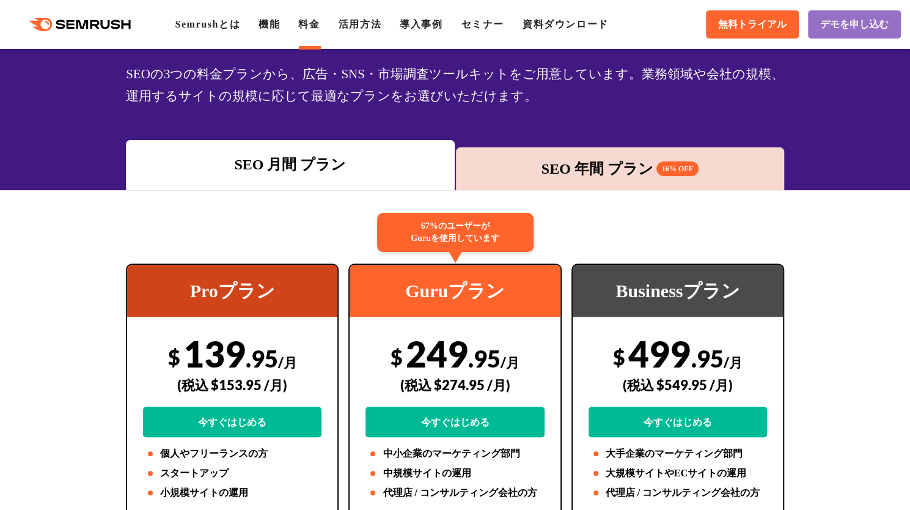
scroll to position [122, 0]
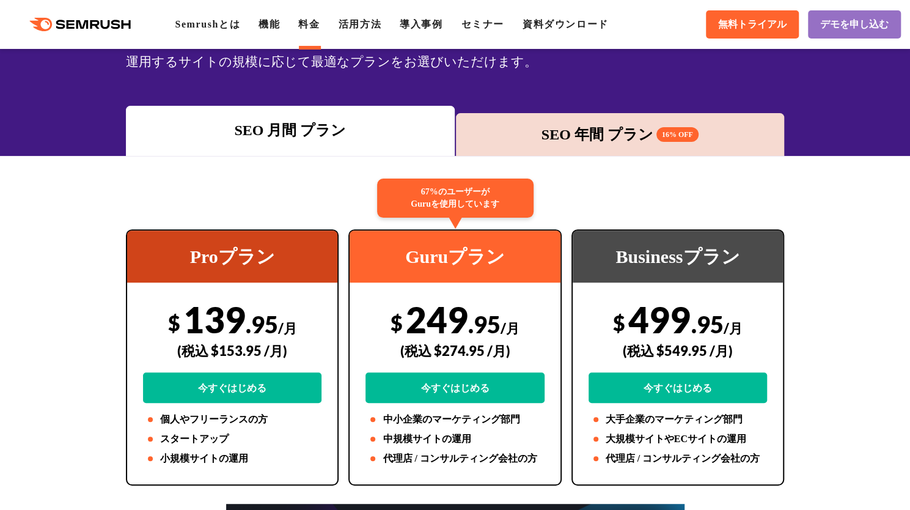
click at [587, 137] on div "SEO 年間 プラン 16% OFF" at bounding box center [620, 134] width 316 height 22
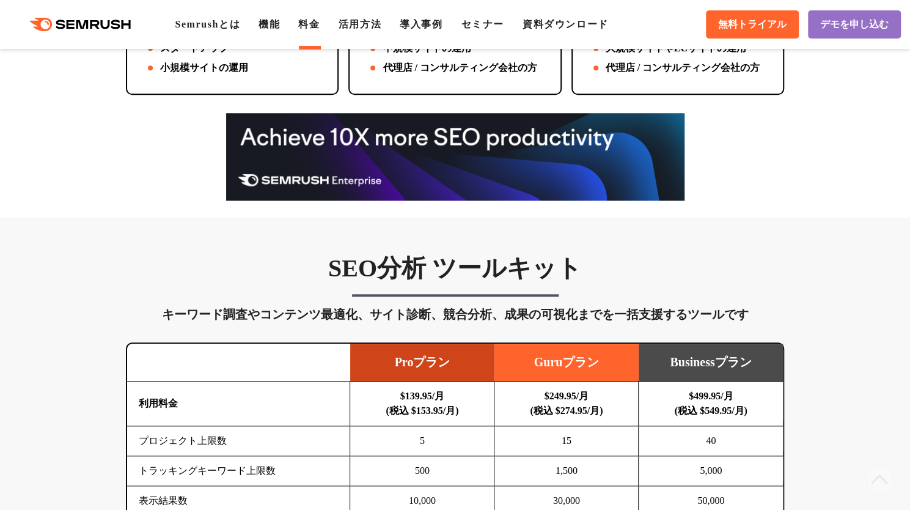
scroll to position [550, 0]
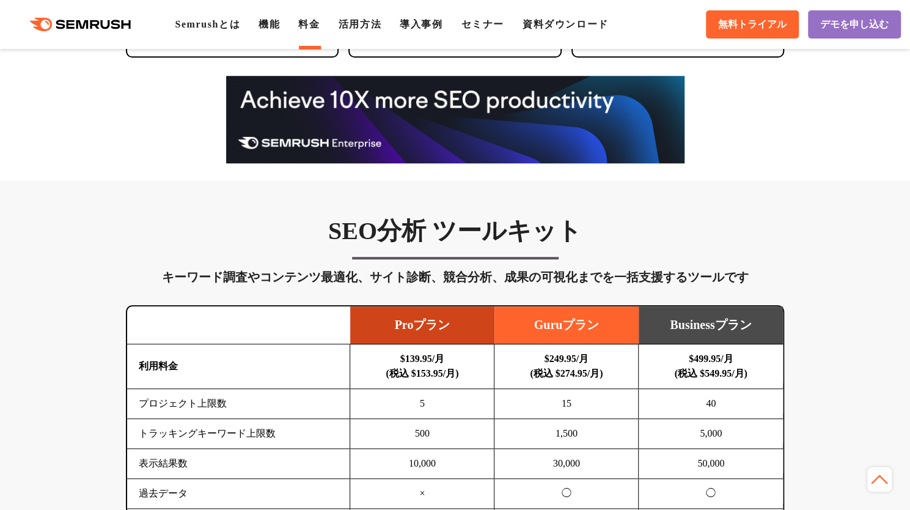
click at [471, 113] on img at bounding box center [455, 119] width 458 height 87
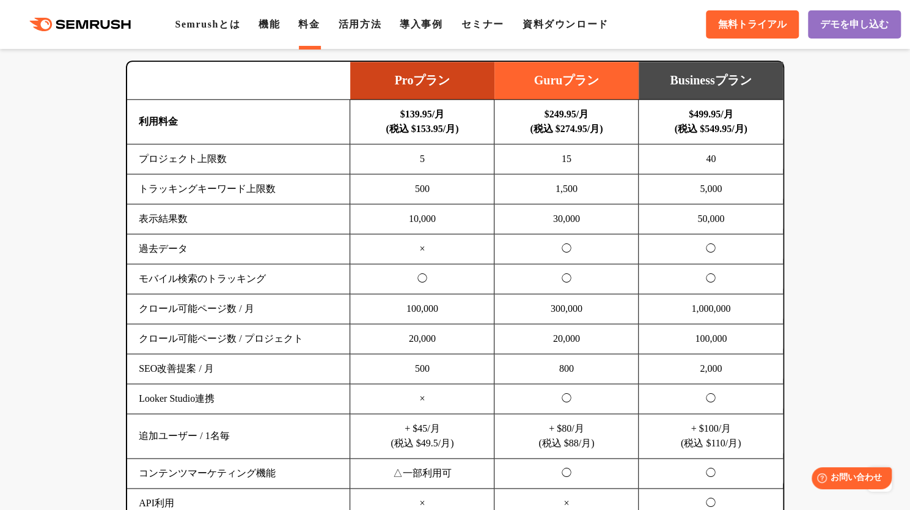
scroll to position [611, 0]
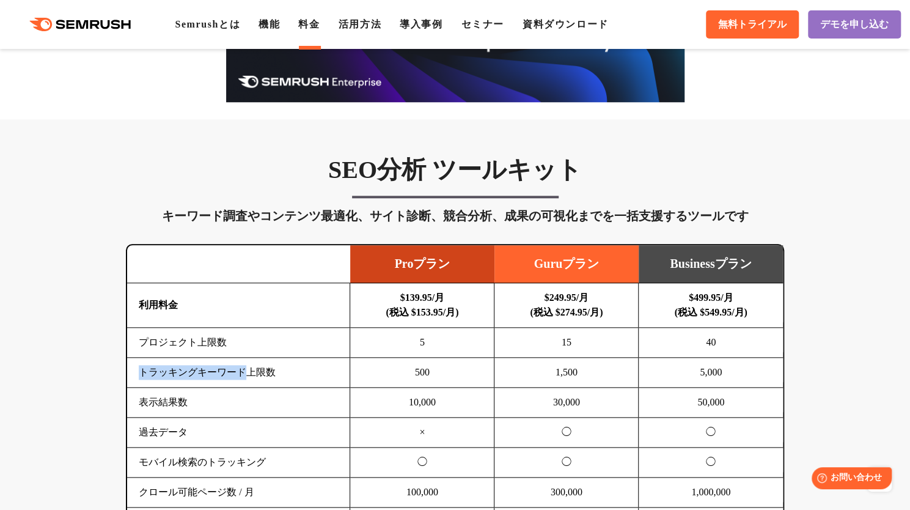
drag, startPoint x: 245, startPoint y: 368, endPoint x: 134, endPoint y: 379, distance: 111.1
click at [134, 379] on td "トラッキングキーワード上限数" at bounding box center [238, 372] width 223 height 30
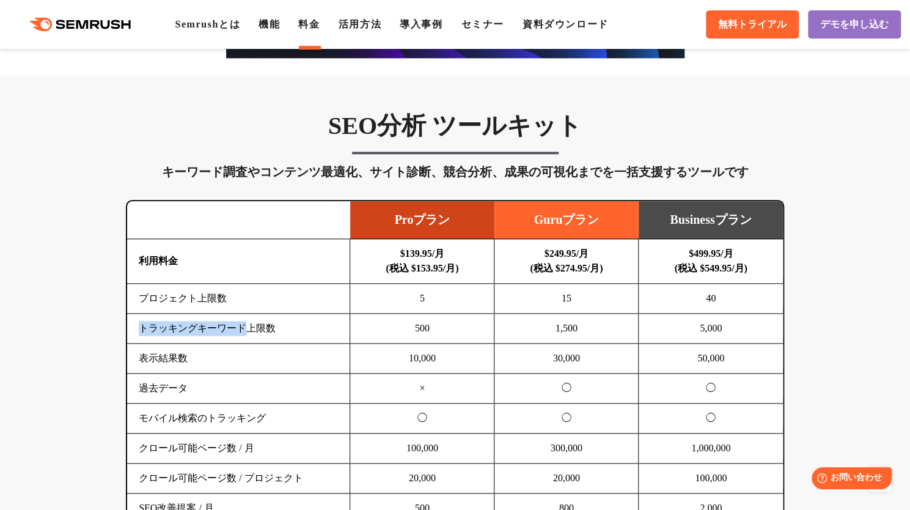
scroll to position [672, 0]
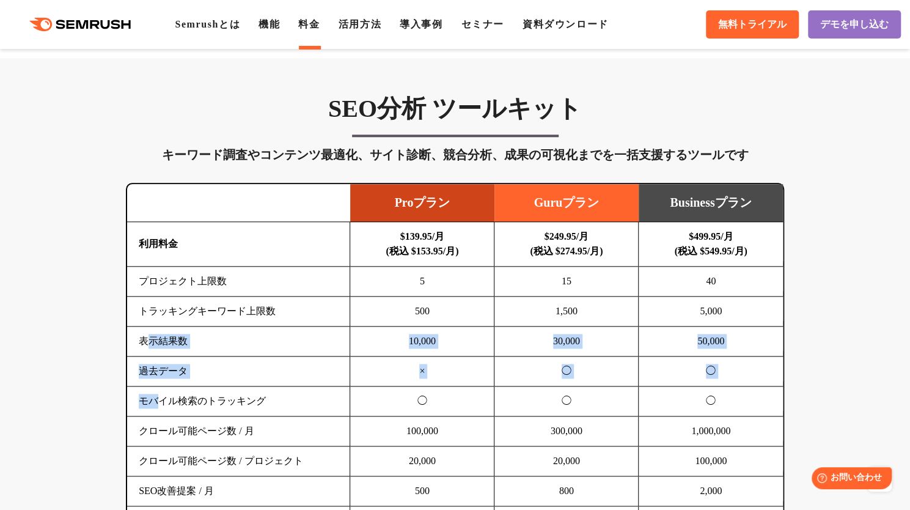
drag, startPoint x: 149, startPoint y: 329, endPoint x: 178, endPoint y: 422, distance: 97.4
click at [176, 419] on tbody "利用料金 $139.95/月 (税込 $153.95/月) $249.95/月 (税込 $274.95/月) $499.95/月 (税込 $549.95/月)…" at bounding box center [455, 431] width 656 height 419
click at [199, 432] on td "クロール可能ページ数 / 月" at bounding box center [238, 431] width 223 height 30
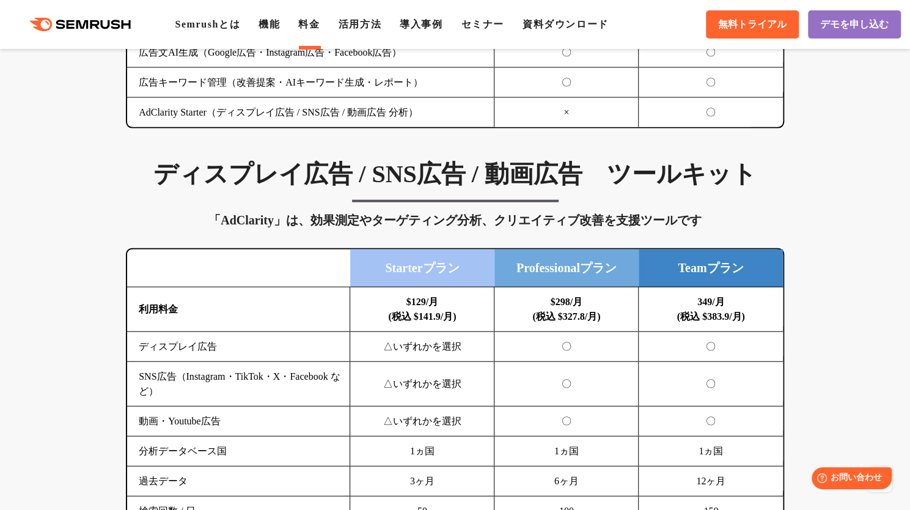
scroll to position [1589, 0]
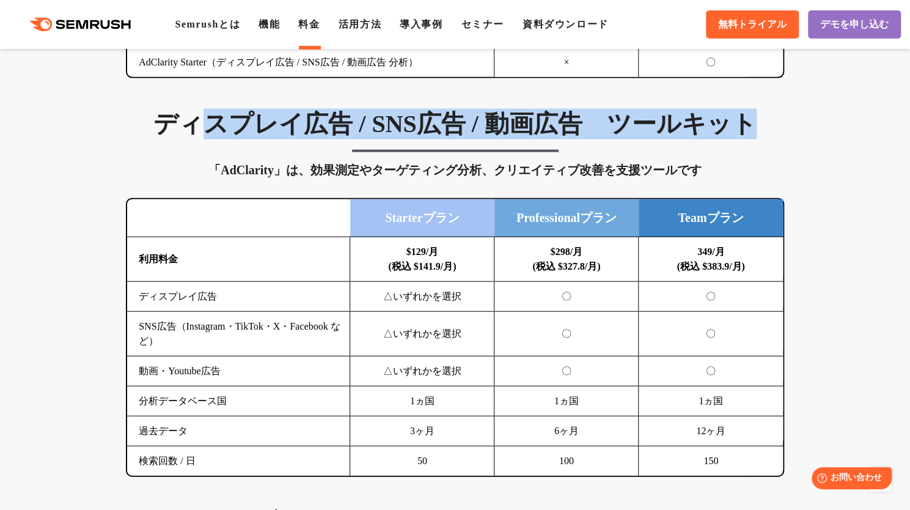
drag, startPoint x: 189, startPoint y: 113, endPoint x: 811, endPoint y: 116, distance: 622.1
click at [805, 117] on div "SEO分析 ツールキット キーワード調査やコンテンツ最適化、サイト診断、競合分析、成果の可視化までを一括支援するツールです 横にスワイプしてください Proプ…" at bounding box center [455, 498] width 910 height 2715
click at [811, 116] on div "SEO分析 ツールキット キーワード調査やコンテンツ最適化、サイト診断、競合分析、成果の可視化までを一括支援するツールです 横にスワイプしてください Proプ…" at bounding box center [455, 498] width 910 height 2715
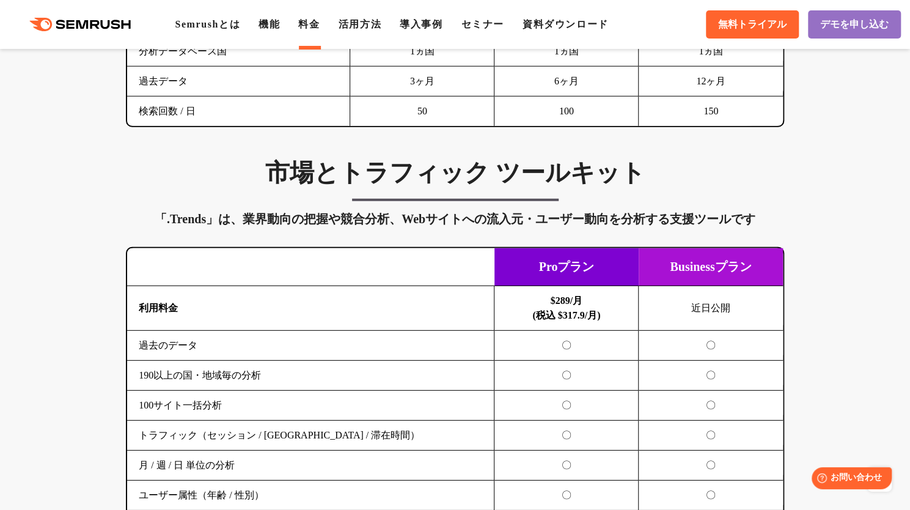
scroll to position [1955, 0]
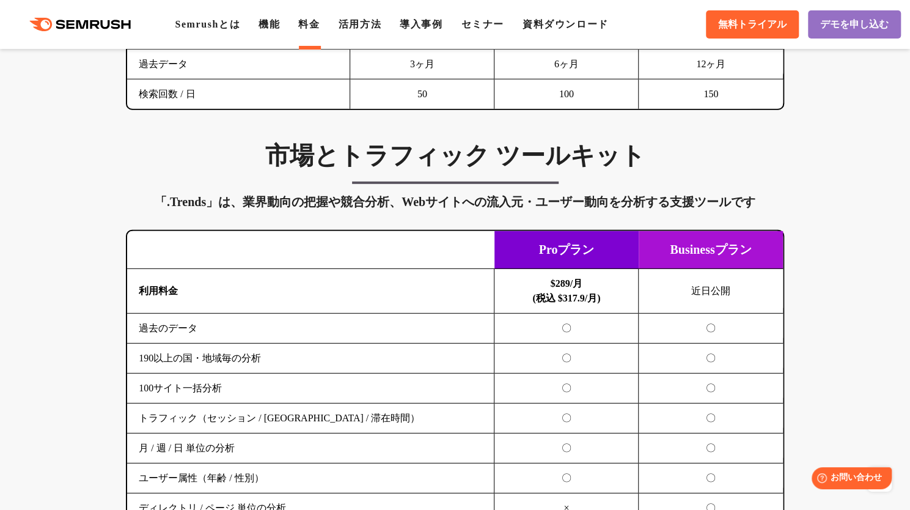
click at [403, 151] on h3 "市場とトラフィック ツールキット" at bounding box center [455, 156] width 658 height 31
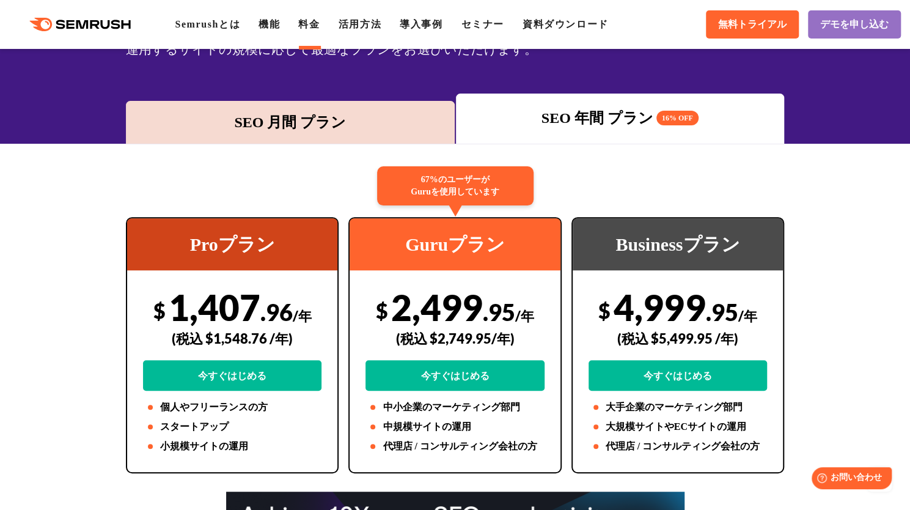
scroll to position [0, 0]
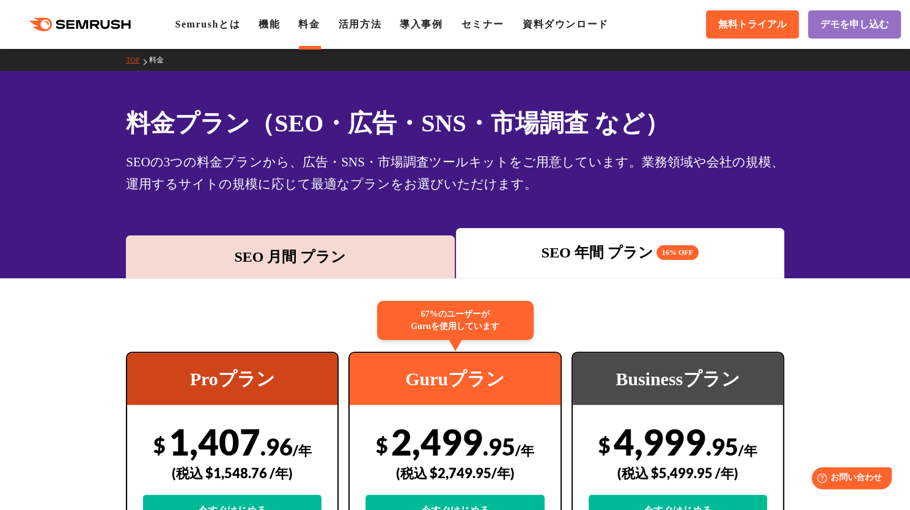
click at [527, 249] on div "SEO 年間 プラン 16% OFF" at bounding box center [620, 252] width 316 height 22
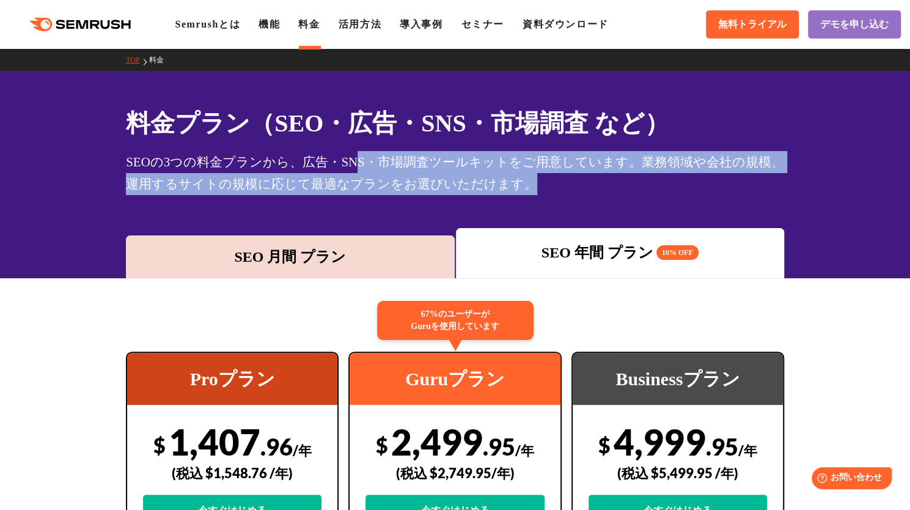
drag, startPoint x: 354, startPoint y: 152, endPoint x: 805, endPoint y: 210, distance: 454.7
click at [805, 210] on div "料金プラン（SEO・広告・SNS・市場調査 など） SEOの3つの料金プランから、広告・SNS・市場調査ツールキットをご用意しています。業務領域や会社の規模、…" at bounding box center [455, 174] width 910 height 207
click at [802, 210] on div "料金プラン（SEO・広告・SNS・市場調査 など） SEOの3つの料金プランから、広告・SNS・市場調査ツールキットをご用意しています。業務領域や会社の規模、…" at bounding box center [455, 174] width 910 height 207
